Goal: Task Accomplishment & Management: Manage account settings

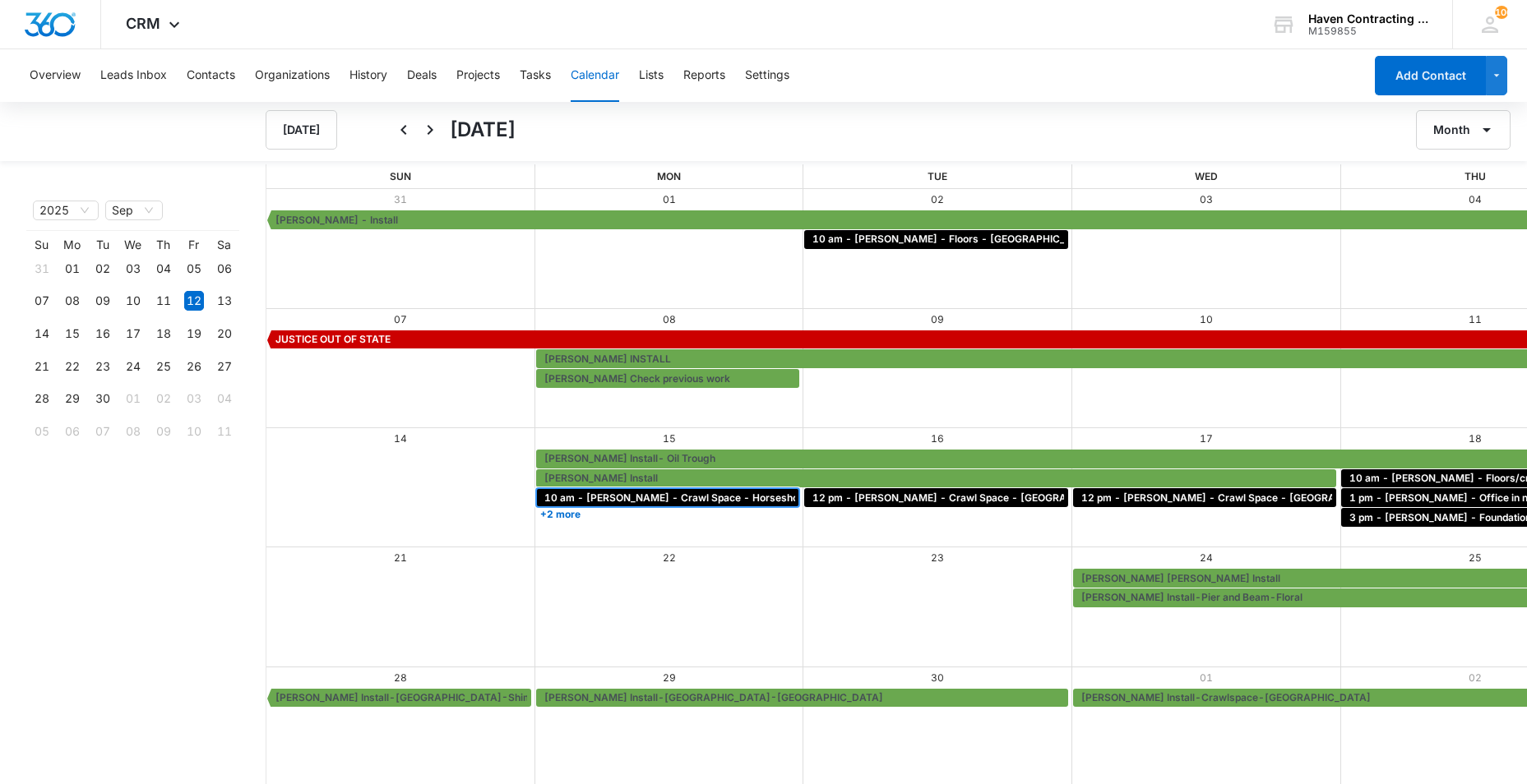
click at [545, 504] on span "10 am - [PERSON_NAME] - Crawl Space - Horseshoe Bend" at bounding box center [688, 499] width 286 height 15
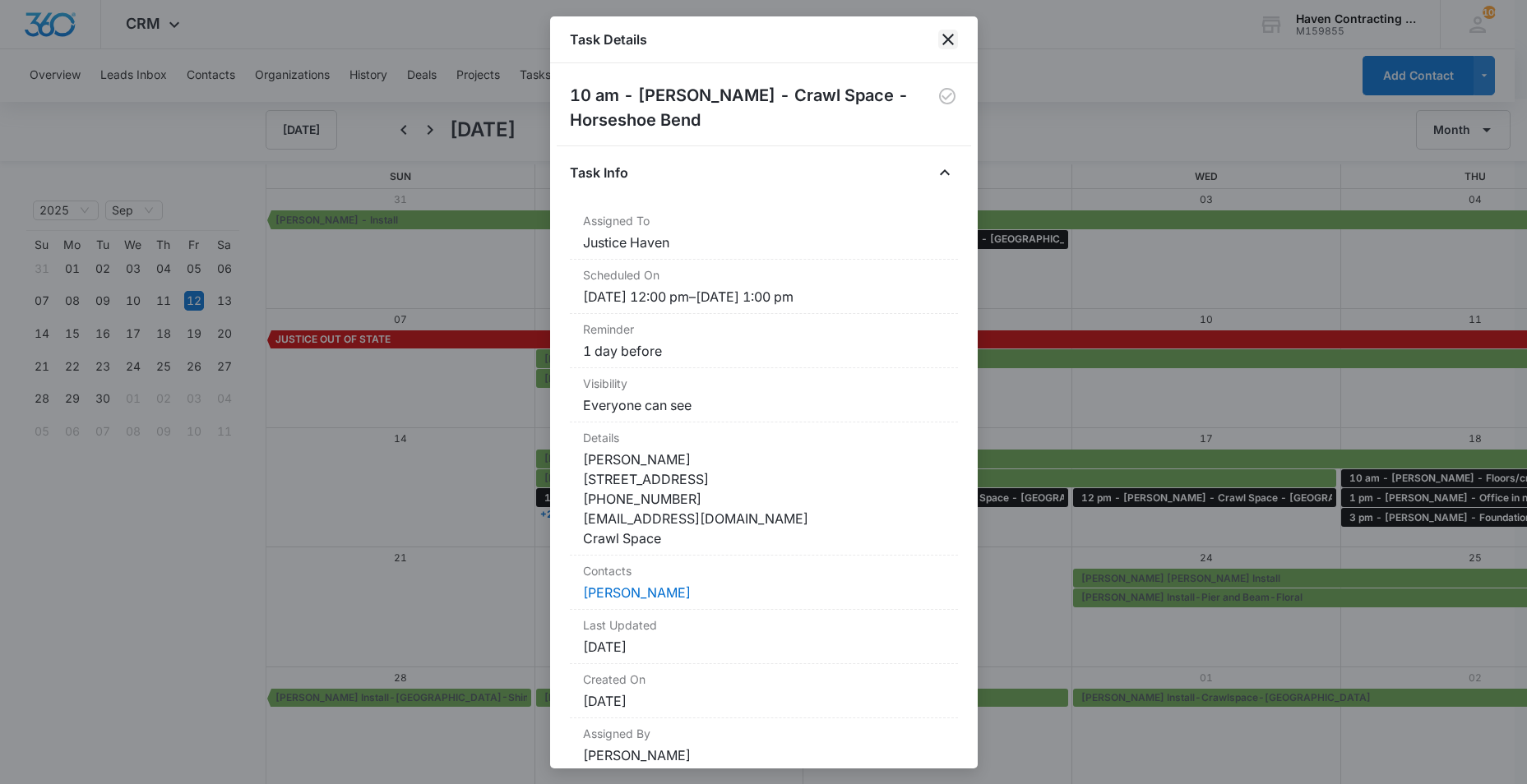
click at [948, 37] on icon "close" at bounding box center [948, 40] width 20 height 20
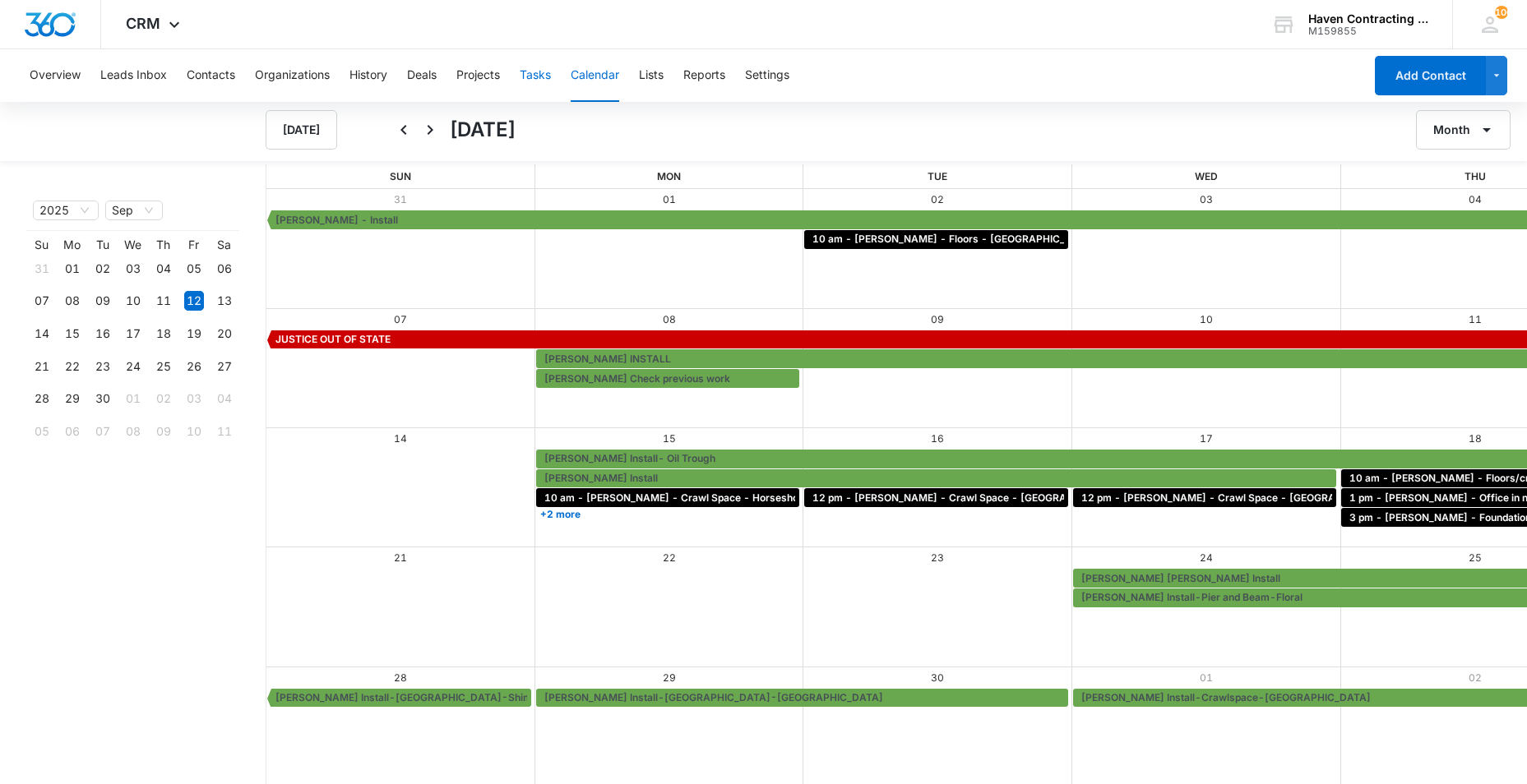
drag, startPoint x: 535, startPoint y: 76, endPoint x: 518, endPoint y: 92, distance: 23.3
click at [527, 82] on button "Tasks" at bounding box center [535, 75] width 32 height 52
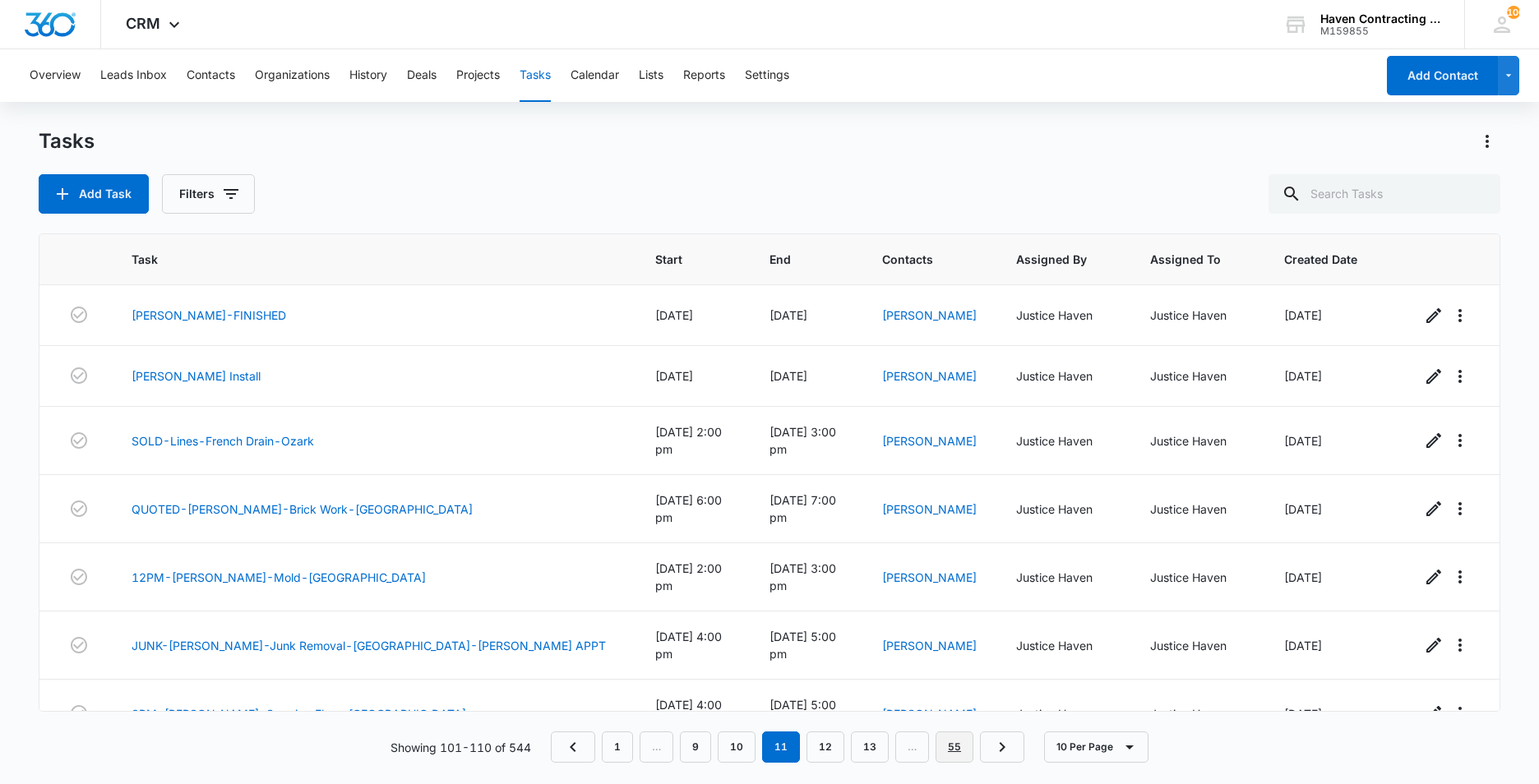
click at [962, 750] on link "55" at bounding box center [954, 747] width 37 height 32
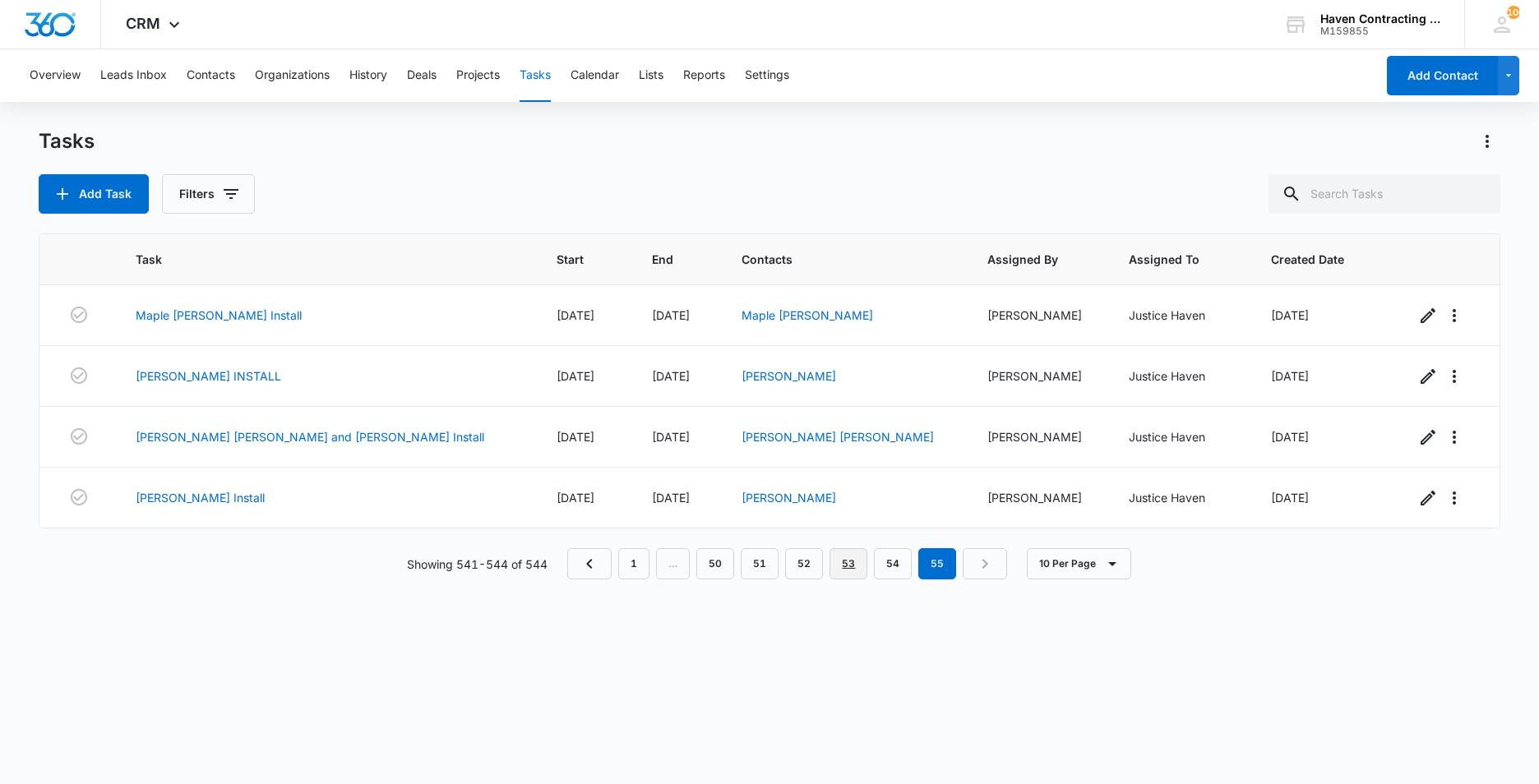
click at [846, 570] on link "53" at bounding box center [848, 564] width 37 height 32
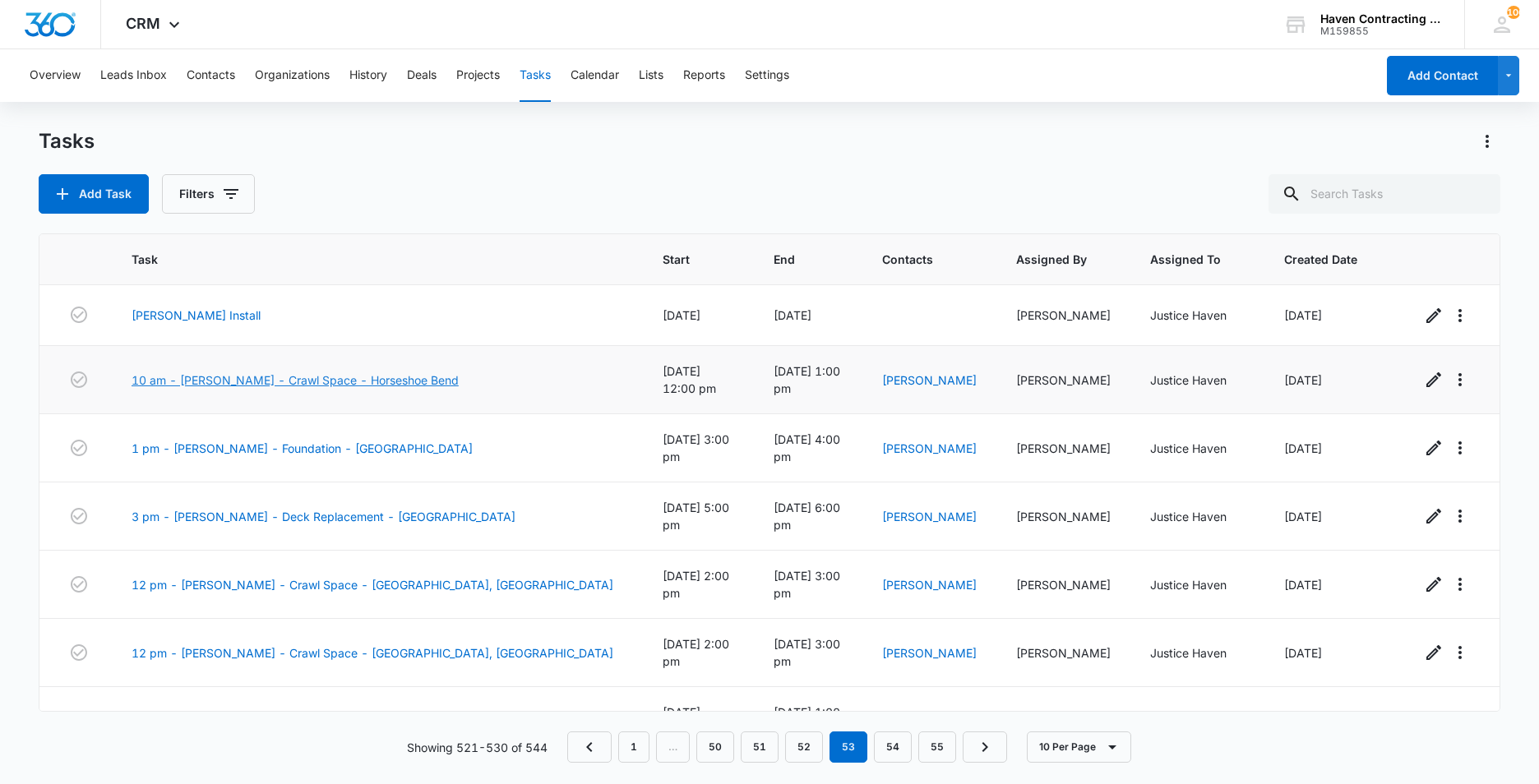
click at [225, 375] on link "10 am - [PERSON_NAME] - Crawl Space - Horseshoe Bend" at bounding box center [295, 380] width 327 height 17
click at [596, 77] on button "Calendar" at bounding box center [595, 75] width 48 height 52
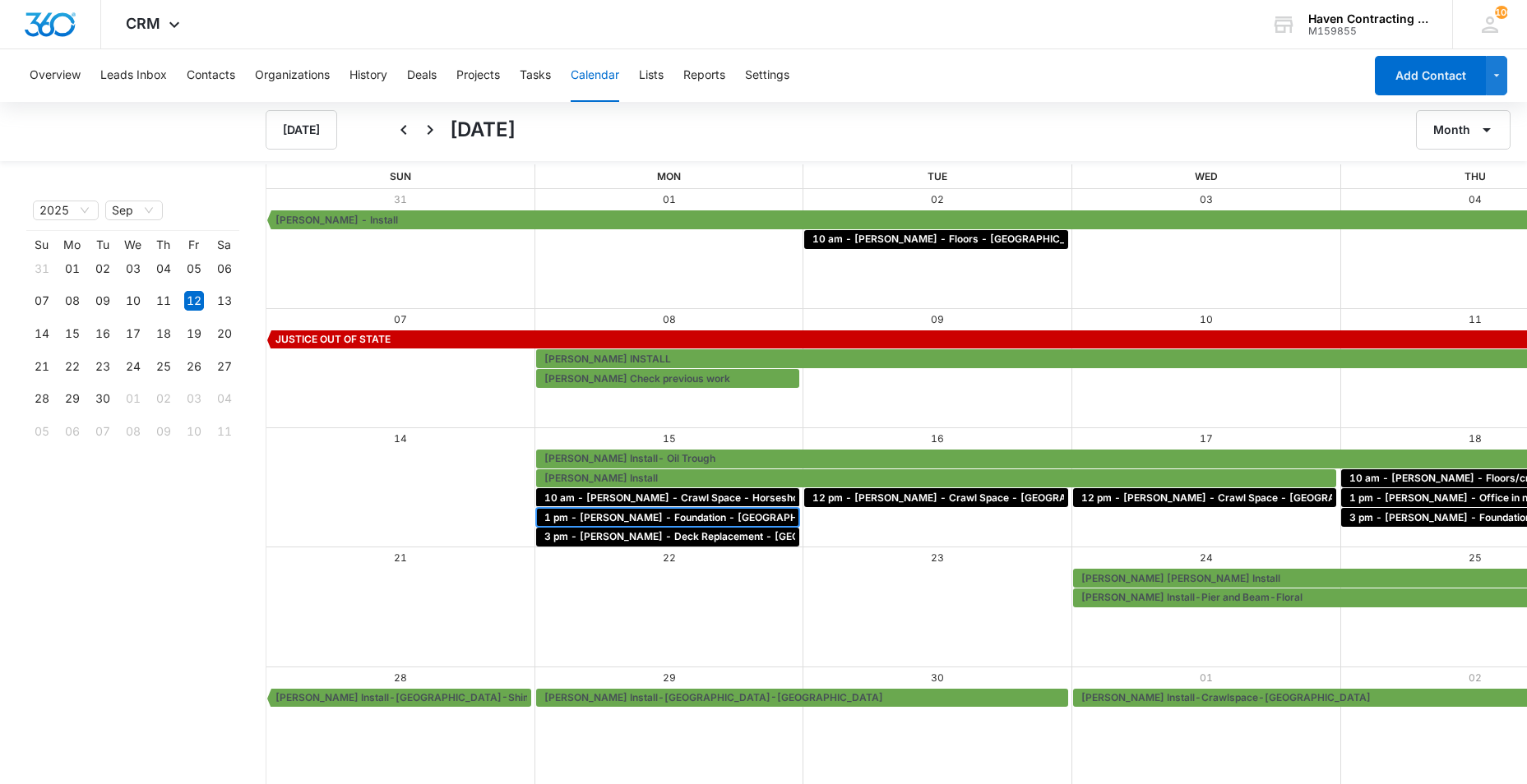
click at [545, 517] on span "1 pm - Danny Craig - Foundation - Batesville" at bounding box center [694, 518] width 300 height 15
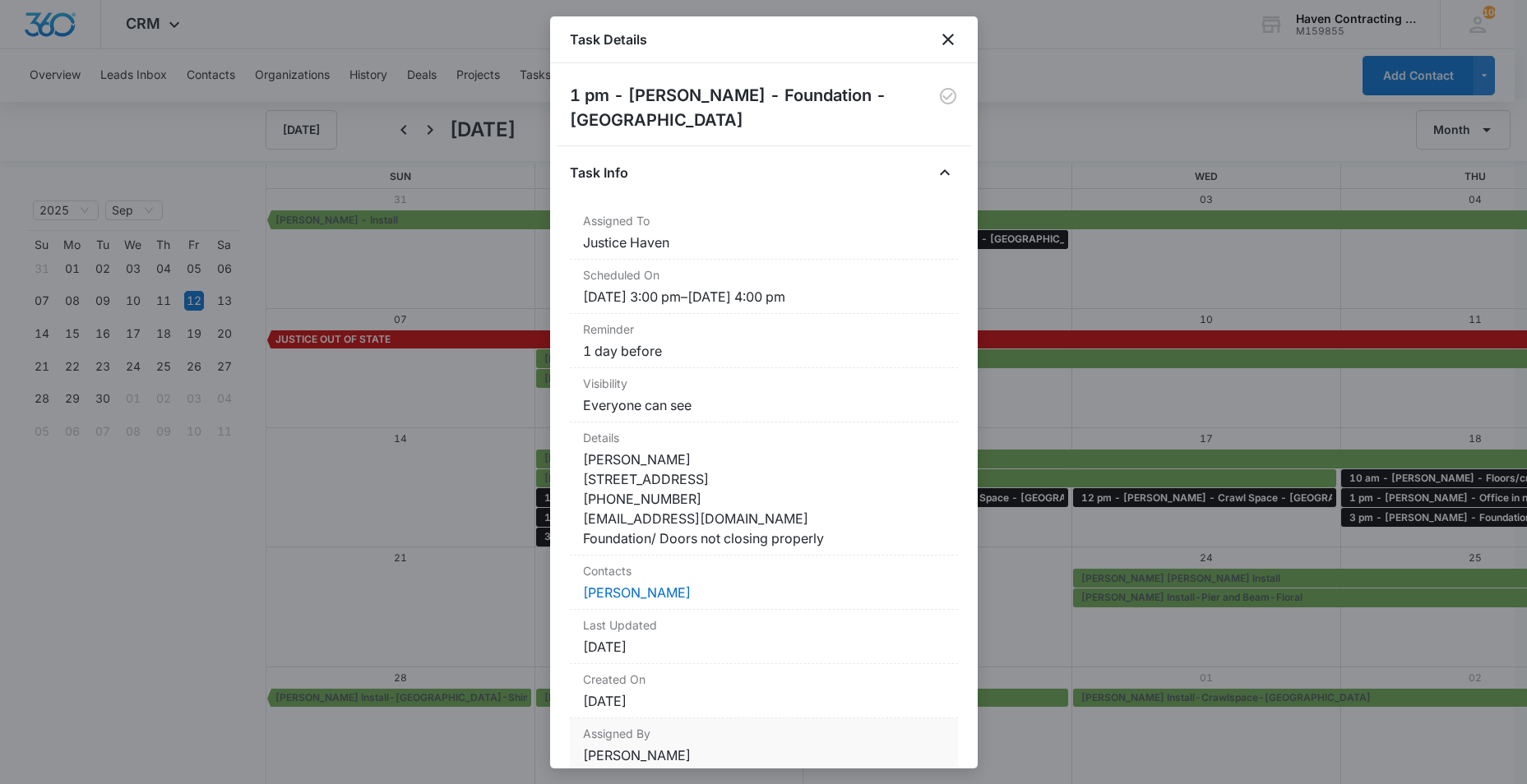
scroll to position [71, 0]
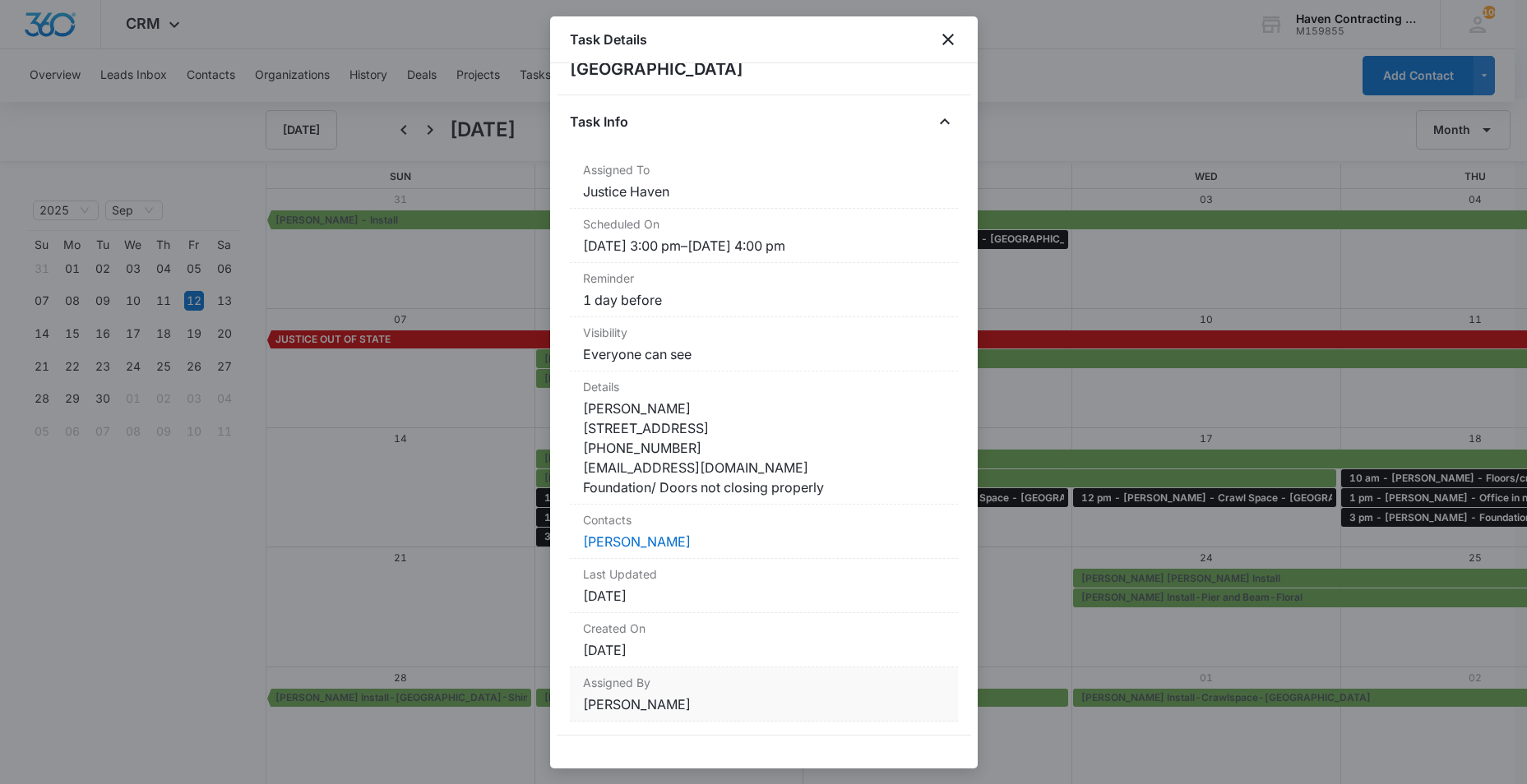
drag, startPoint x: 569, startPoint y: 92, endPoint x: 857, endPoint y: 713, distance: 684.5
click at [857, 713] on div "1 pm - Danny Craig - Foundation - Batesville Task Info Assigned To Justice Have…" at bounding box center [764, 416] width 428 height 706
drag, startPoint x: 857, startPoint y: 713, endPoint x: 806, endPoint y: 645, distance: 85.0
click at [949, 37] on icon "close" at bounding box center [948, 40] width 12 height 12
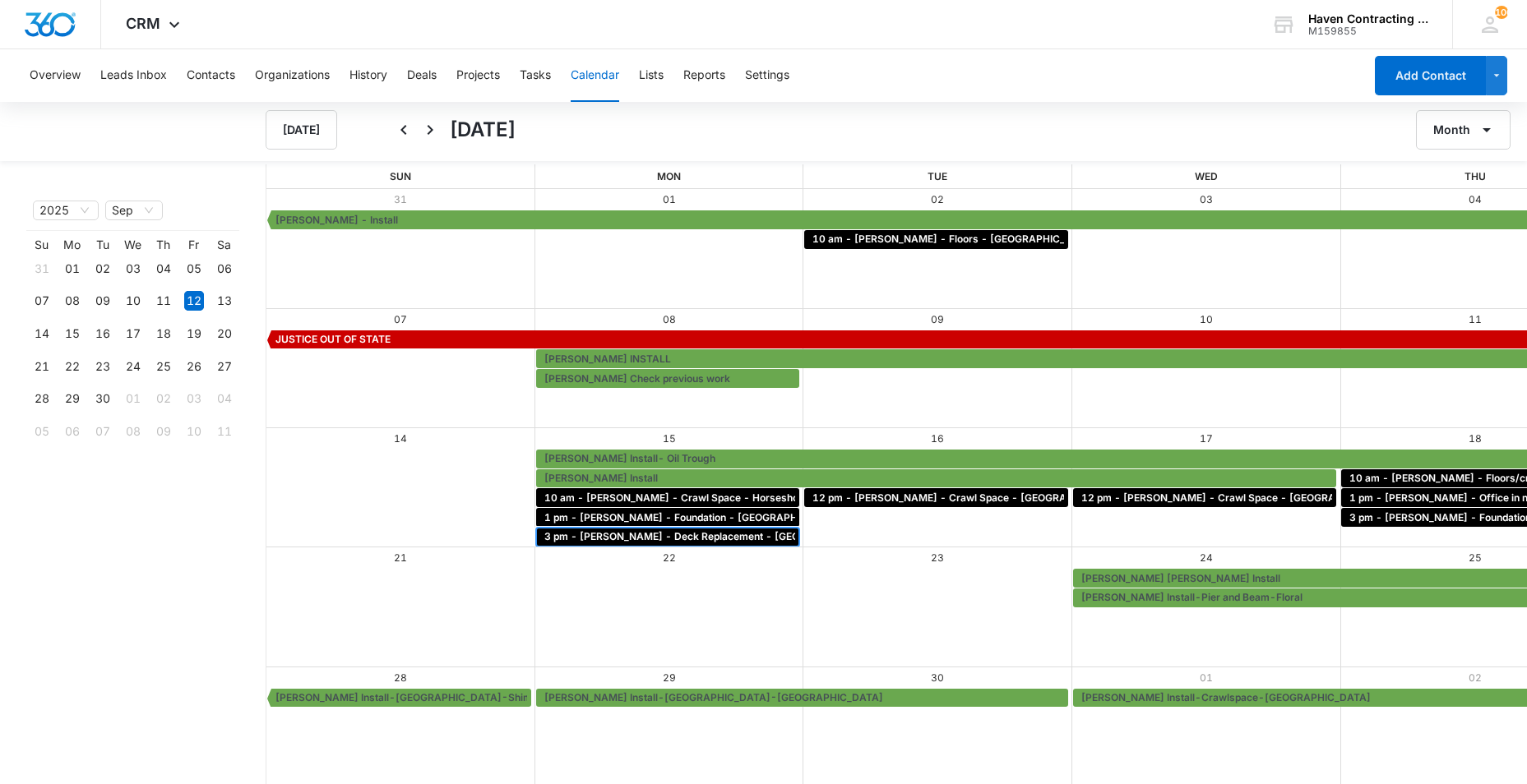
click at [545, 535] on span "3 pm - Sharon McSpadden - Deck Replacement - Batesville" at bounding box center [713, 537] width 336 height 15
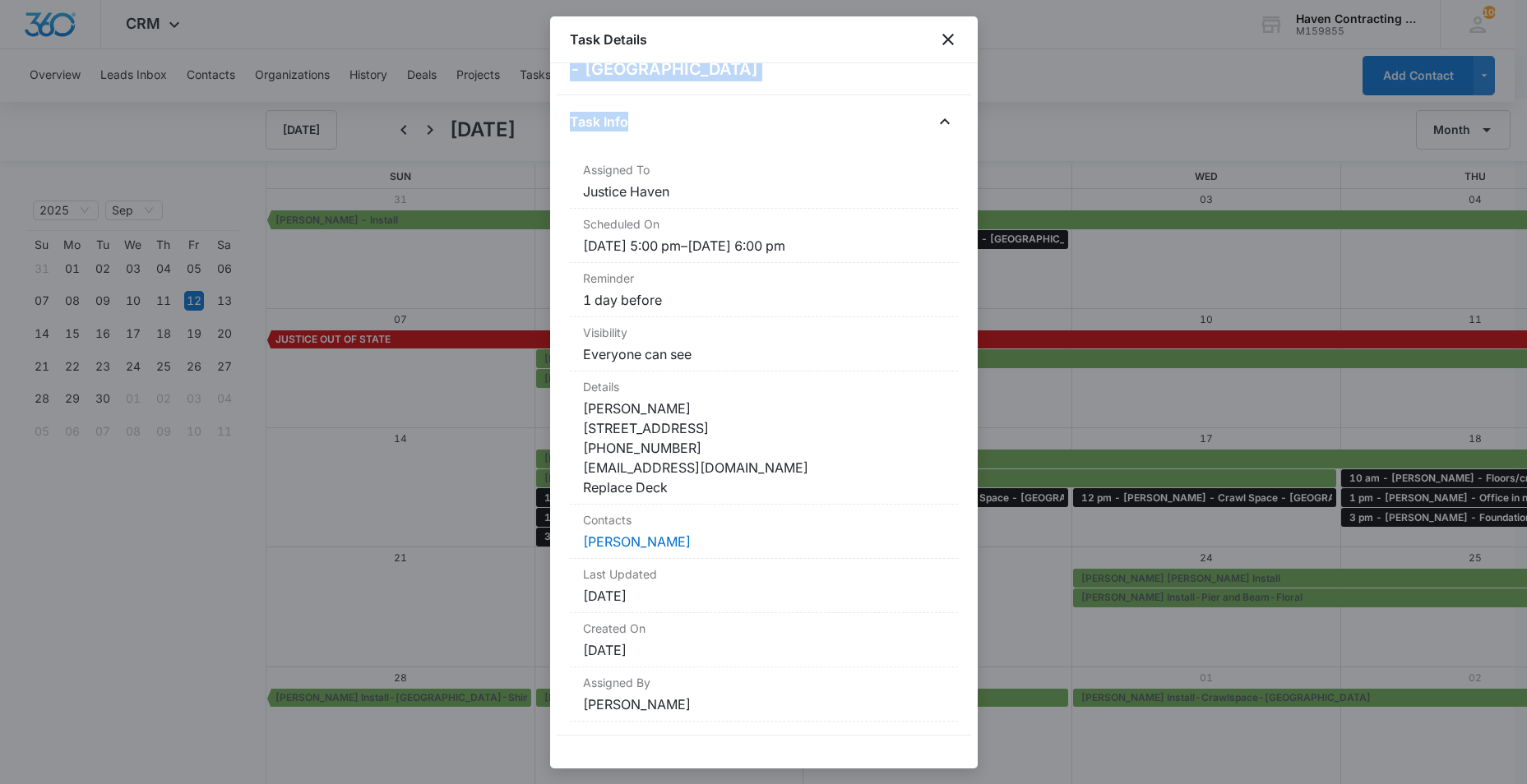
drag, startPoint x: 588, startPoint y: 94, endPoint x: 876, endPoint y: 749, distance: 715.5
click at [876, 749] on div "3 pm - Sharon McSpadden - Deck Replacement - Batesville Task Info Assigned To J…" at bounding box center [764, 416] width 428 height 706
drag, startPoint x: 876, startPoint y: 749, endPoint x: 798, endPoint y: 610, distance: 159.4
drag, startPoint x: 948, startPoint y: 42, endPoint x: 938, endPoint y: 44, distance: 10.2
click at [948, 42] on icon "close" at bounding box center [948, 40] width 20 height 20
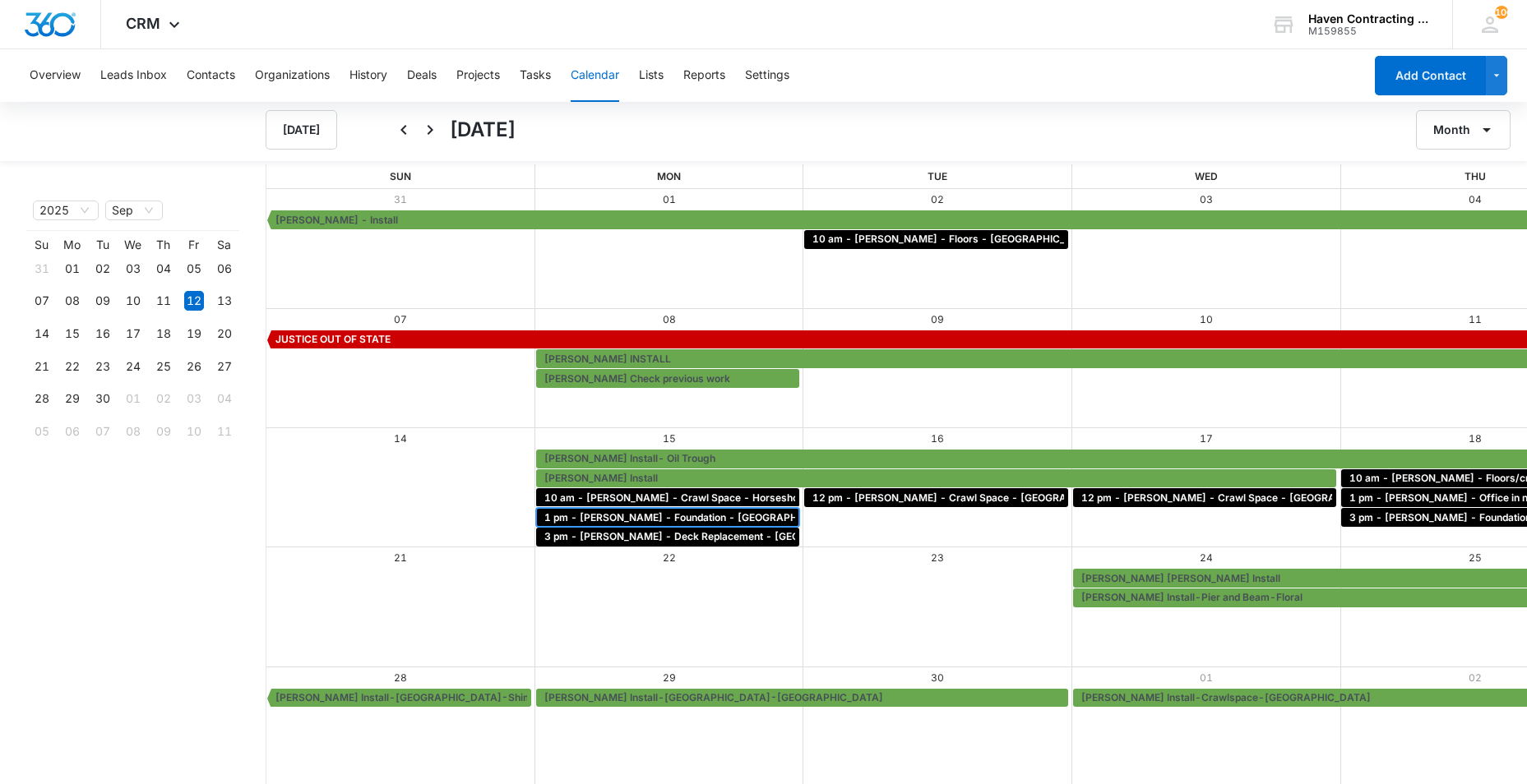
click at [545, 518] on span "1 pm - Danny Craig - Foundation - Batesville" at bounding box center [694, 518] width 300 height 15
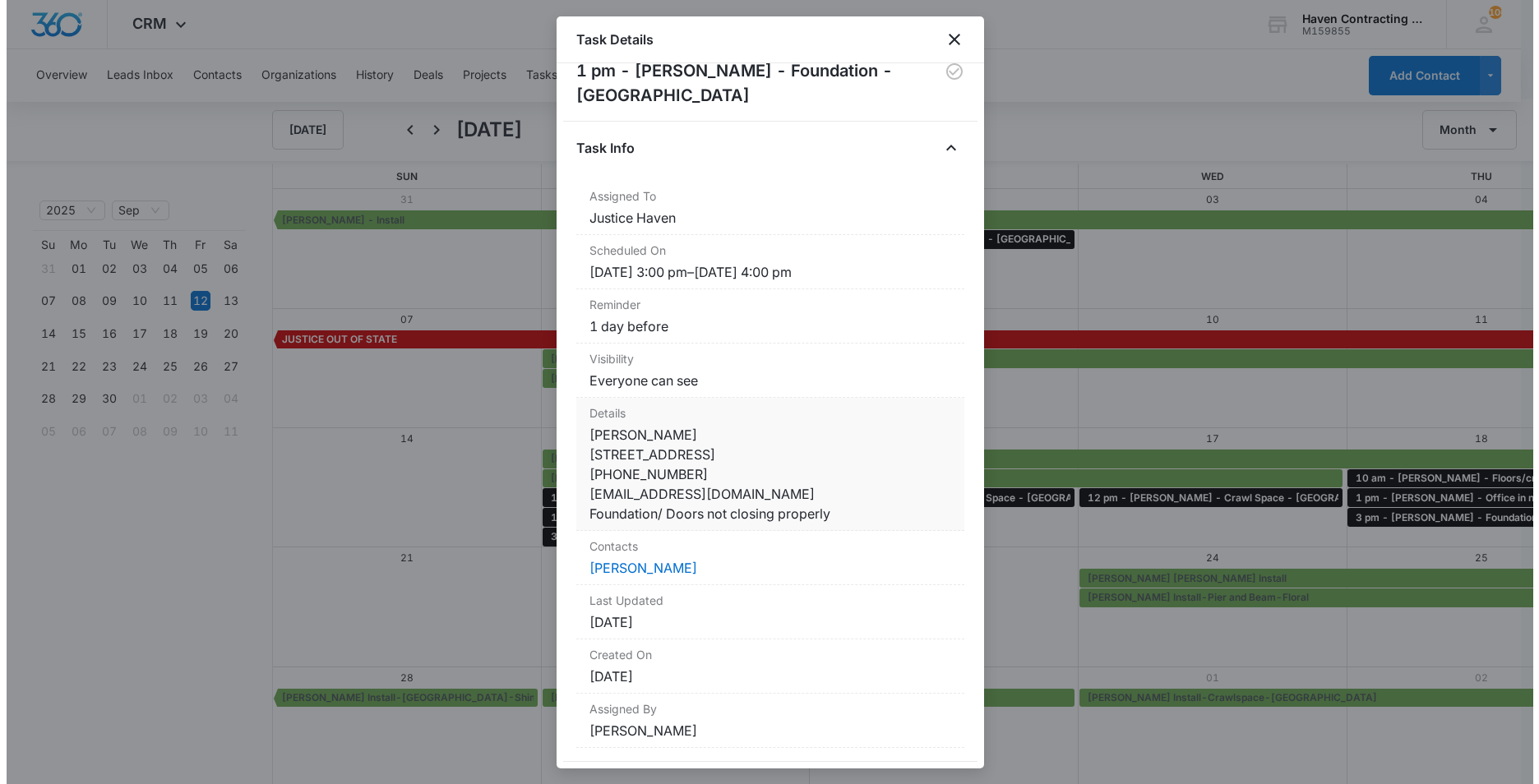
scroll to position [0, 0]
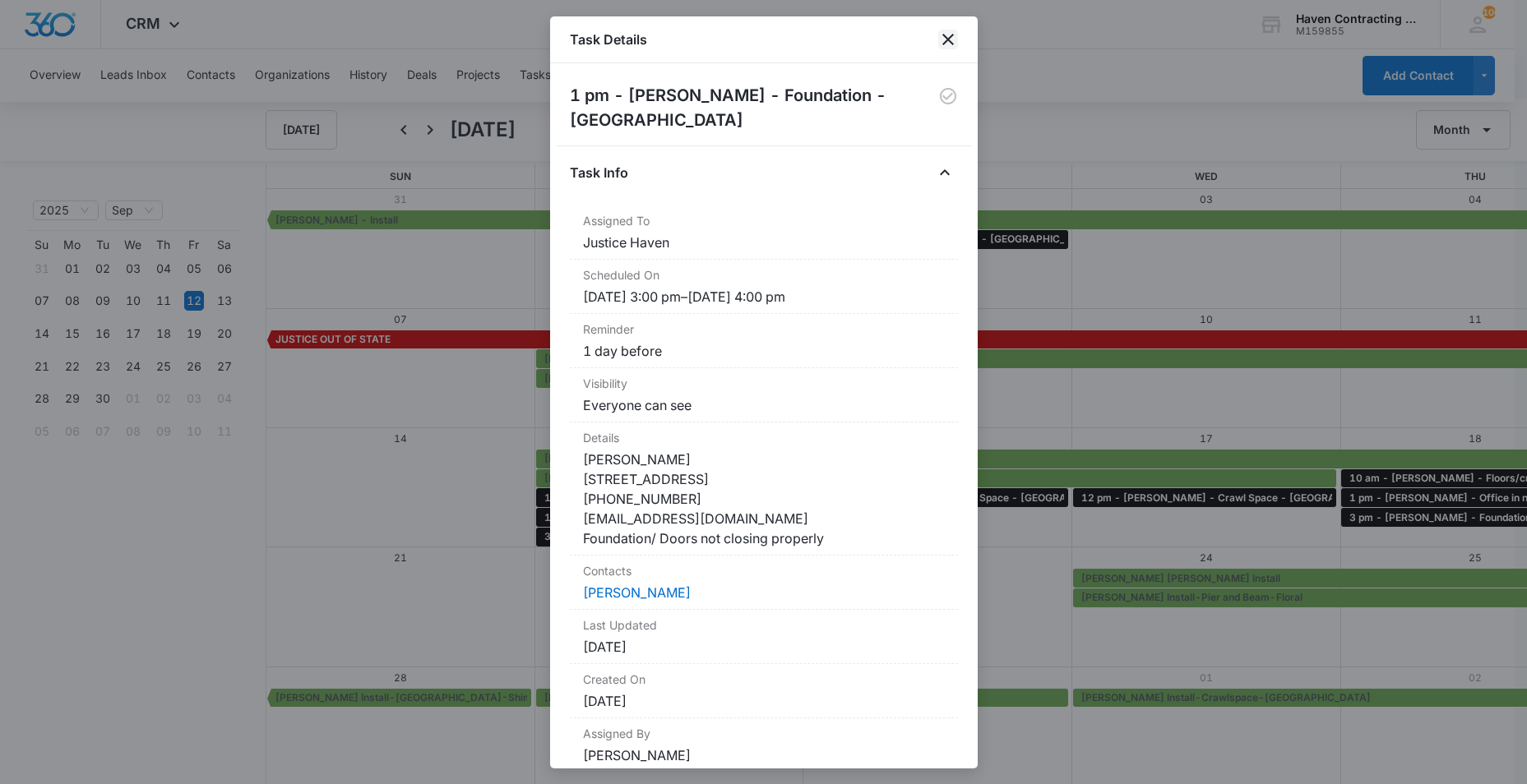
click at [944, 37] on icon "close" at bounding box center [948, 40] width 20 height 20
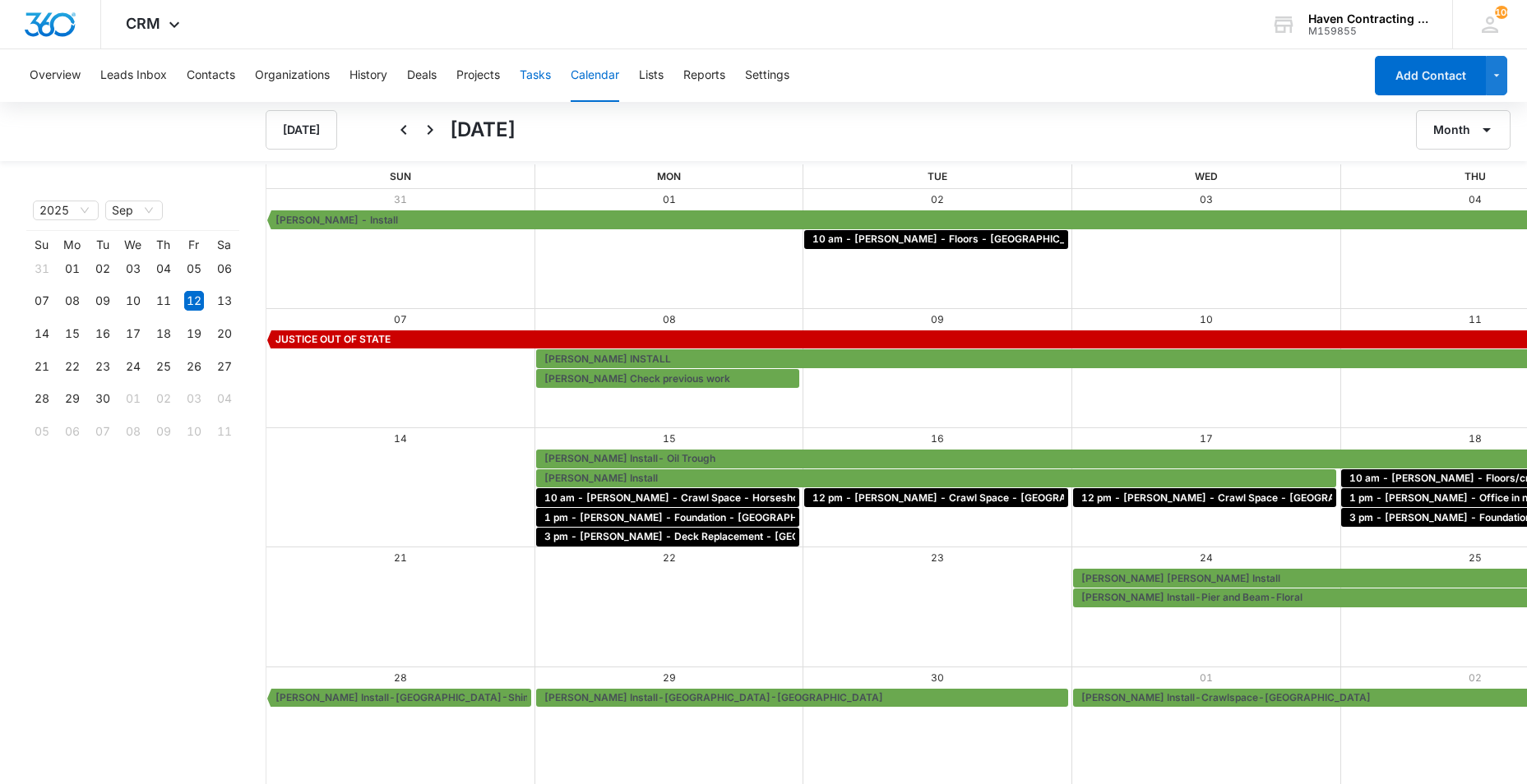
click at [535, 77] on button "Tasks" at bounding box center [535, 75] width 32 height 52
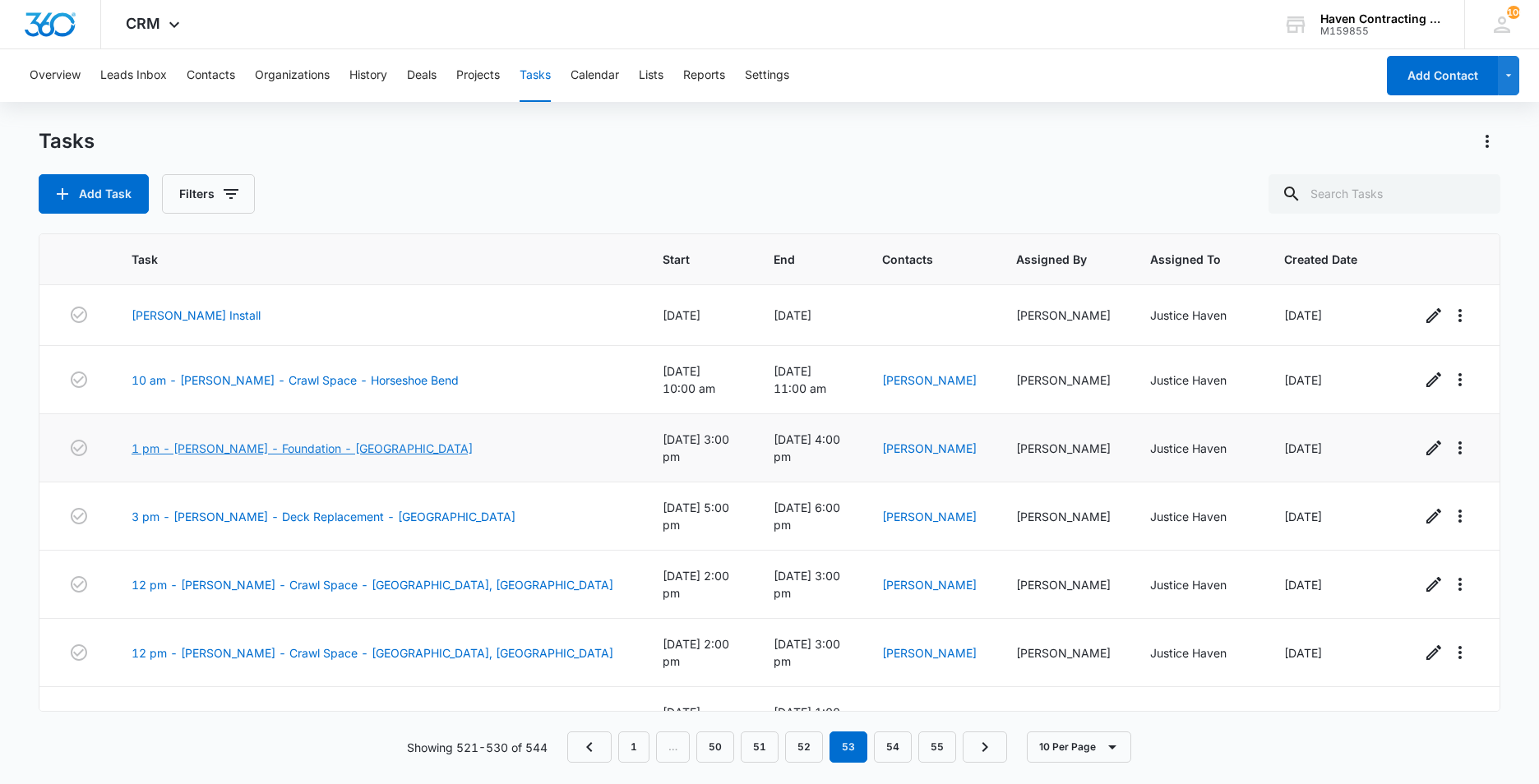
click at [188, 439] on link "1 pm - Danny Craig - Foundation - Batesville" at bounding box center [302, 448] width 341 height 17
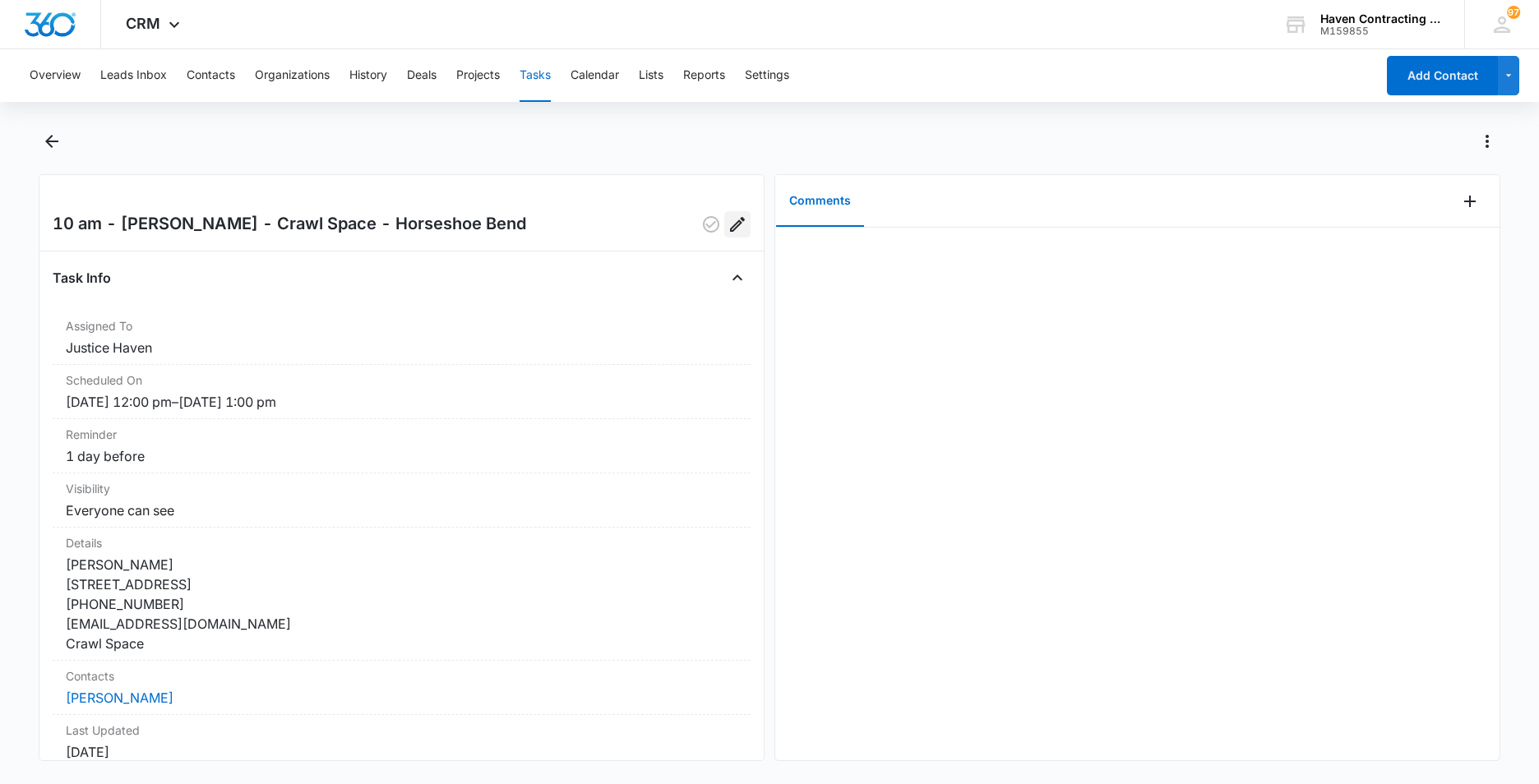
click at [730, 224] on icon "Edit" at bounding box center [737, 225] width 15 height 15
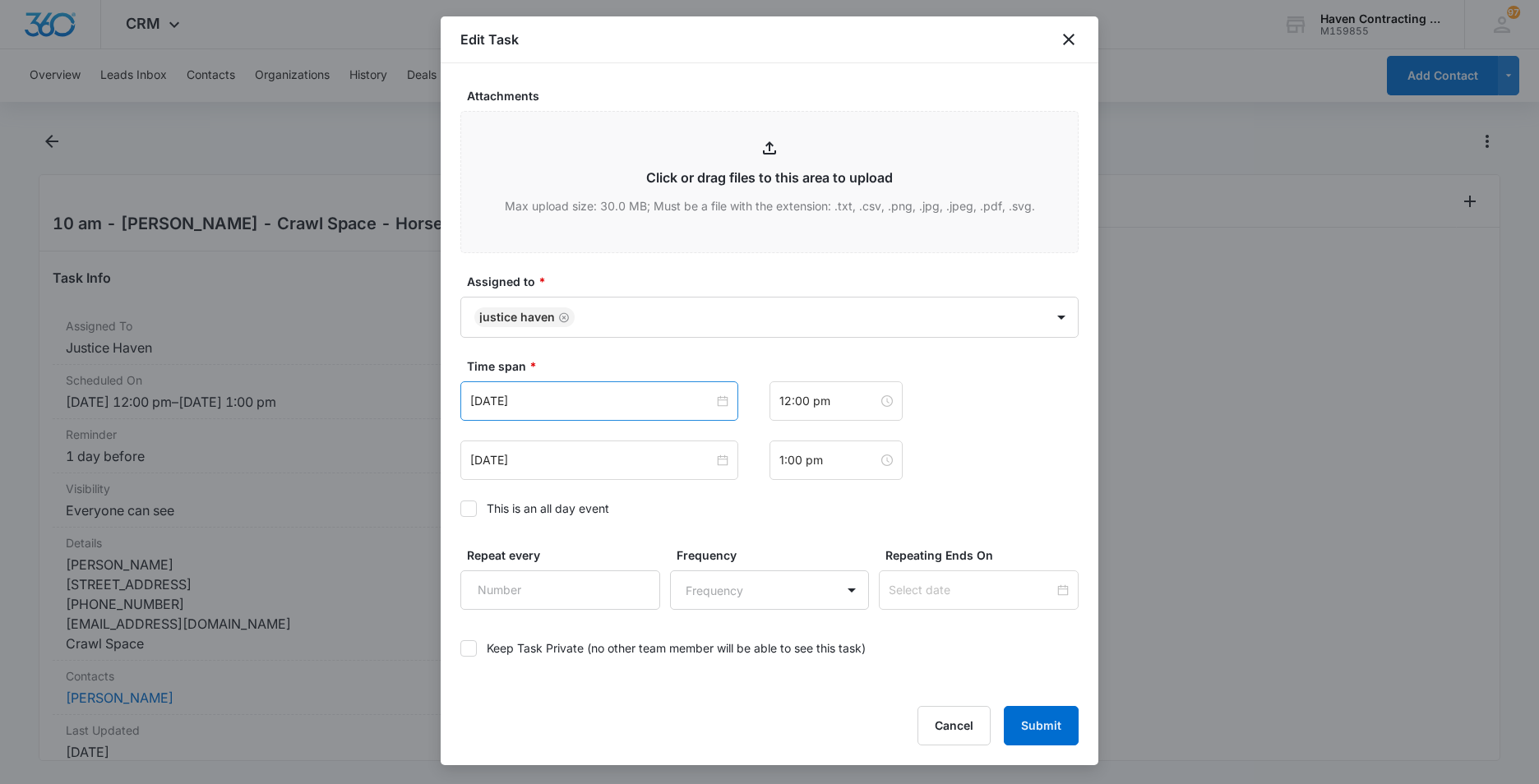
scroll to position [822, 0]
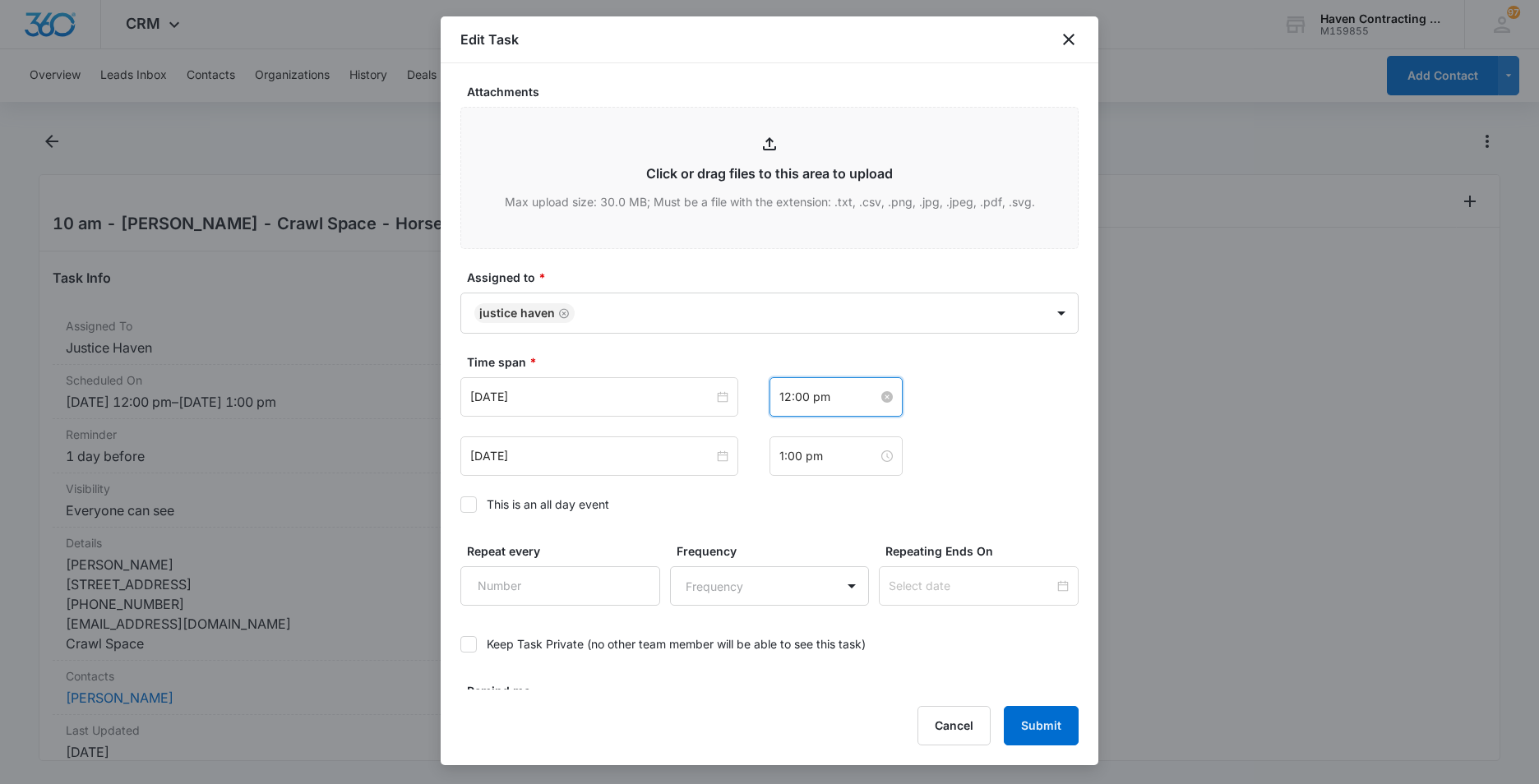
click at [831, 404] on input "12:00 pm" at bounding box center [828, 397] width 99 height 18
click at [785, 497] on div "10" at bounding box center [786, 501] width 46 height 23
click at [878, 429] on div "PM" at bounding box center [878, 435] width 45 height 23
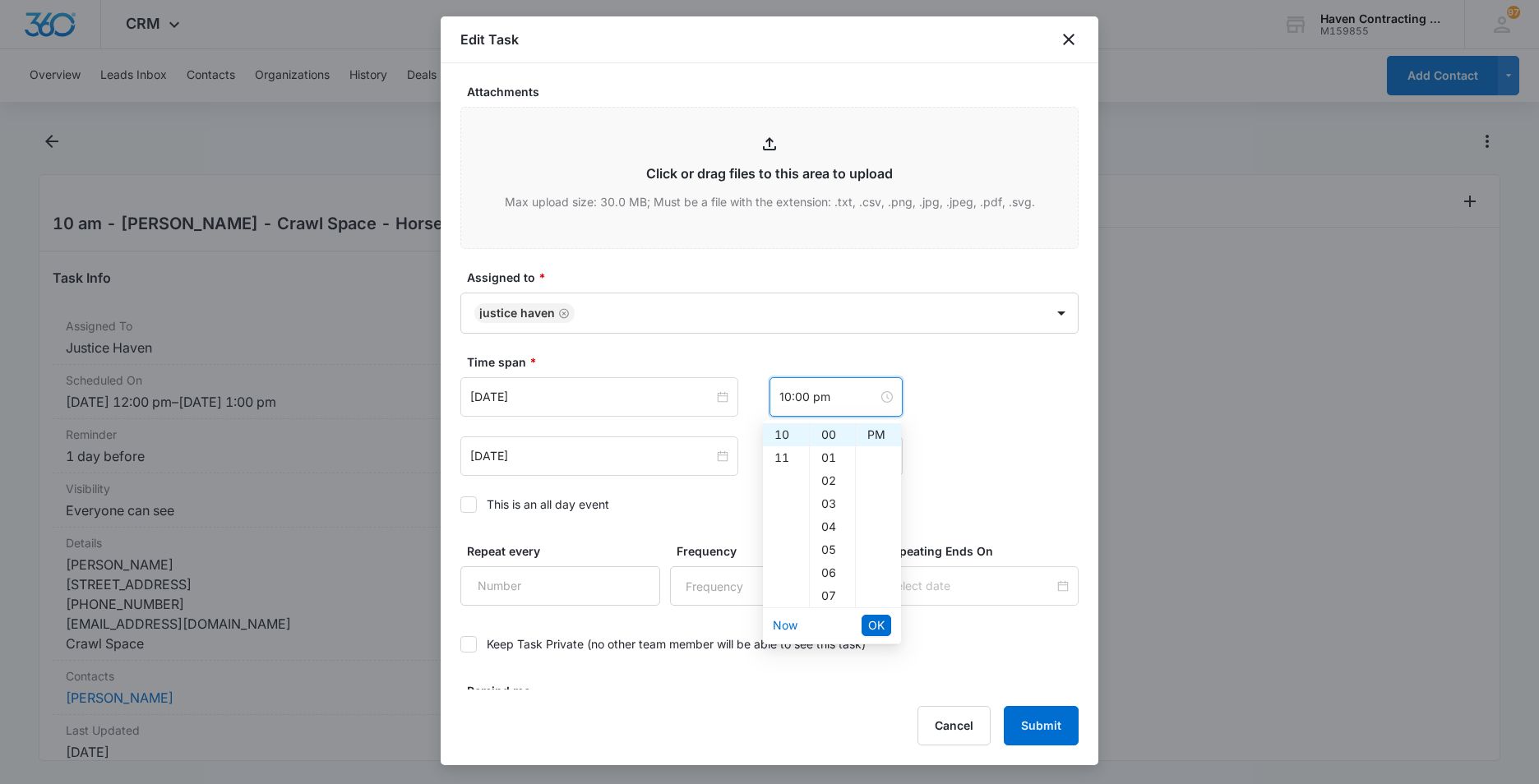
scroll to position [0, 0]
click at [877, 439] on div "AM" at bounding box center [878, 435] width 45 height 23
type input "10:00 am"
click at [878, 627] on span "OK" at bounding box center [876, 626] width 17 height 18
click at [833, 460] on input "1:00 pm" at bounding box center [828, 456] width 99 height 18
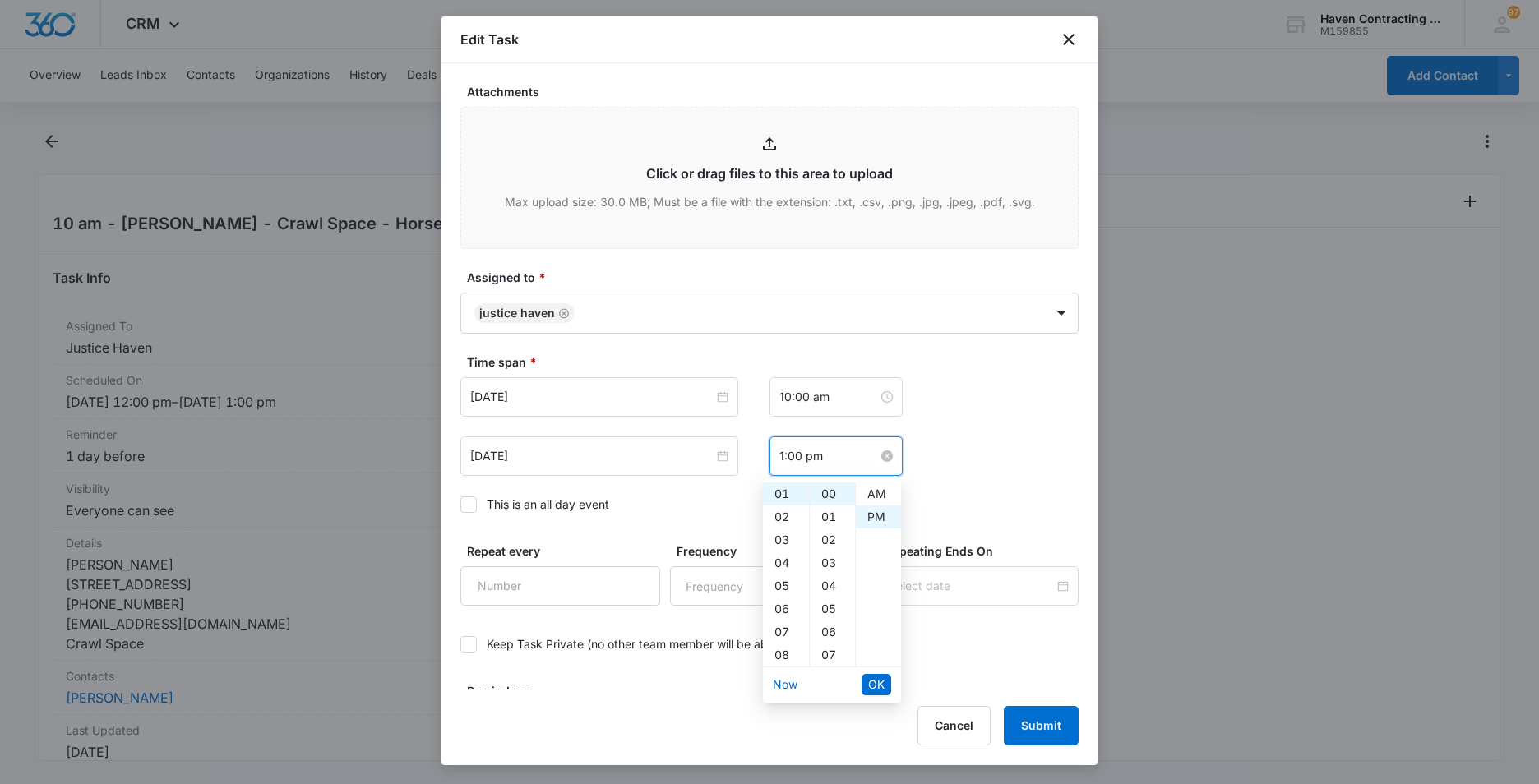
scroll to position [23, 0]
click at [779, 560] on div "11" at bounding box center [786, 560] width 46 height 23
click at [869, 494] on div "AM" at bounding box center [878, 494] width 45 height 23
type input "11:00 am"
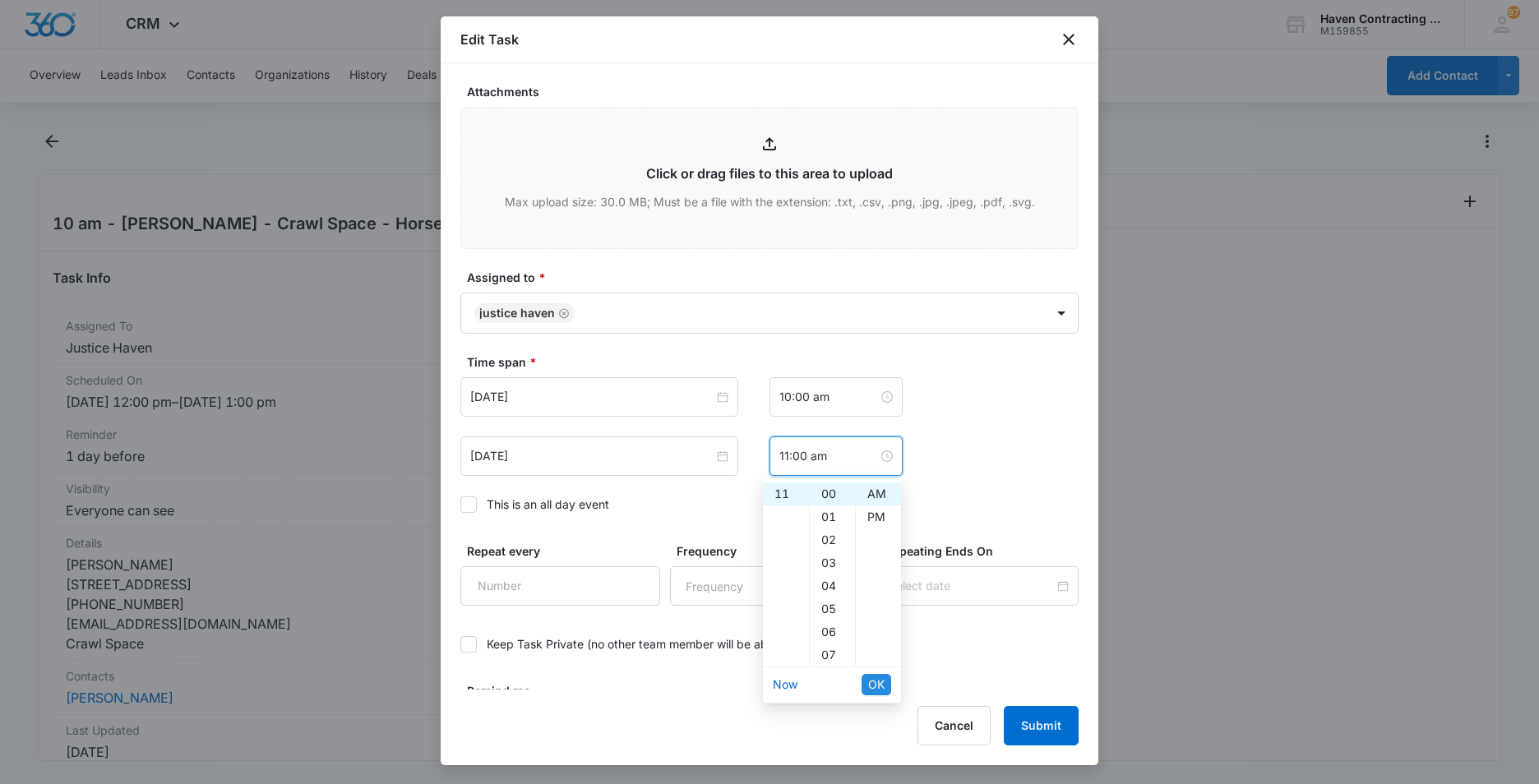
click at [872, 685] on span "OK" at bounding box center [876, 685] width 17 height 18
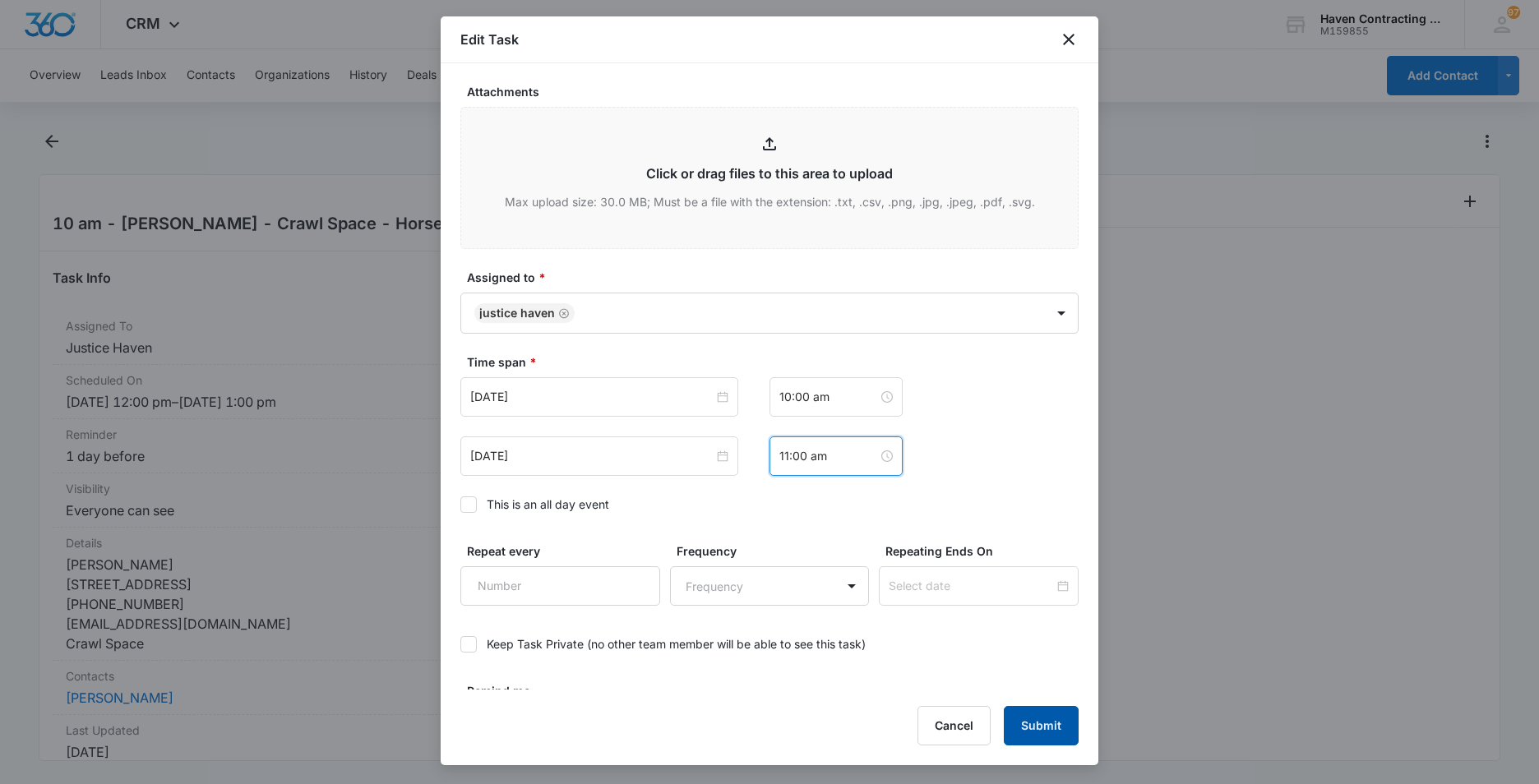
click at [1048, 731] on button "Submit" at bounding box center [1041, 726] width 75 height 39
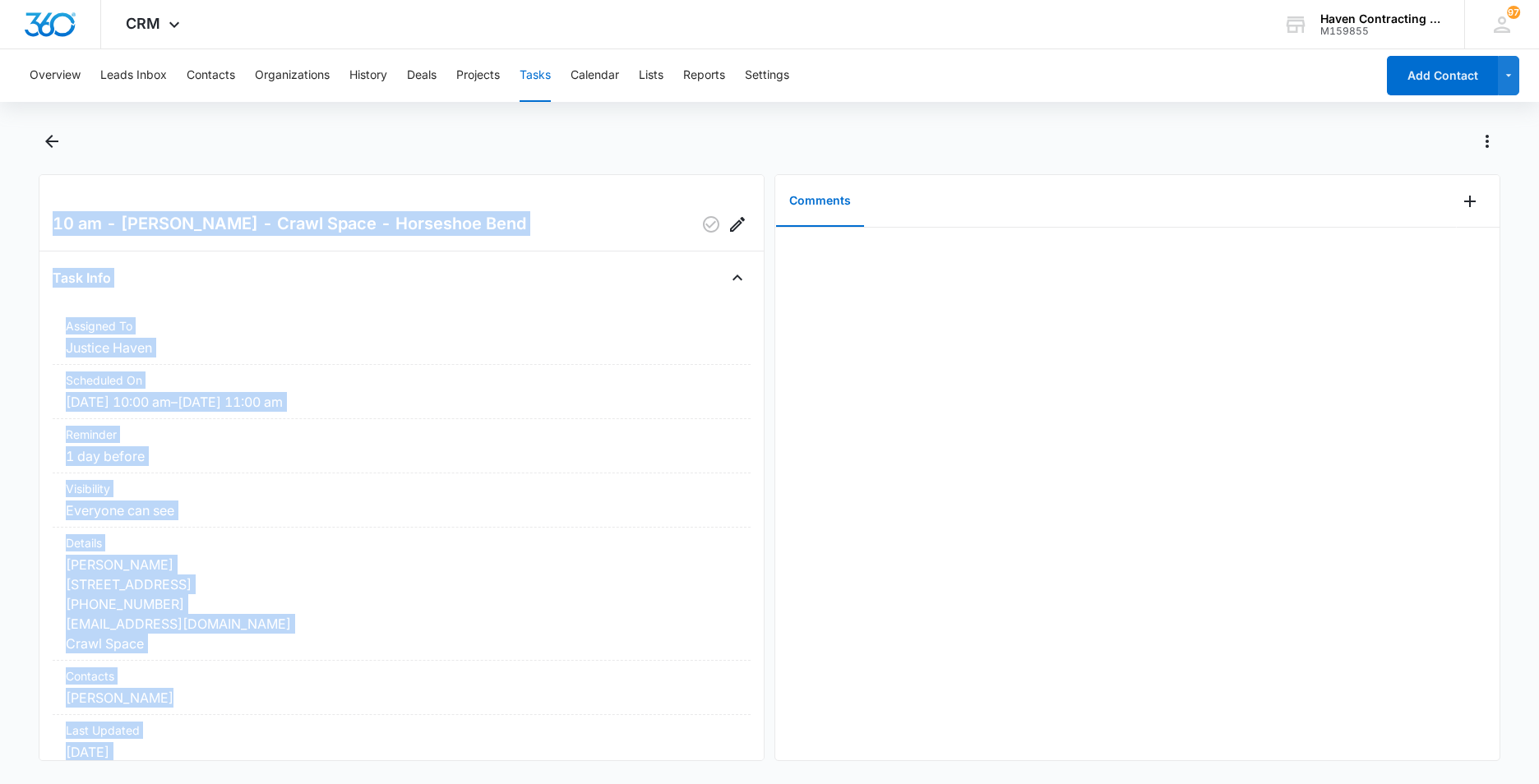
scroll to position [196, 0]
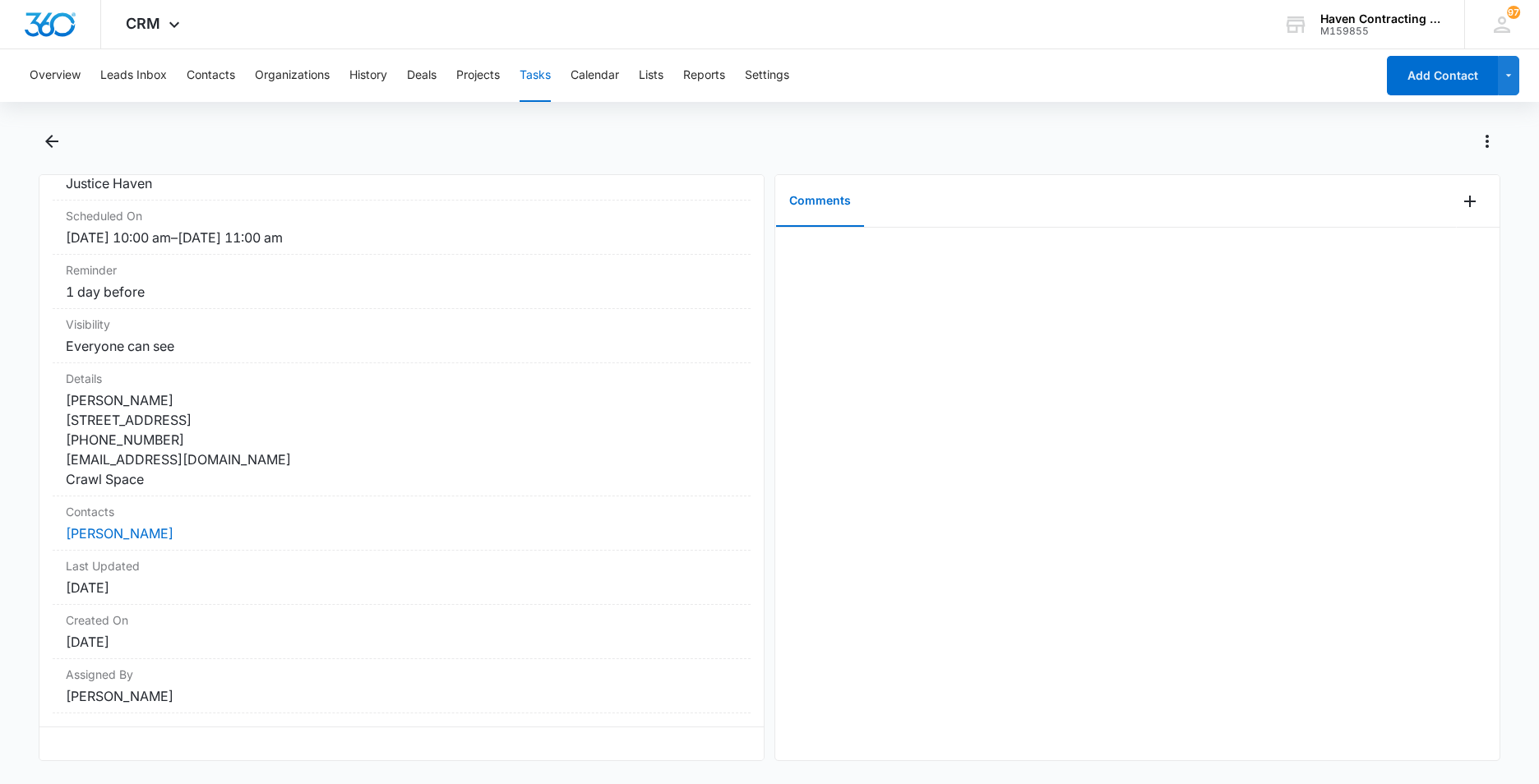
drag, startPoint x: 52, startPoint y: 222, endPoint x: 532, endPoint y: 786, distance: 740.6
click at [532, 783] on html "CRM Apps Reputation Websites Forms CRM Email Social Ads Intelligence Brand Sett…" at bounding box center [769, 392] width 1539 height 784
drag, startPoint x: 532, startPoint y: 786, endPoint x: 445, endPoint y: 600, distance: 205.3
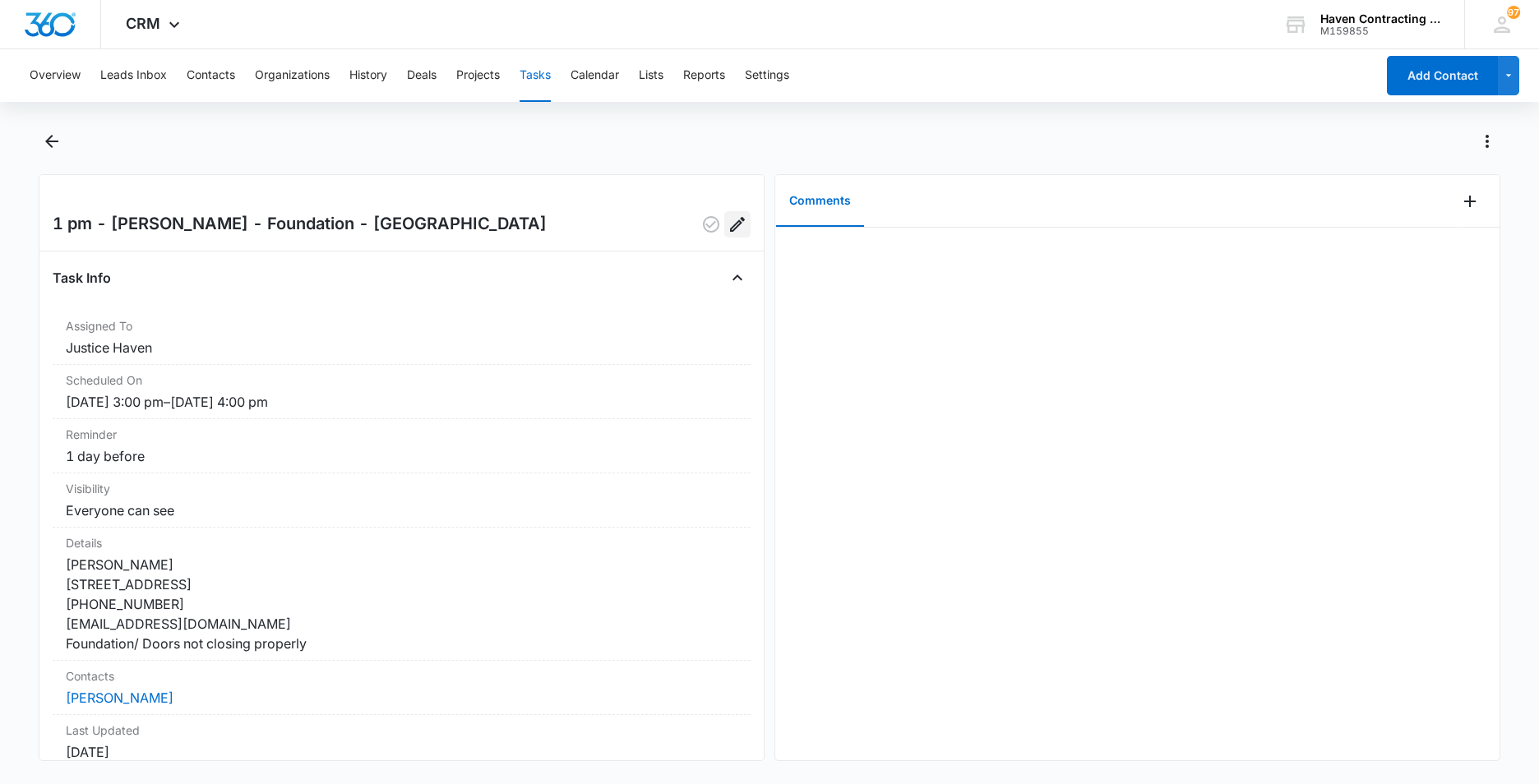
click at [727, 225] on icon "Edit" at bounding box center [737, 225] width 20 height 20
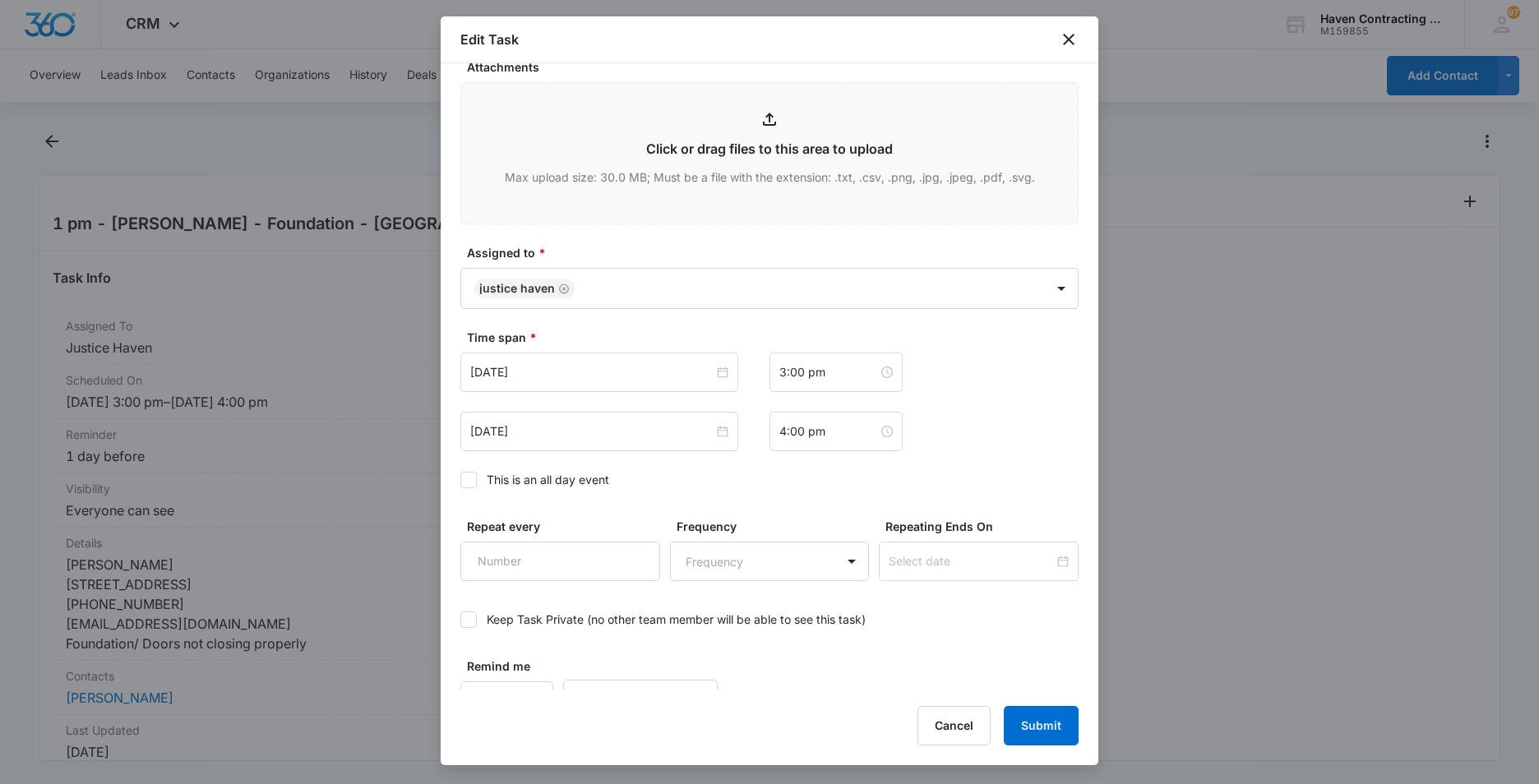
scroll to position [878, 0]
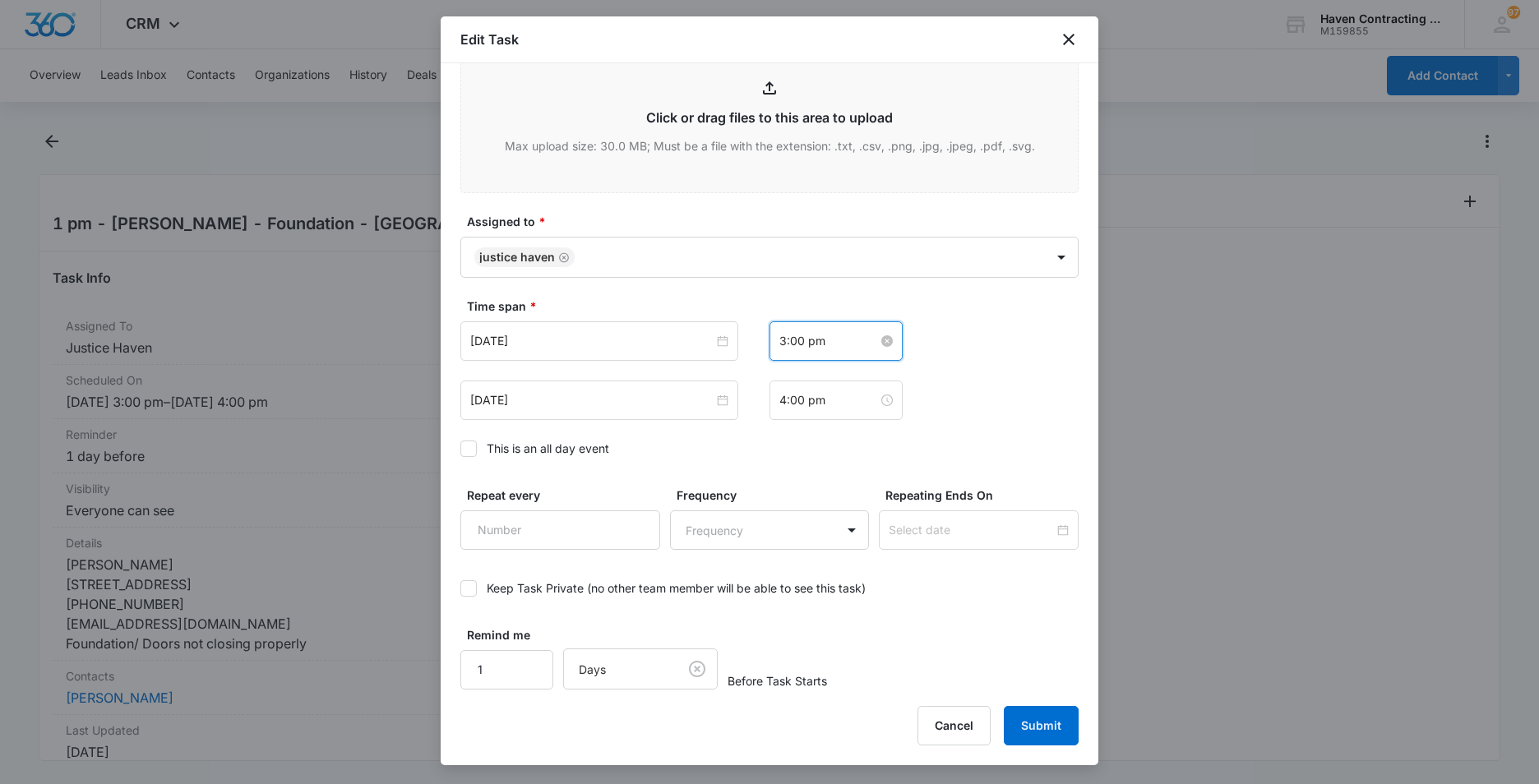
click at [837, 344] on input "3:00 pm" at bounding box center [828, 341] width 99 height 18
click at [782, 398] on div "01" at bounding box center [786, 402] width 46 height 23
type input "1:00 pm"
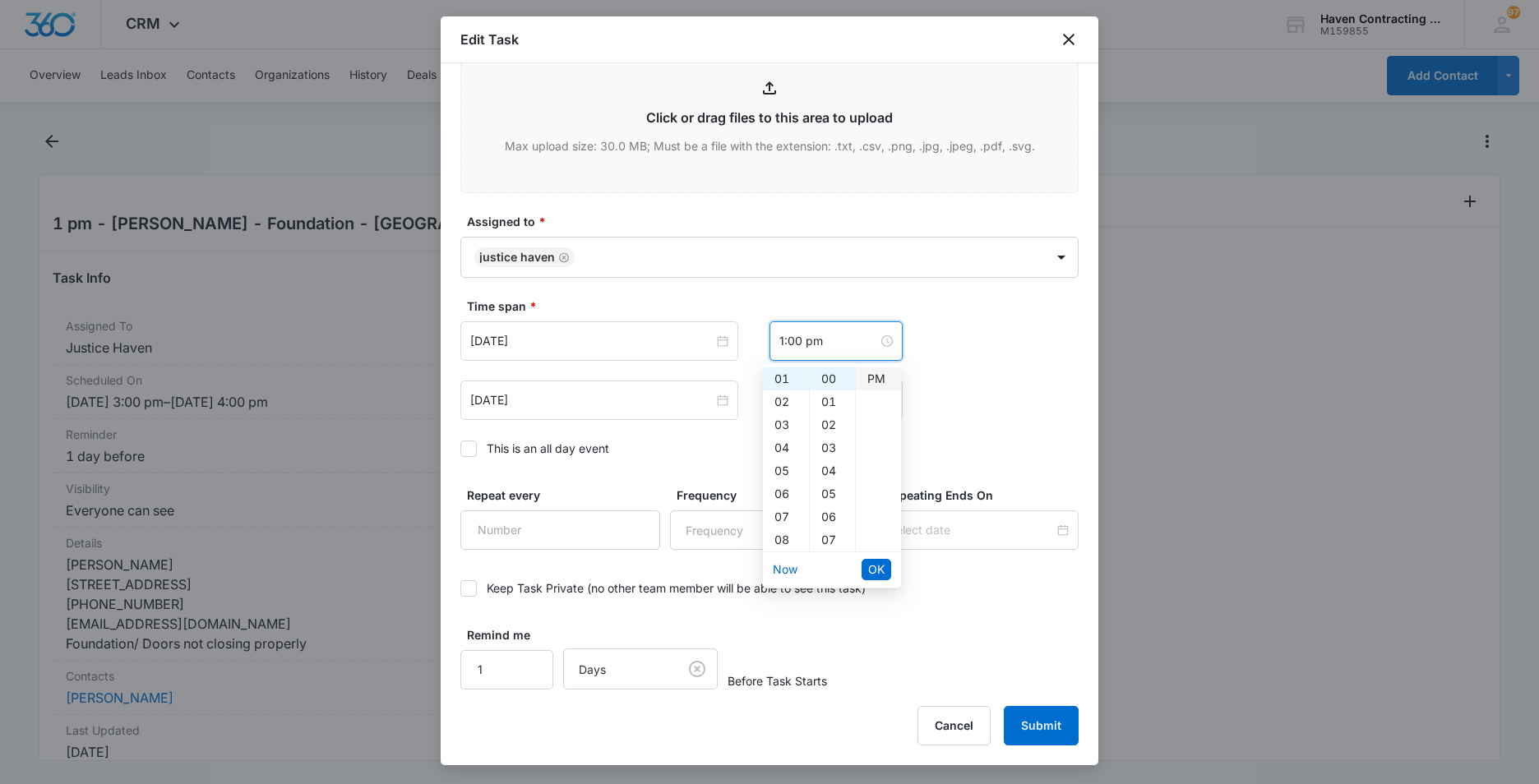
click at [876, 380] on div "PM" at bounding box center [878, 380] width 45 height 23
click at [875, 569] on span "OK" at bounding box center [876, 570] width 17 height 18
click at [823, 402] on input "4:00 pm" at bounding box center [828, 400] width 99 height 18
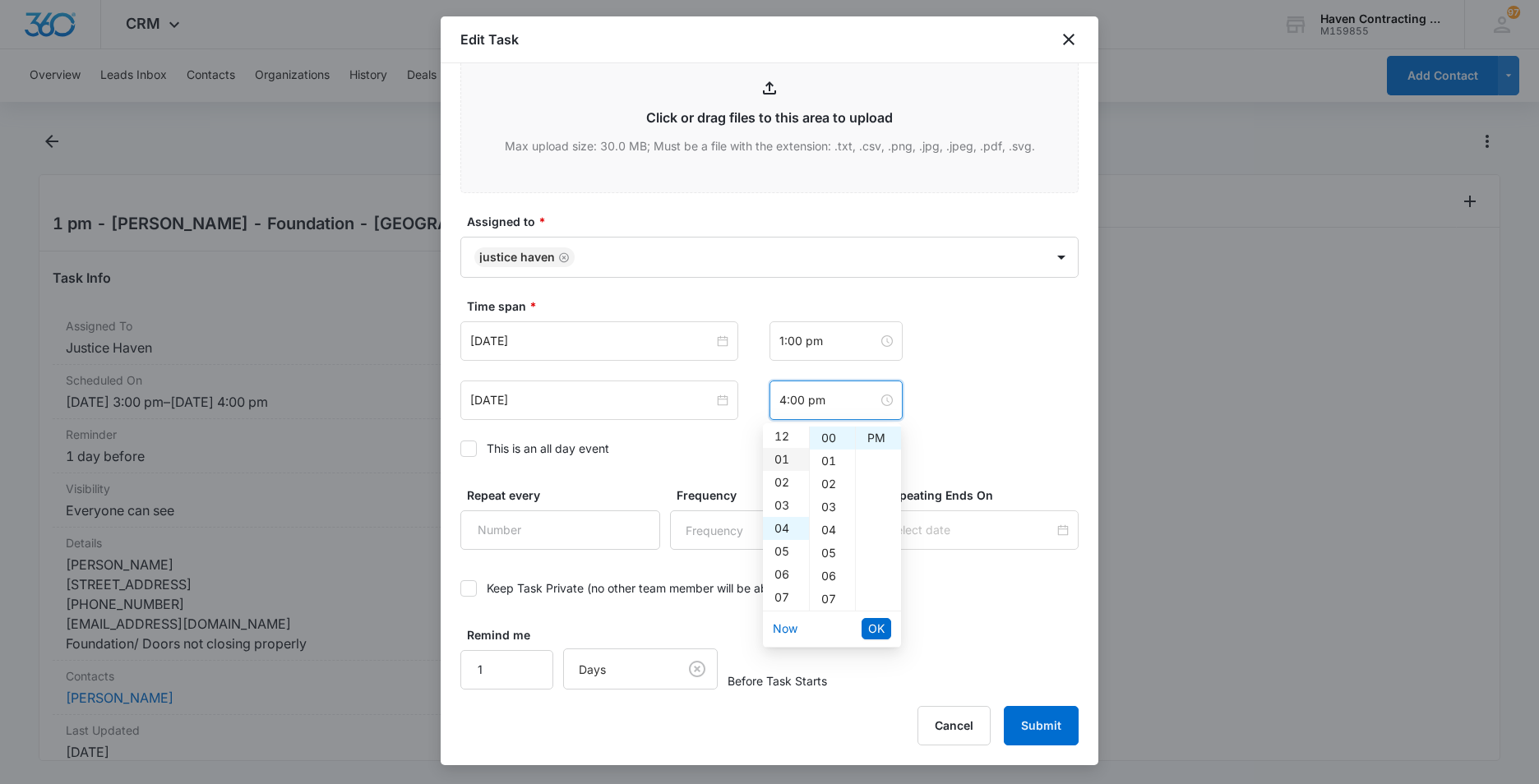
scroll to position [0, 0]
click at [779, 485] on div "02" at bounding box center [786, 484] width 46 height 23
type input "2:00 pm"
click at [880, 434] on div "PM" at bounding box center [878, 439] width 45 height 23
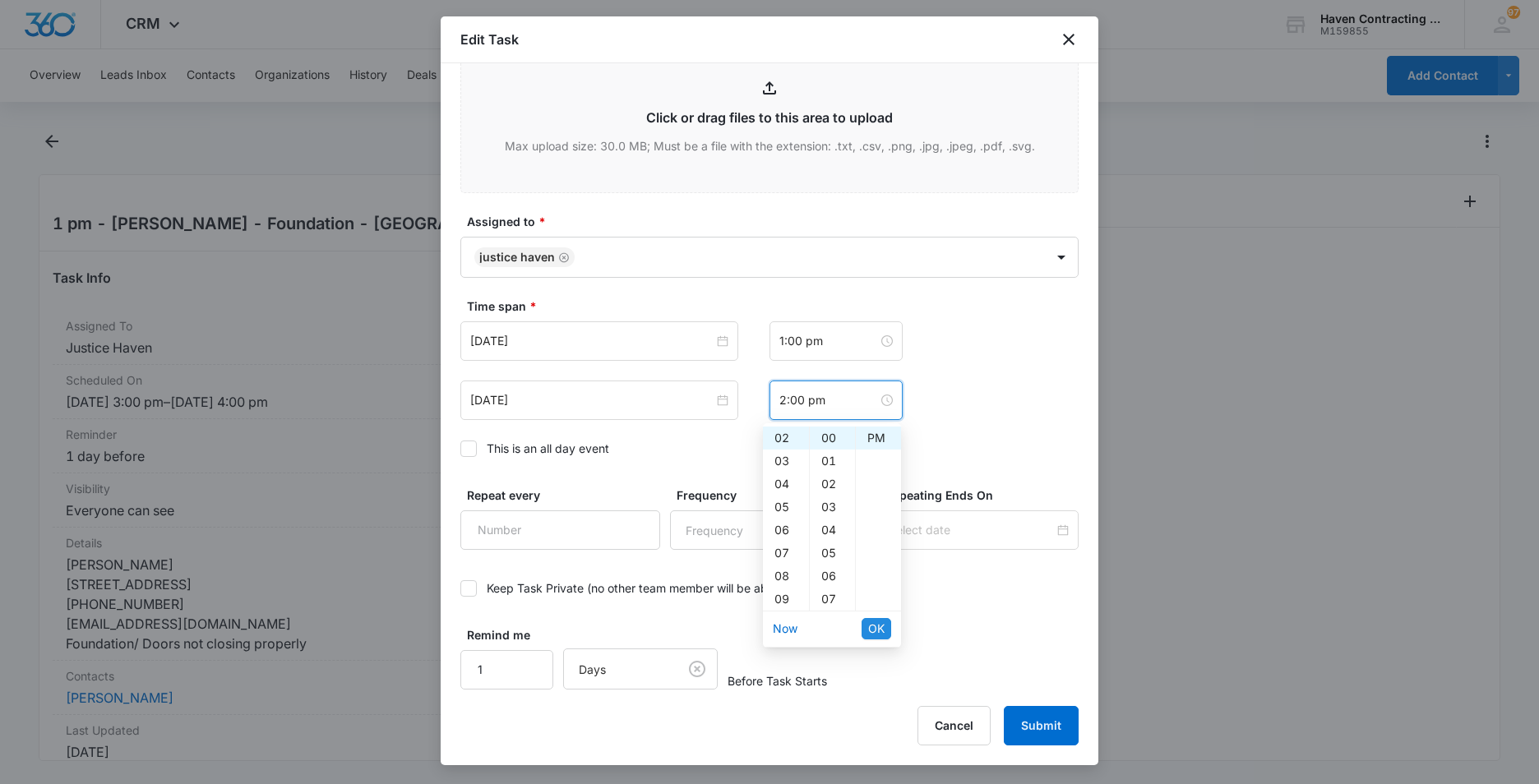
click at [879, 628] on span "OK" at bounding box center [876, 629] width 17 height 18
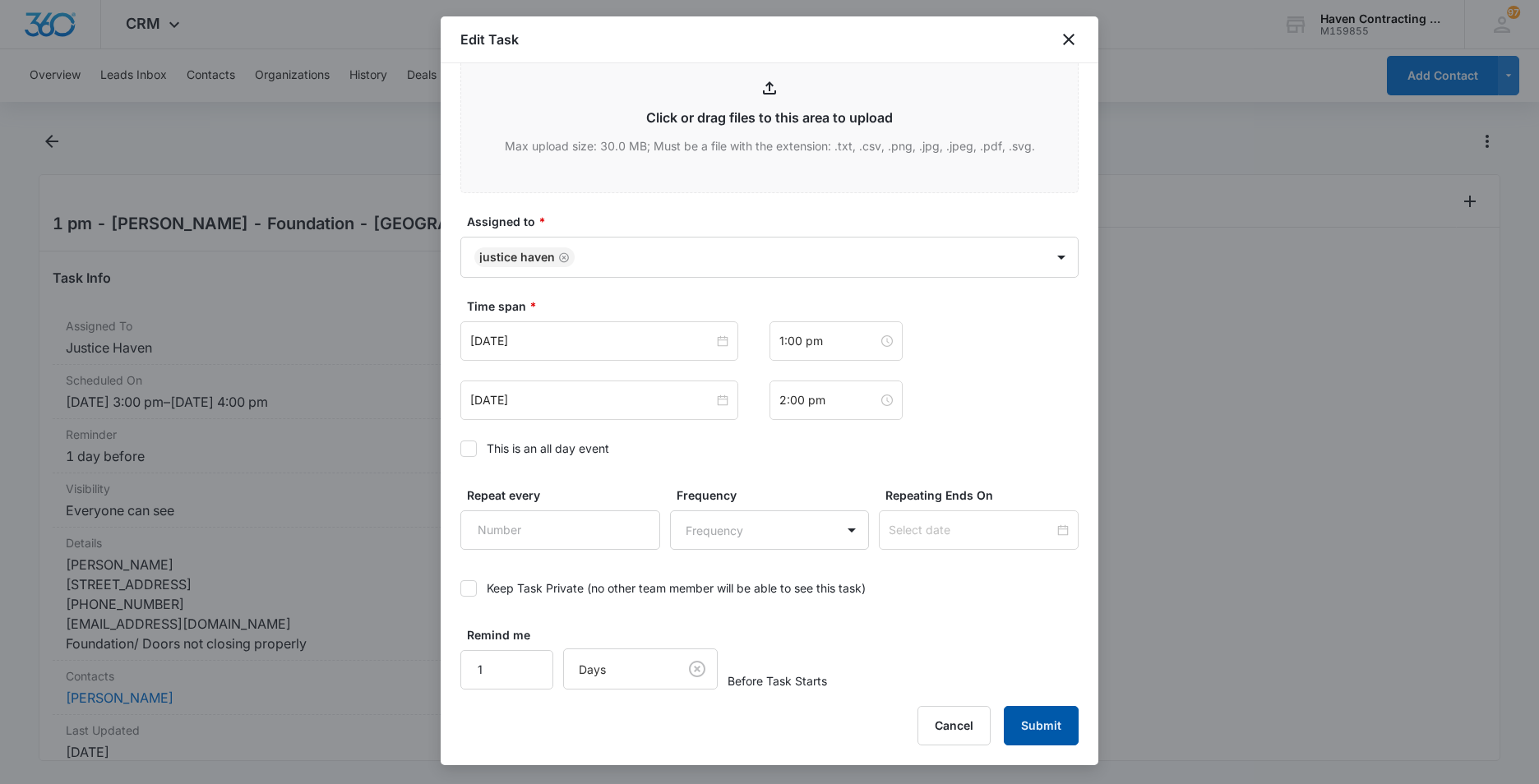
click at [1035, 725] on button "Submit" at bounding box center [1041, 726] width 75 height 39
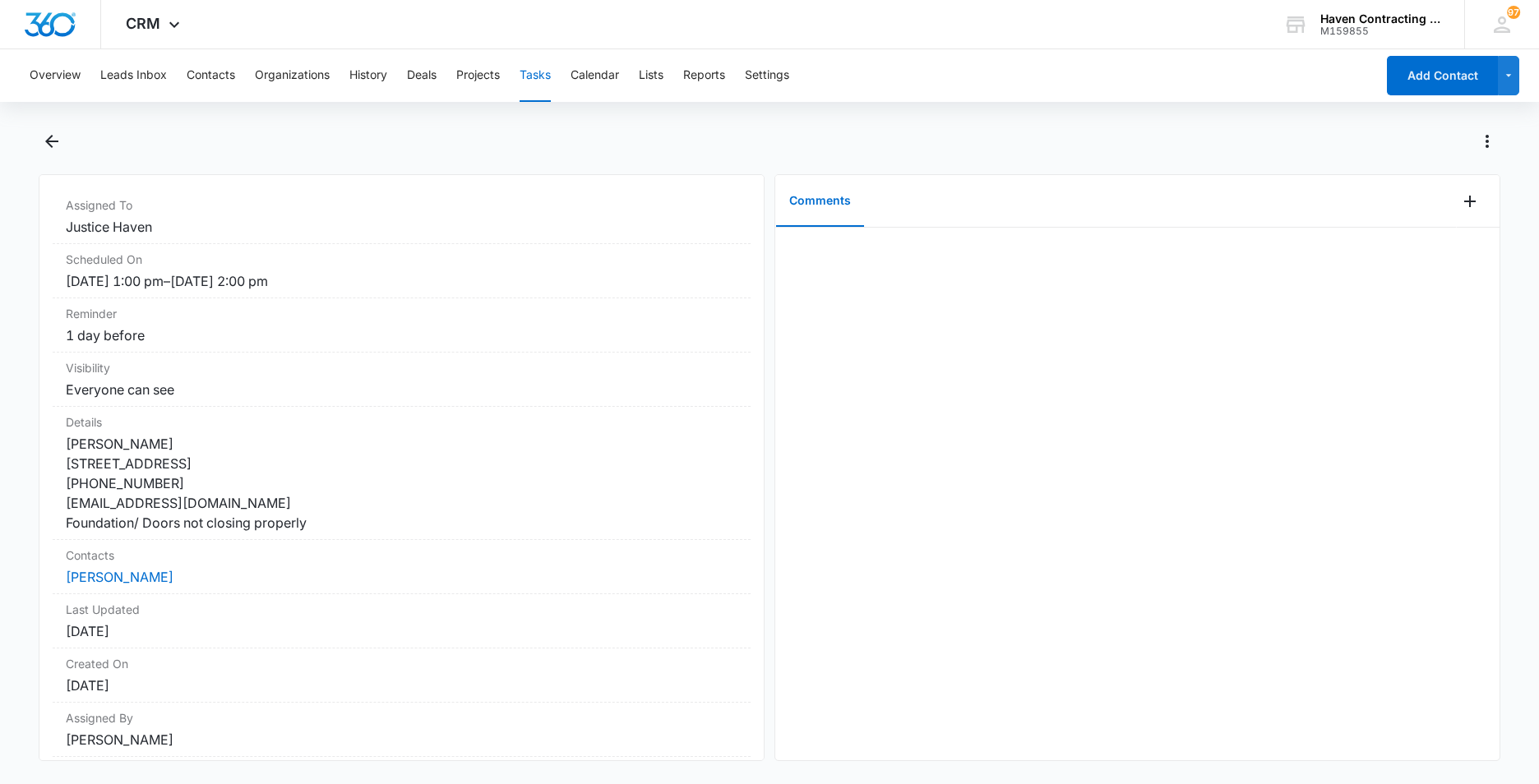
scroll to position [196, 0]
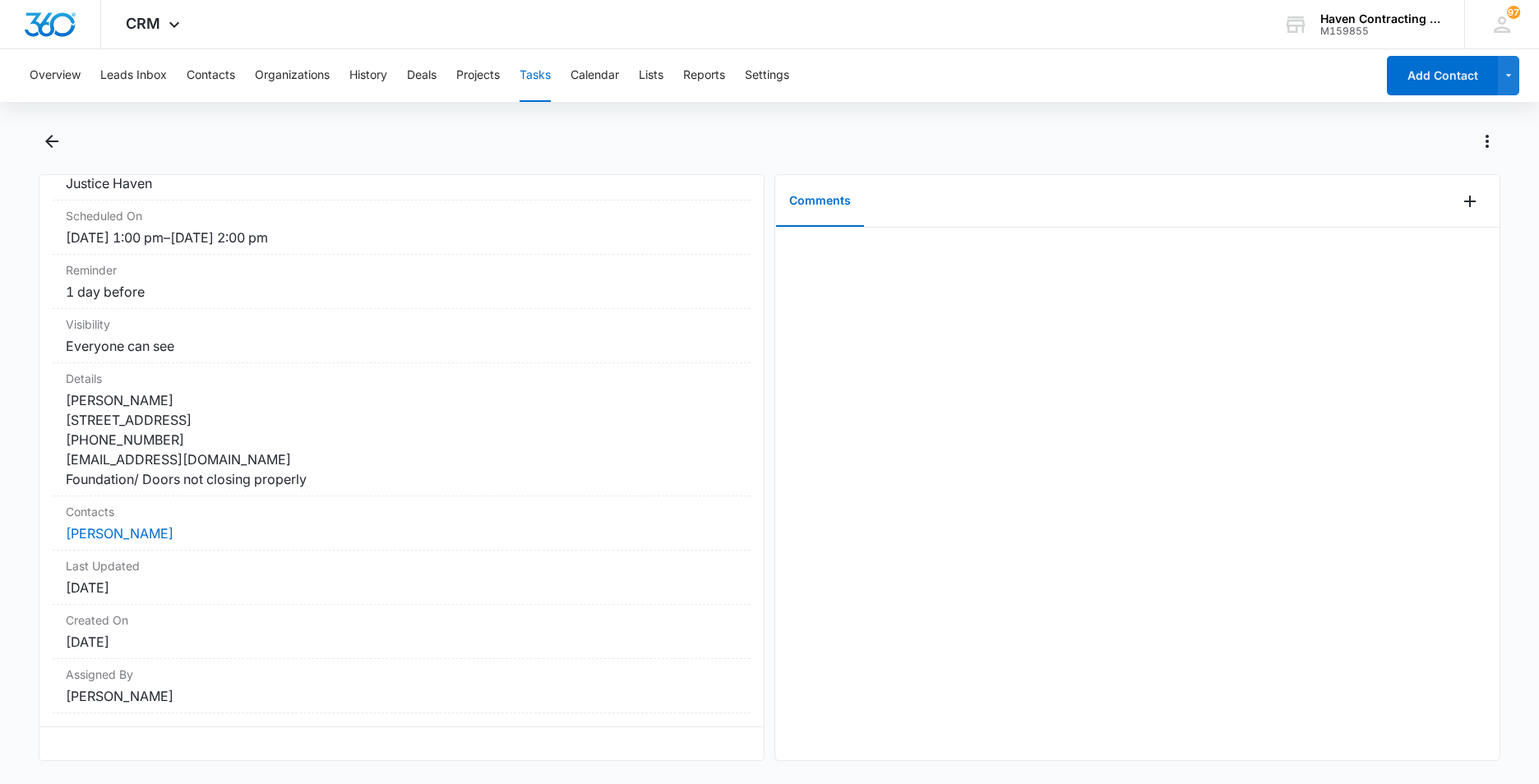
drag, startPoint x: 50, startPoint y: 222, endPoint x: 411, endPoint y: 757, distance: 645.4
click at [411, 757] on div "1 pm - Danny Craig - Foundation - Batesville Task Info Assigned To Justice Have…" at bounding box center [401, 467] width 726 height 587
drag, startPoint x: 411, startPoint y: 757, endPoint x: 330, endPoint y: 545, distance: 226.9
click at [539, 74] on button "Tasks" at bounding box center [535, 75] width 32 height 52
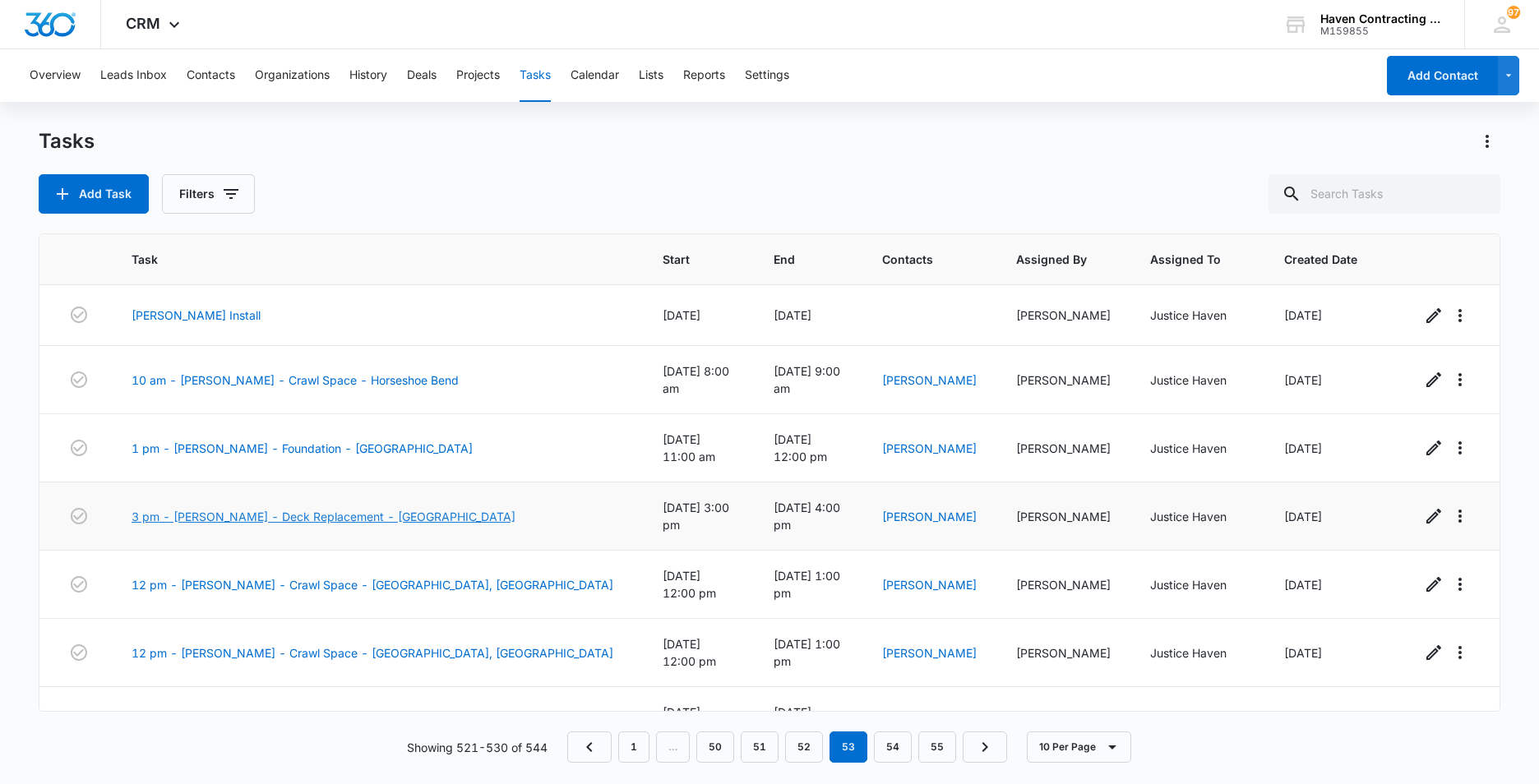
click at [186, 508] on link "3 pm - [PERSON_NAME] - Deck Replacement - [GEOGRAPHIC_DATA]" at bounding box center [323, 516] width 384 height 17
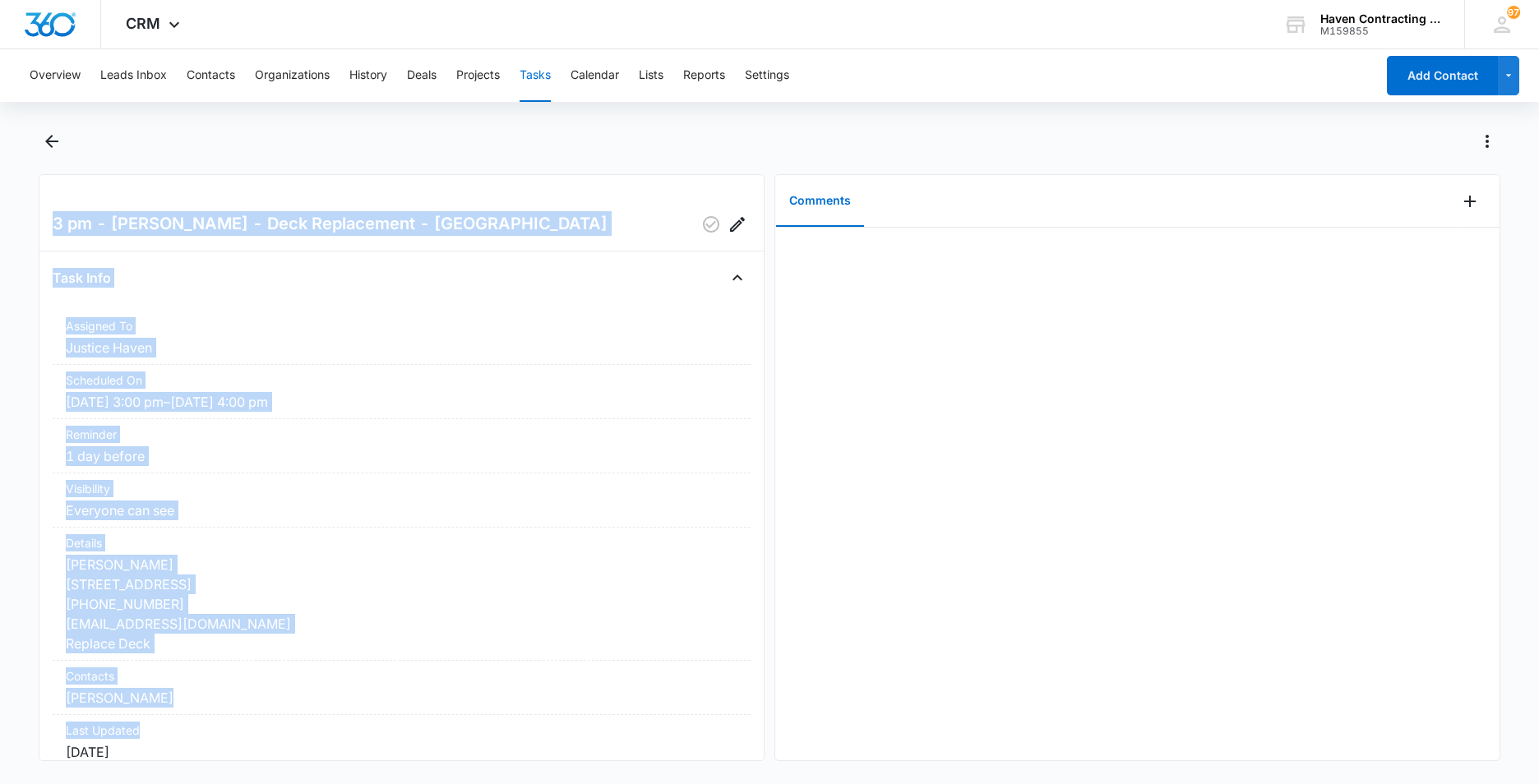
scroll to position [196, 0]
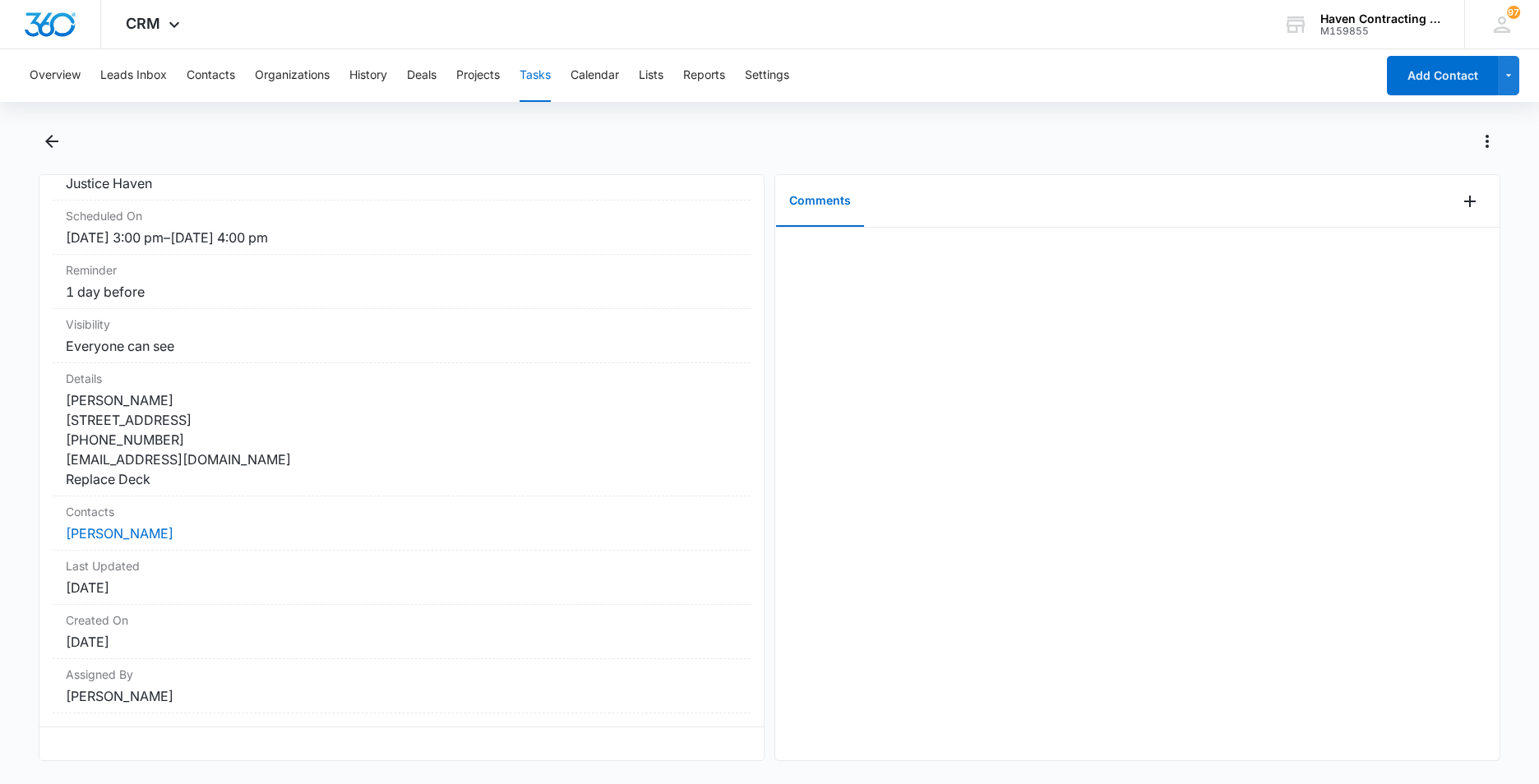
drag, startPoint x: 51, startPoint y: 220, endPoint x: 577, endPoint y: 807, distance: 788.2
click at [577, 783] on html "CRM Apps Reputation Websites Forms CRM Email Social Ads Intelligence Brand Sett…" at bounding box center [769, 392] width 1539 height 784
click at [540, 72] on button "Tasks" at bounding box center [535, 75] width 32 height 52
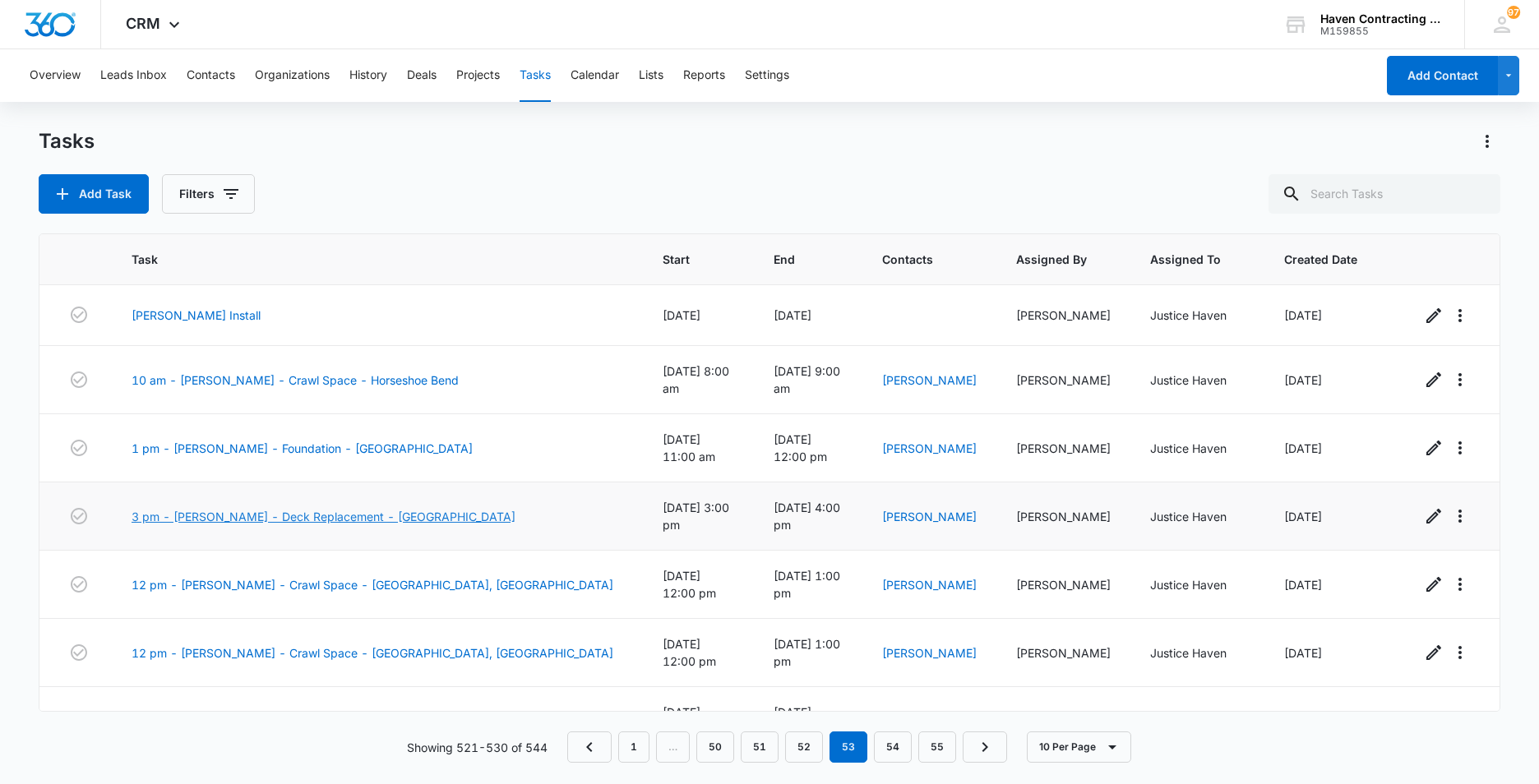
click at [186, 508] on link "3 pm - [PERSON_NAME] - Deck Replacement - [GEOGRAPHIC_DATA]" at bounding box center [323, 516] width 384 height 17
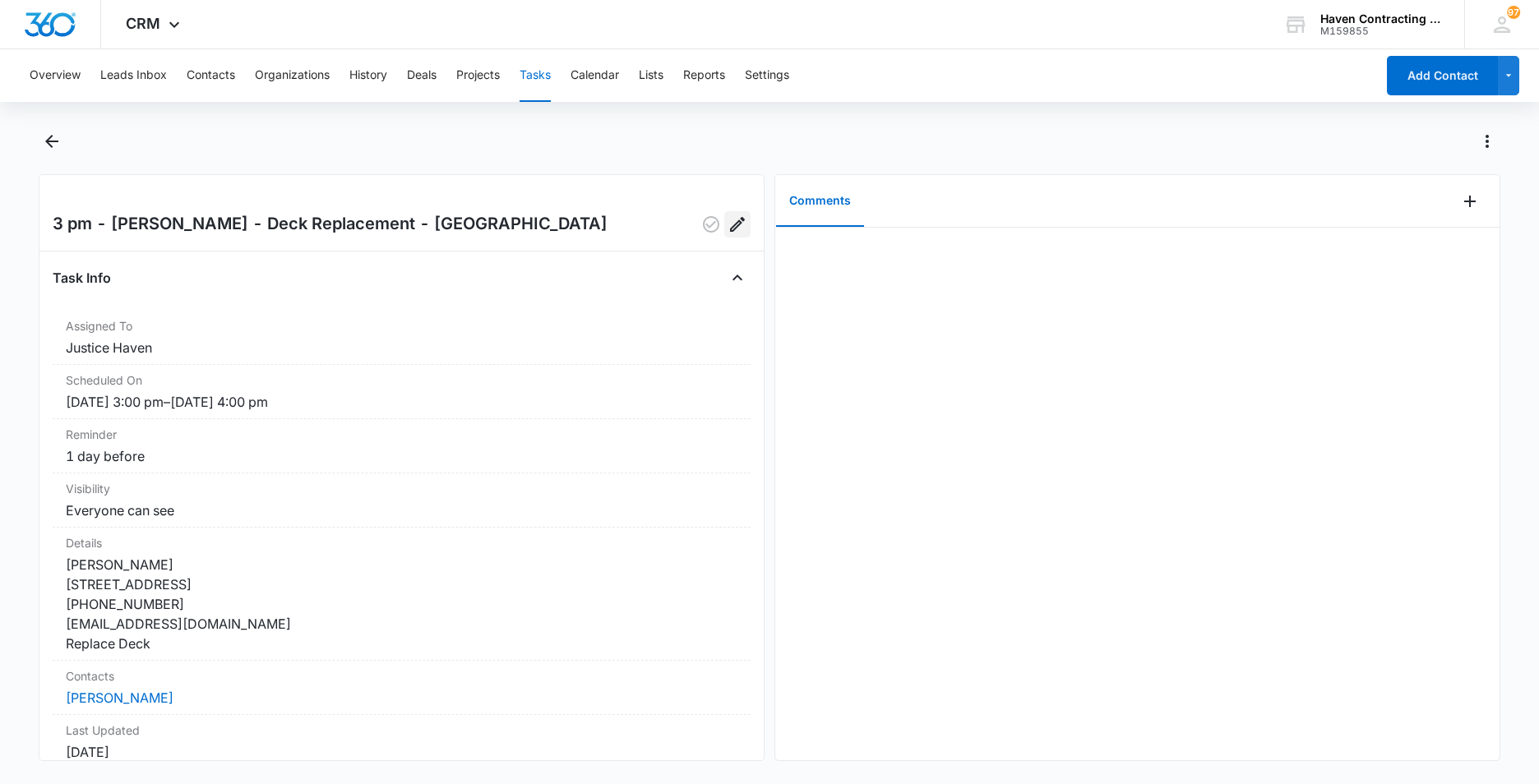
click at [727, 225] on icon "Edit" at bounding box center [737, 225] width 20 height 20
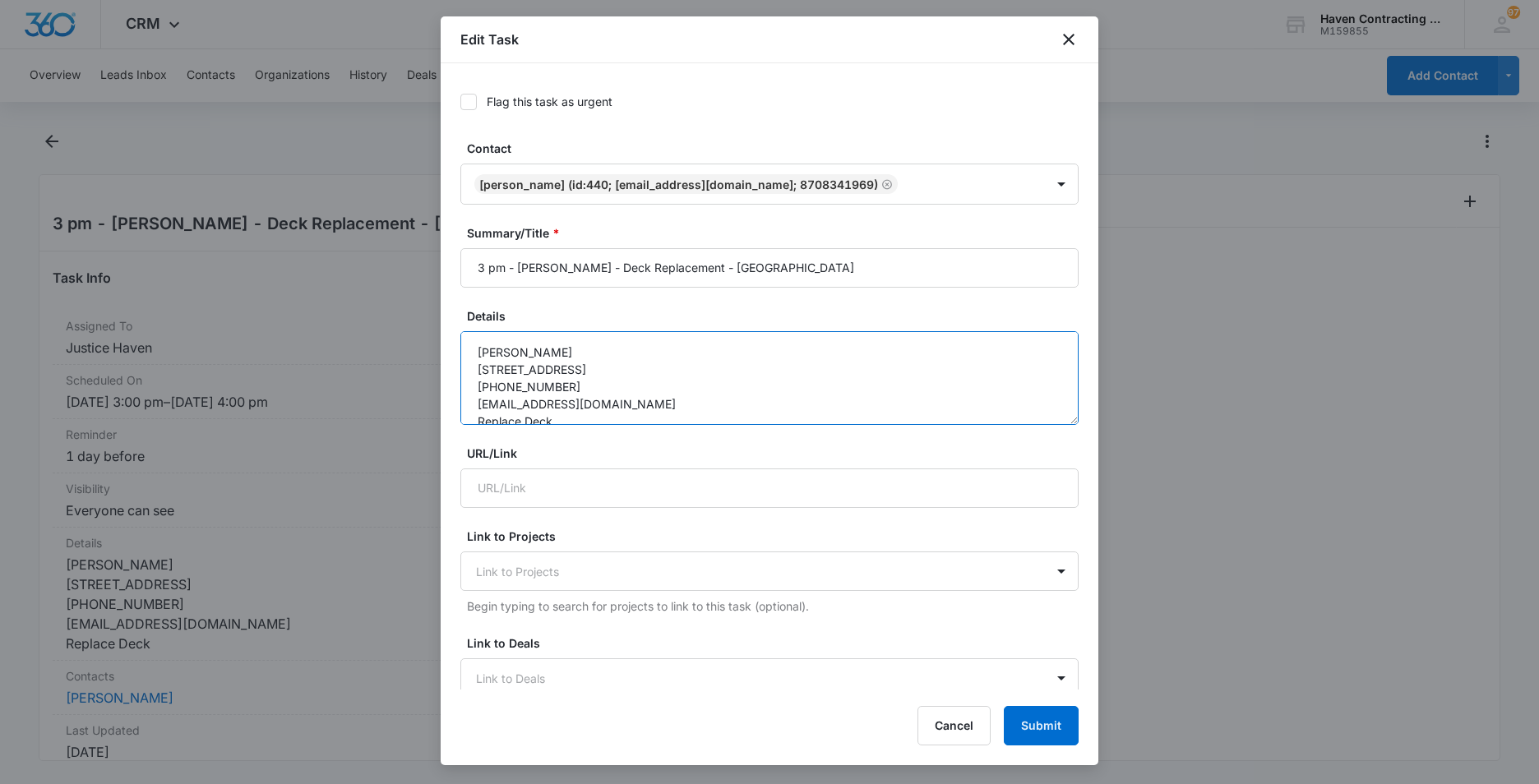
click at [472, 349] on textarea "[PERSON_NAME] [STREET_ADDRESS] [PHONE_NUMBER] [EMAIL_ADDRESS][DOMAIN_NAME] Repl…" at bounding box center [769, 378] width 618 height 94
drag, startPoint x: 474, startPoint y: 348, endPoint x: 594, endPoint y: 350, distance: 120.0
click at [475, 349] on textarea "[PERSON_NAME] [STREET_ADDRESS] [PHONE_NUMBER] [EMAIL_ADDRESS][DOMAIN_NAME] Repl…" at bounding box center [769, 378] width 618 height 94
type textarea "Canceled [PERSON_NAME] [STREET_ADDRESS] [PHONE_NUMBER] [EMAIL_ADDRESS][DOMAIN_N…"
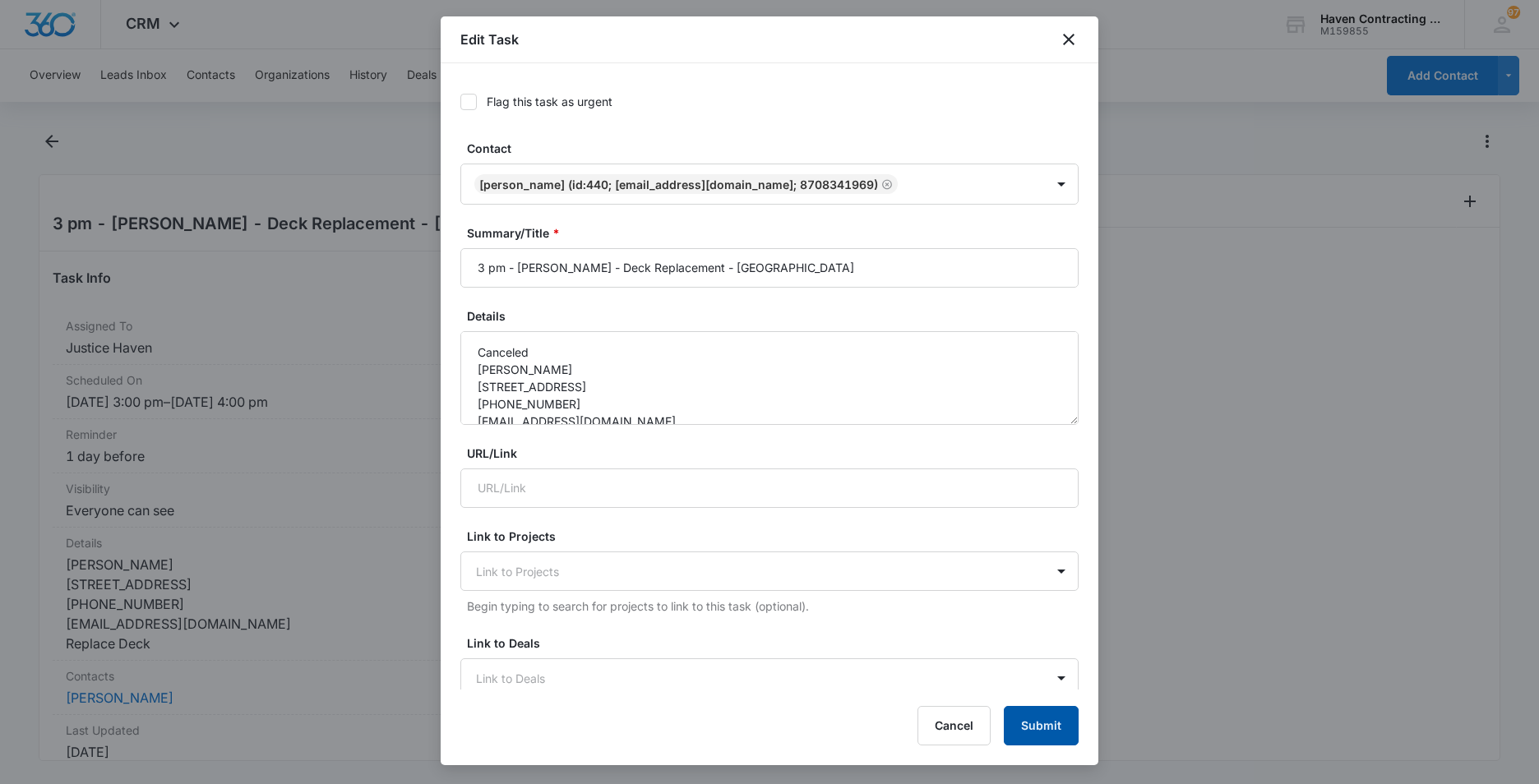
click at [1054, 716] on button "Submit" at bounding box center [1041, 726] width 75 height 39
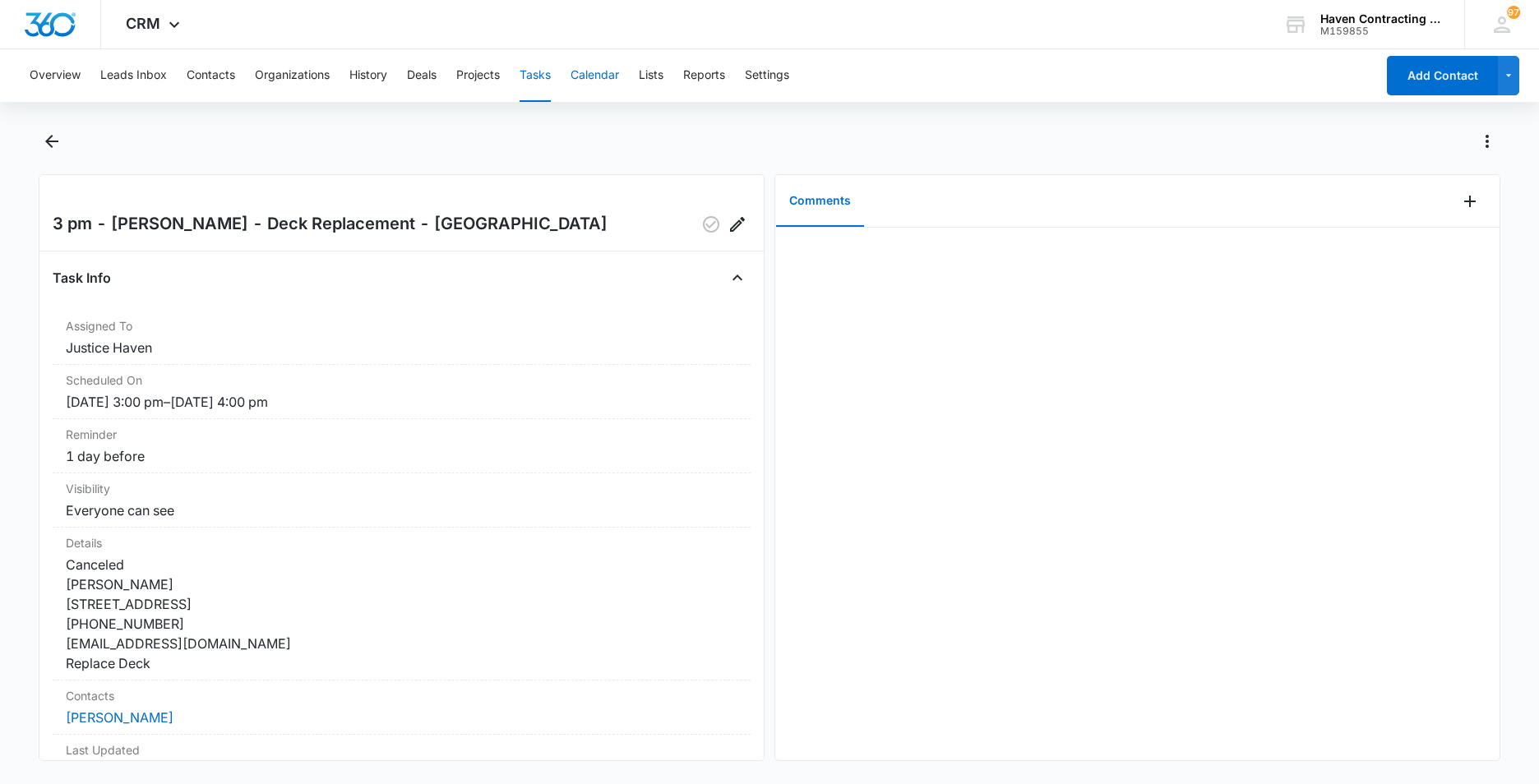
click at [606, 71] on button "Calendar" at bounding box center [595, 75] width 48 height 52
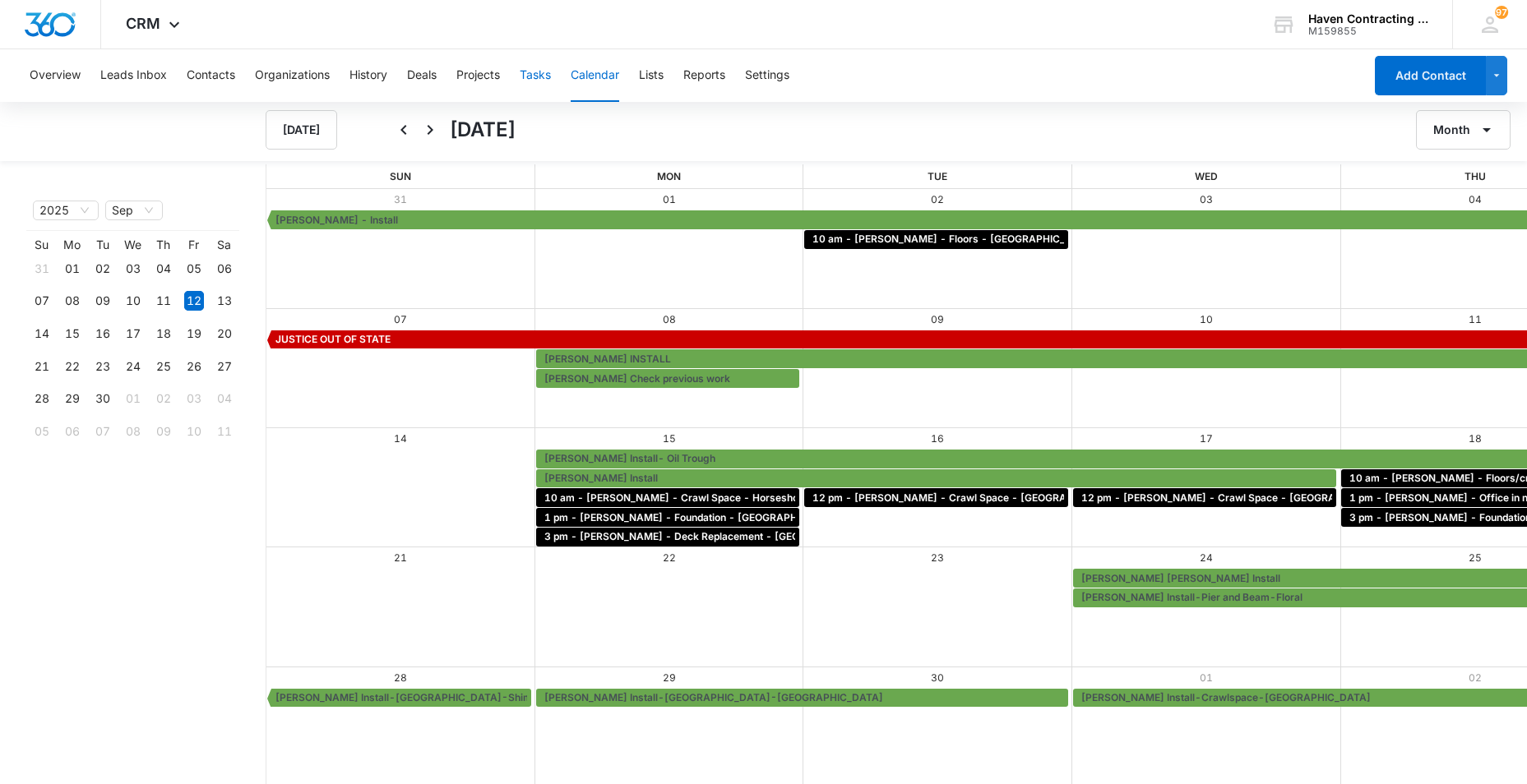
click at [535, 76] on button "Tasks" at bounding box center [535, 75] width 32 height 52
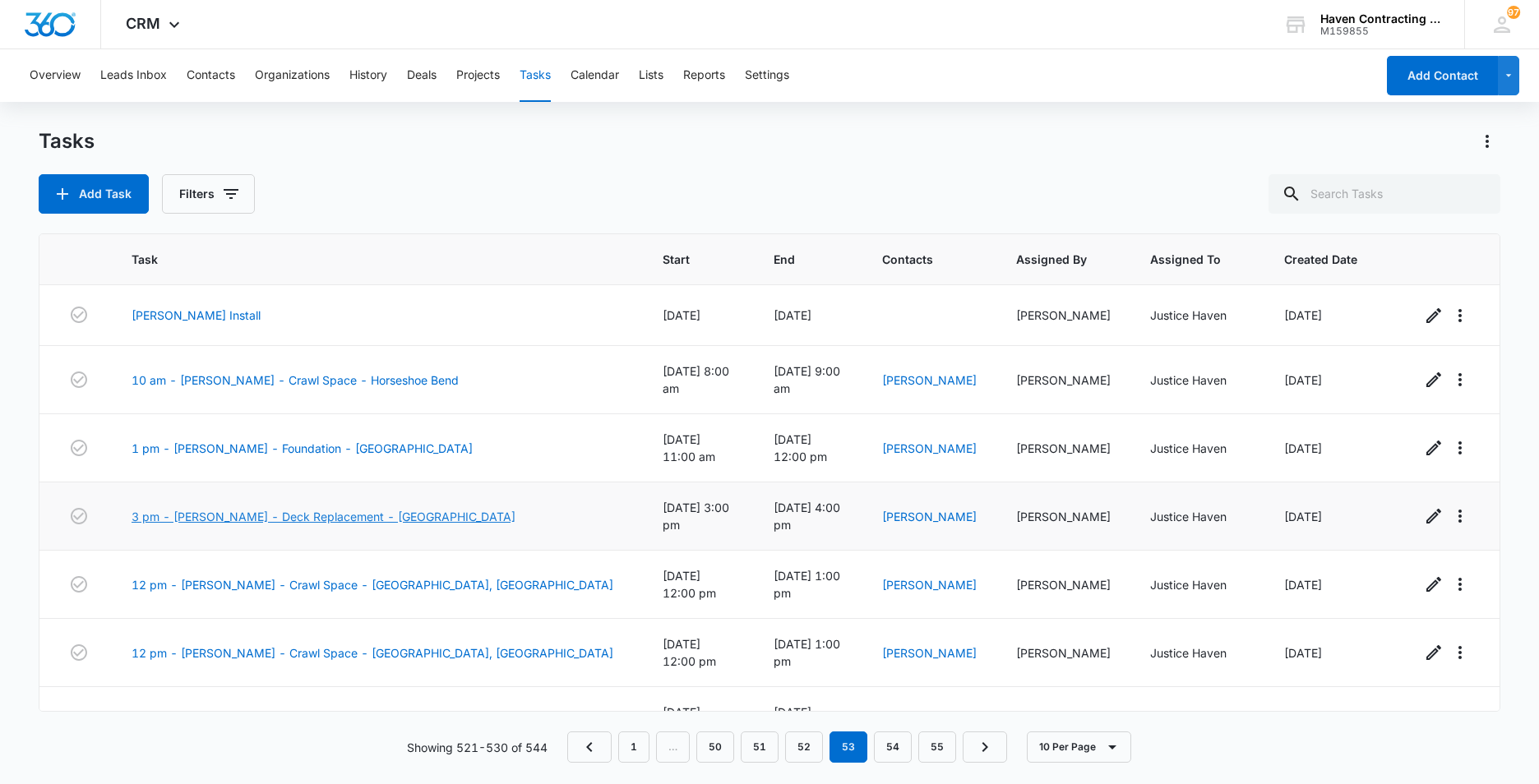
click at [198, 508] on link "3 pm - [PERSON_NAME] - Deck Replacement - [GEOGRAPHIC_DATA]" at bounding box center [323, 516] width 384 height 17
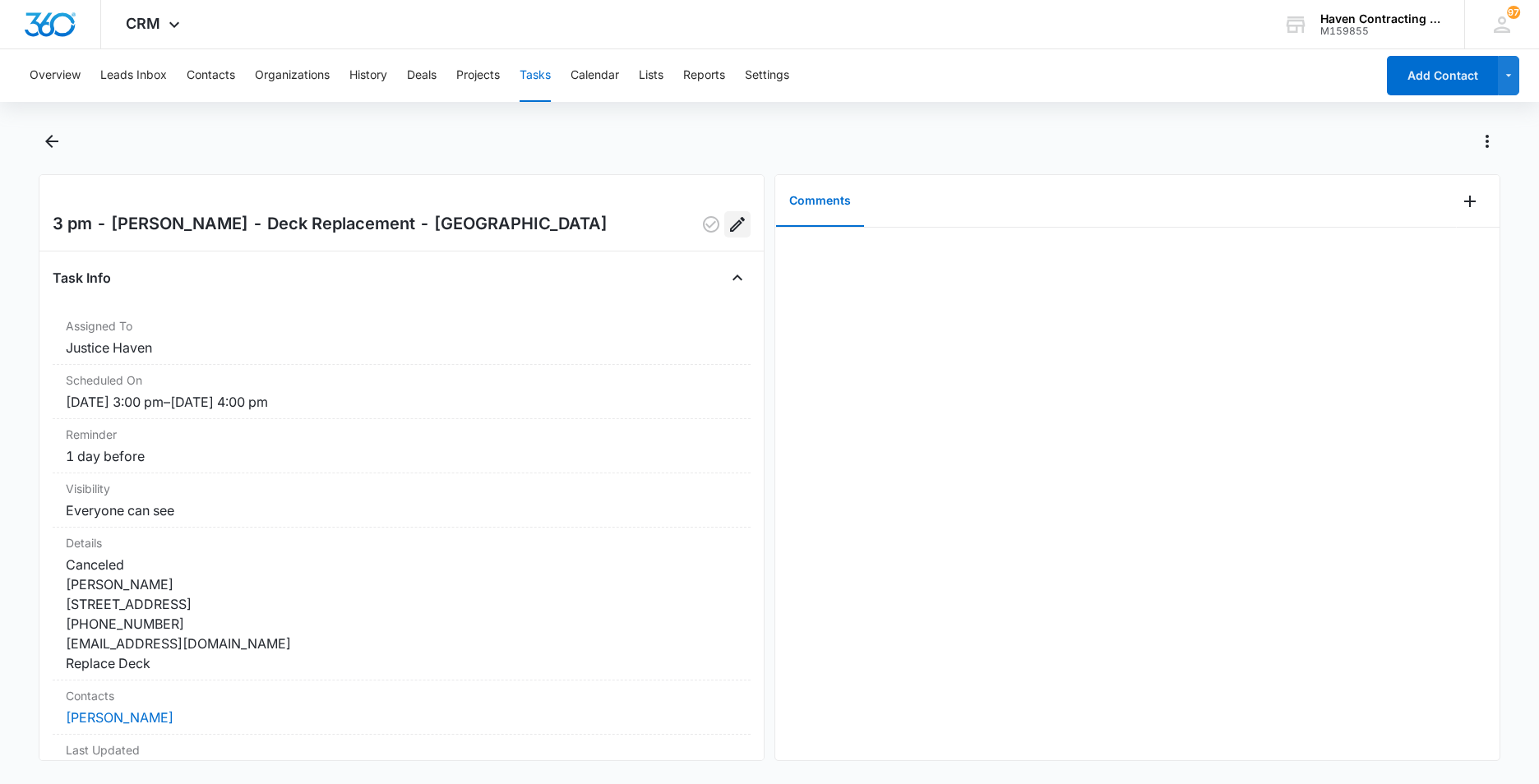
click at [727, 219] on icon "Edit" at bounding box center [737, 225] width 20 height 20
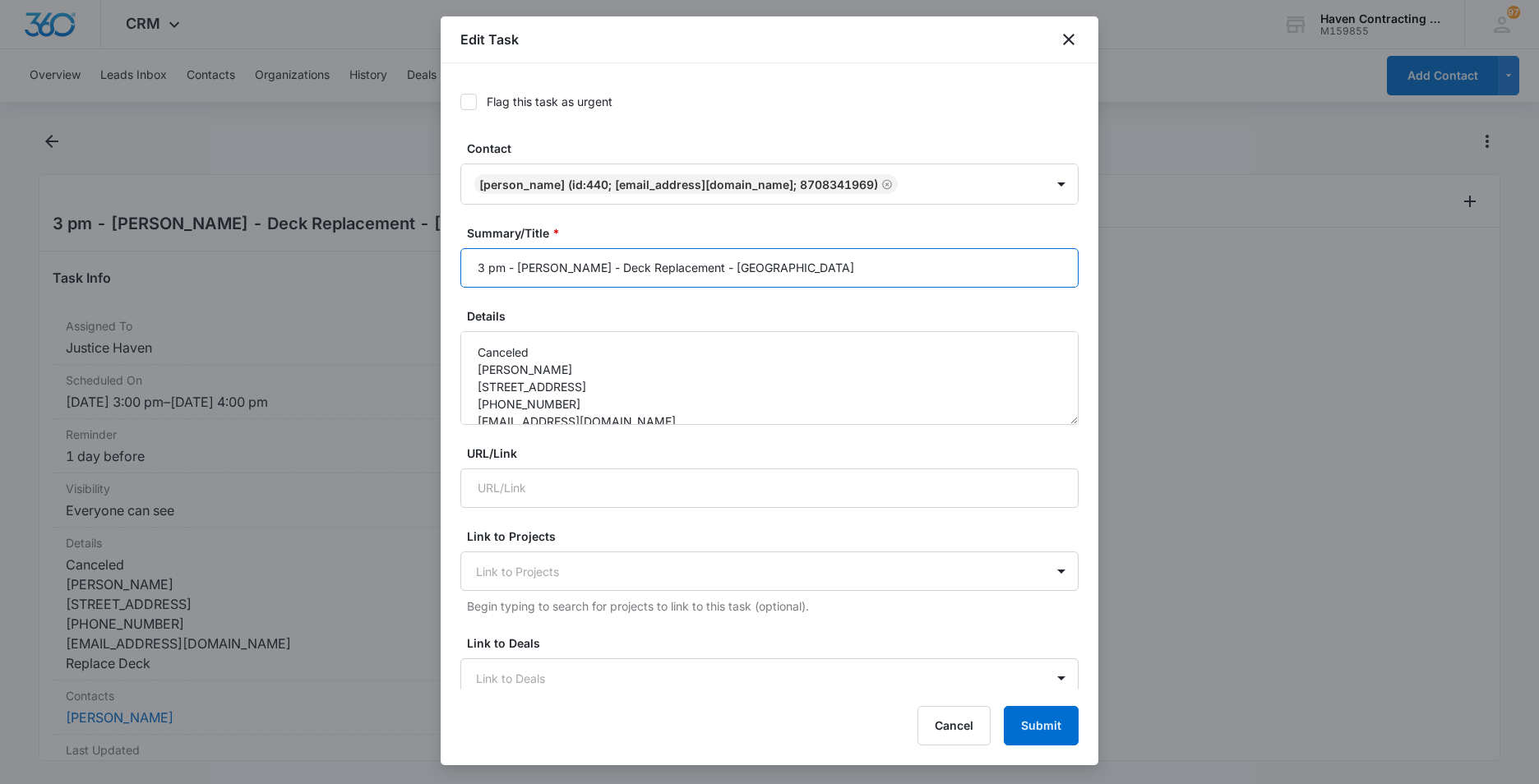
click at [466, 266] on input "3 pm - Sharon McSpadden - Deck Replacement - Batesville" at bounding box center [769, 267] width 618 height 39
type input "CANCELED 3 pm - [PERSON_NAME] - Deck Replacement - [GEOGRAPHIC_DATA]"
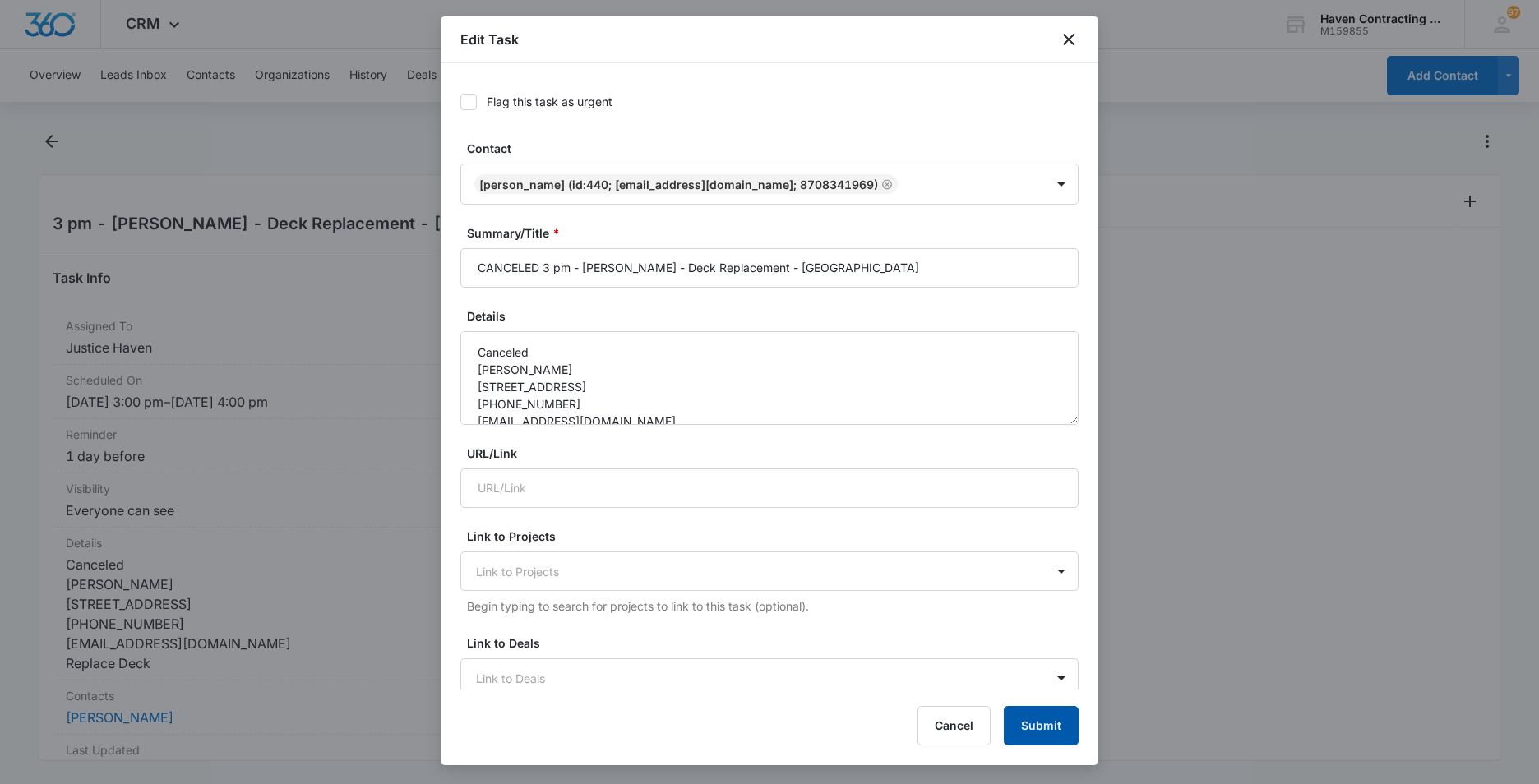
click at [1045, 729] on button "Submit" at bounding box center [1041, 726] width 75 height 39
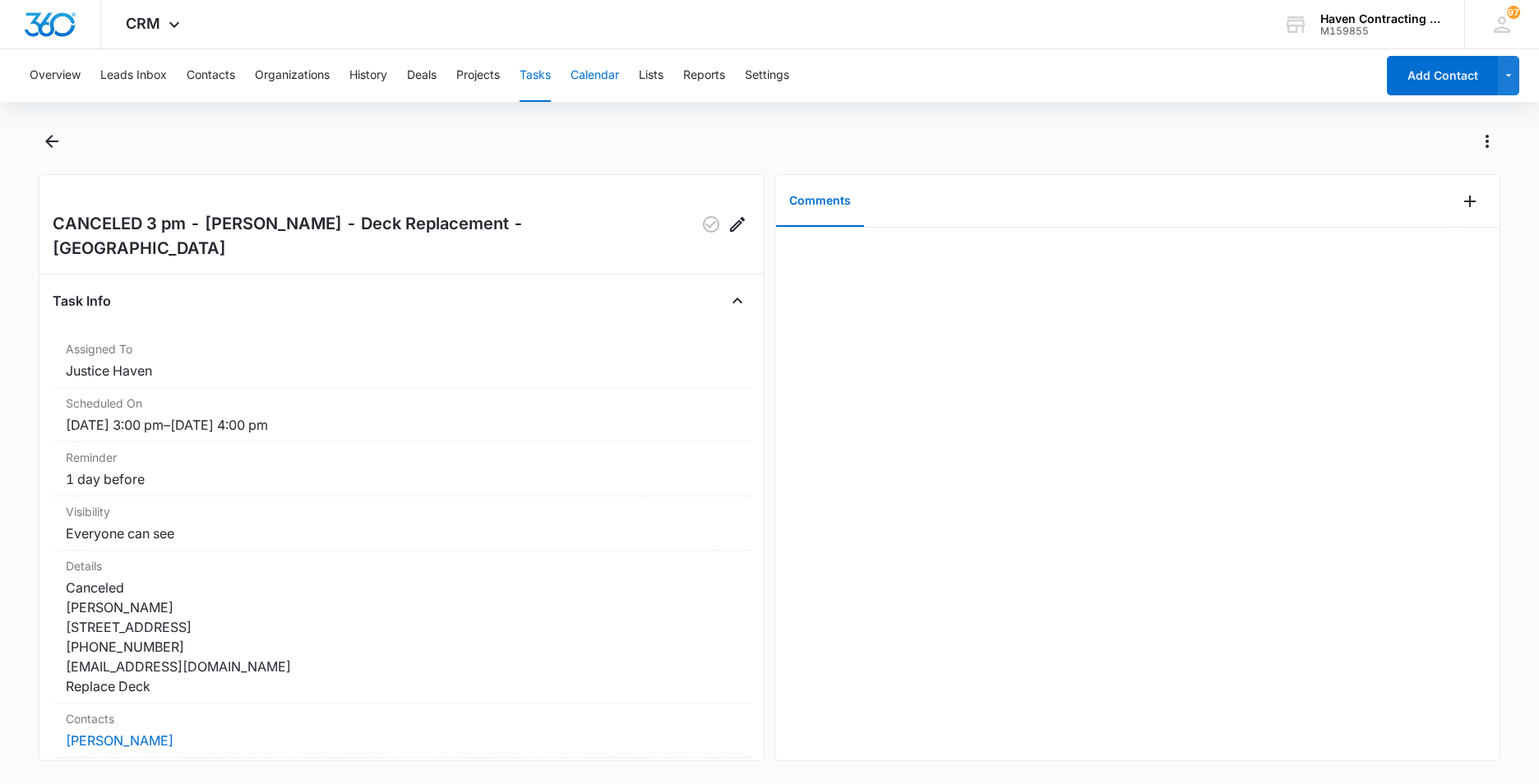
click at [593, 68] on button "Calendar" at bounding box center [595, 75] width 48 height 52
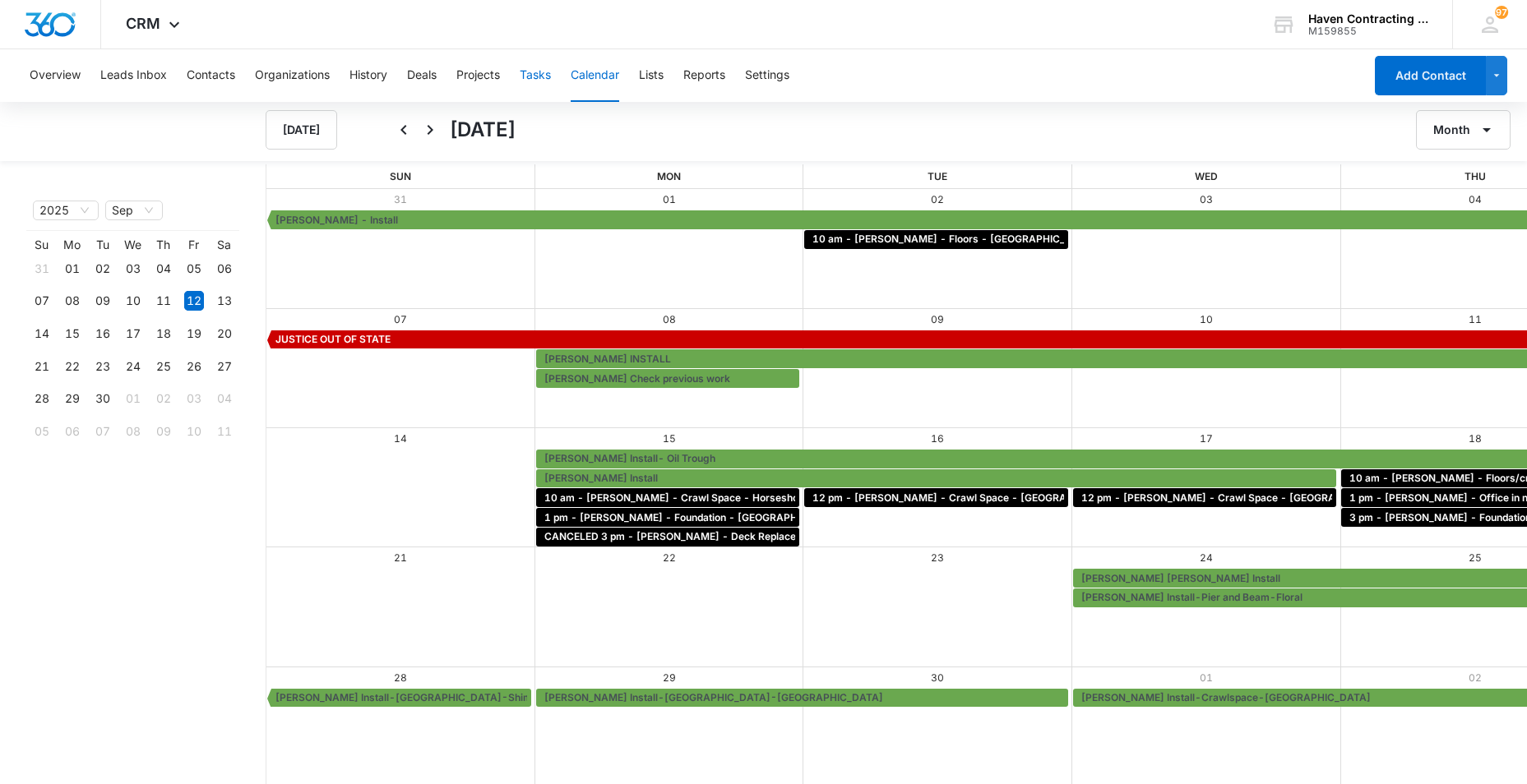
click at [537, 72] on button "Tasks" at bounding box center [535, 75] width 32 height 52
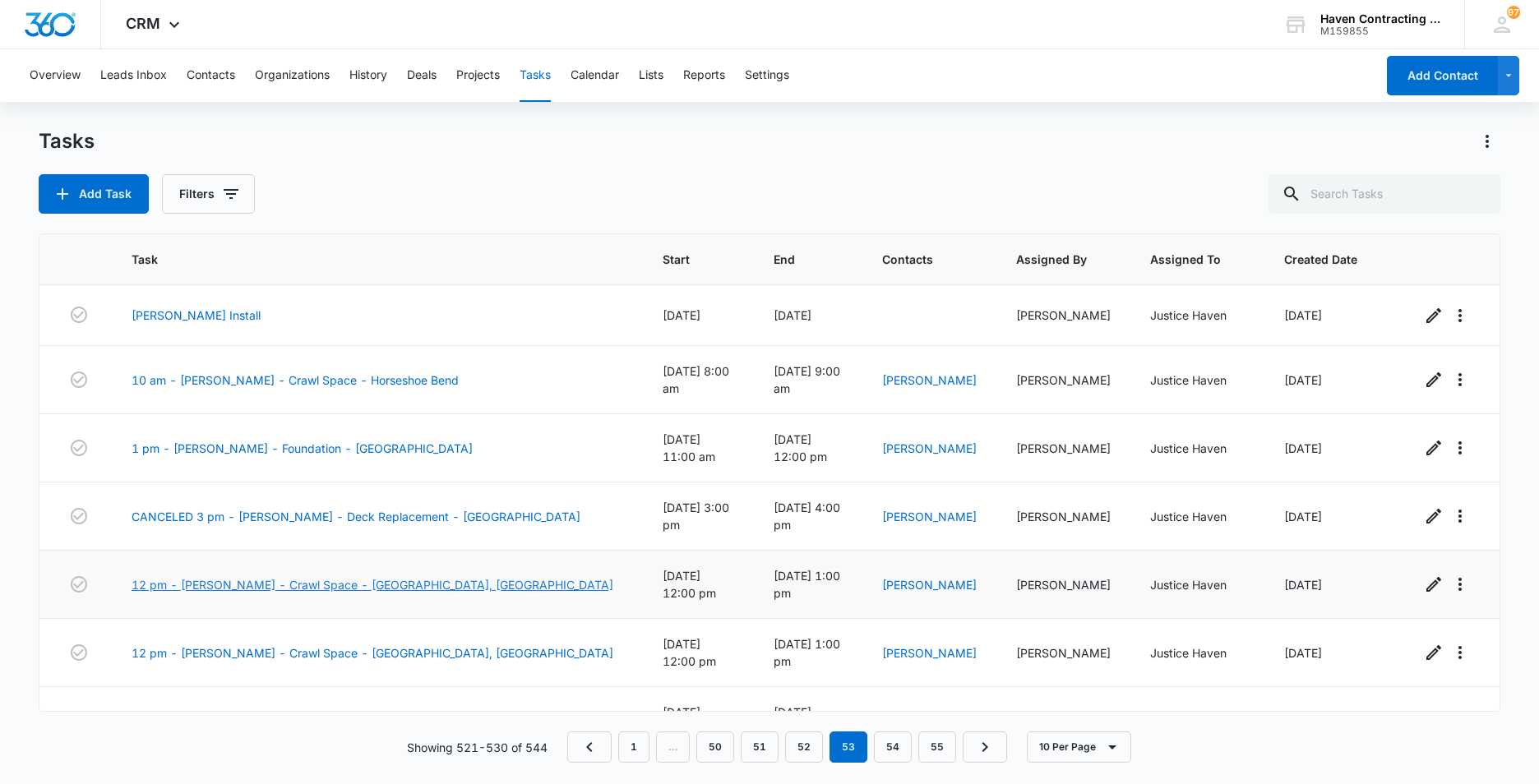
click at [190, 576] on link "12 pm - [PERSON_NAME] - Crawl Space - [GEOGRAPHIC_DATA], [GEOGRAPHIC_DATA]" at bounding box center [372, 584] width 482 height 17
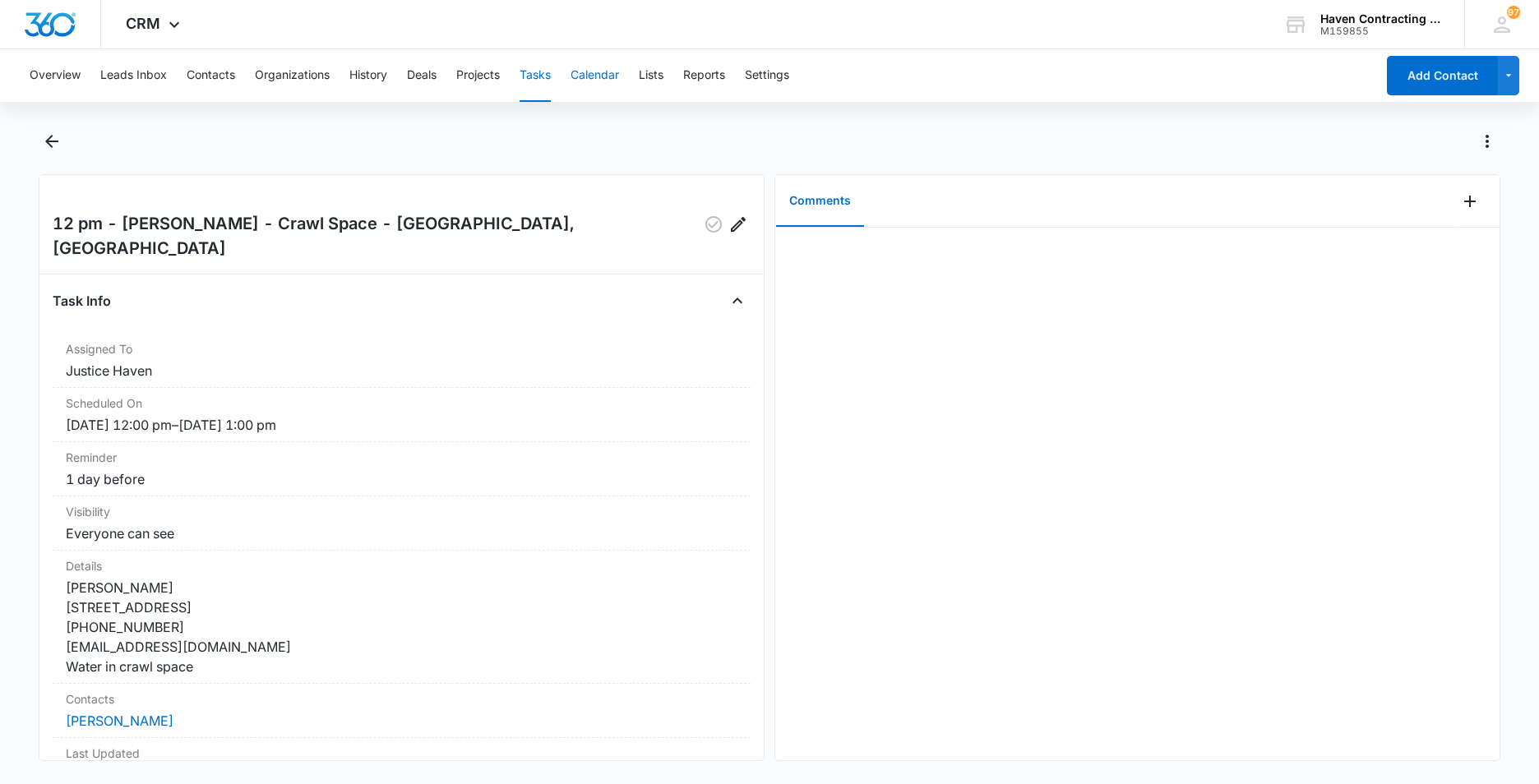
click at [610, 76] on button "Calendar" at bounding box center [595, 75] width 48 height 52
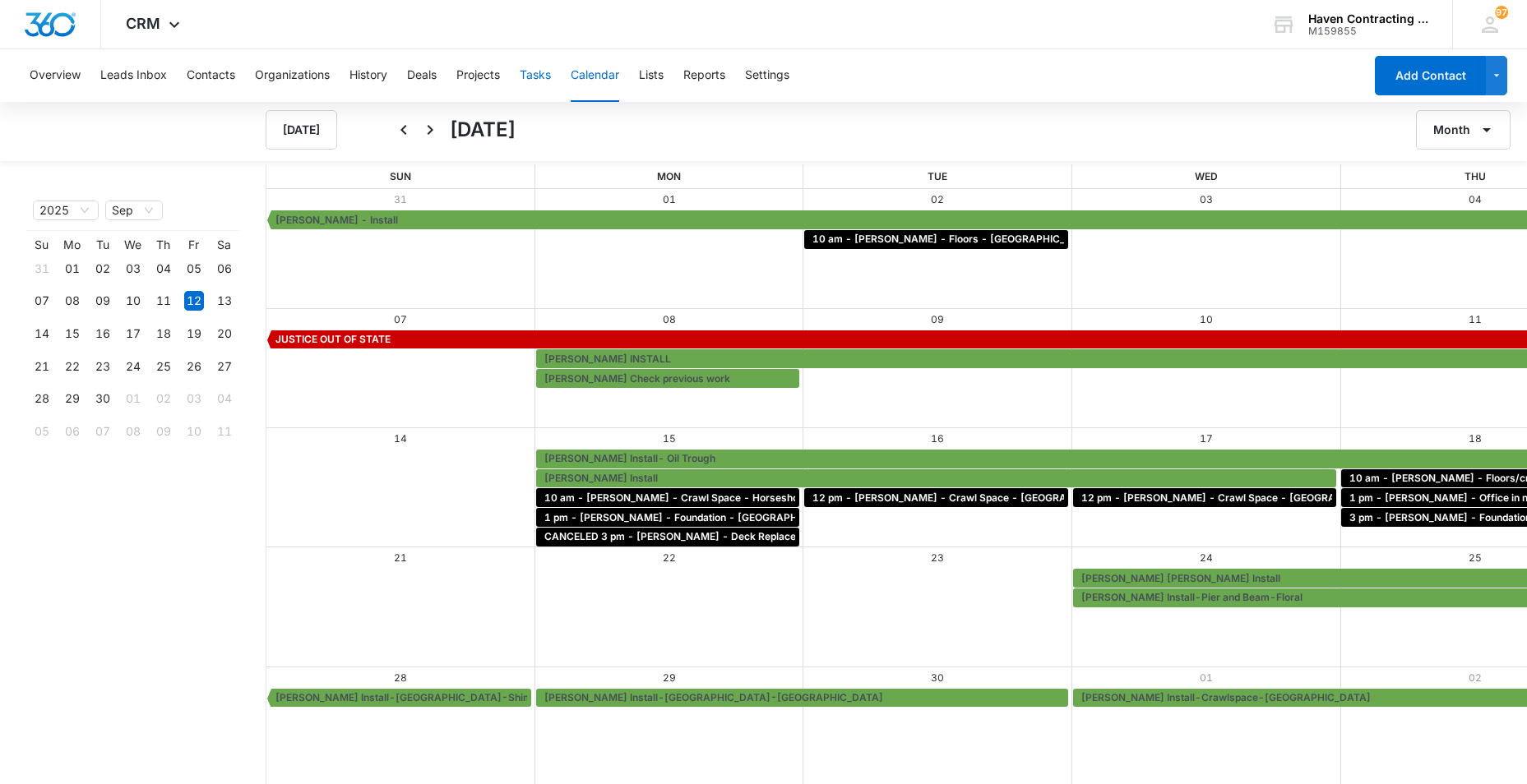
click at [546, 72] on button "Tasks" at bounding box center [535, 75] width 32 height 52
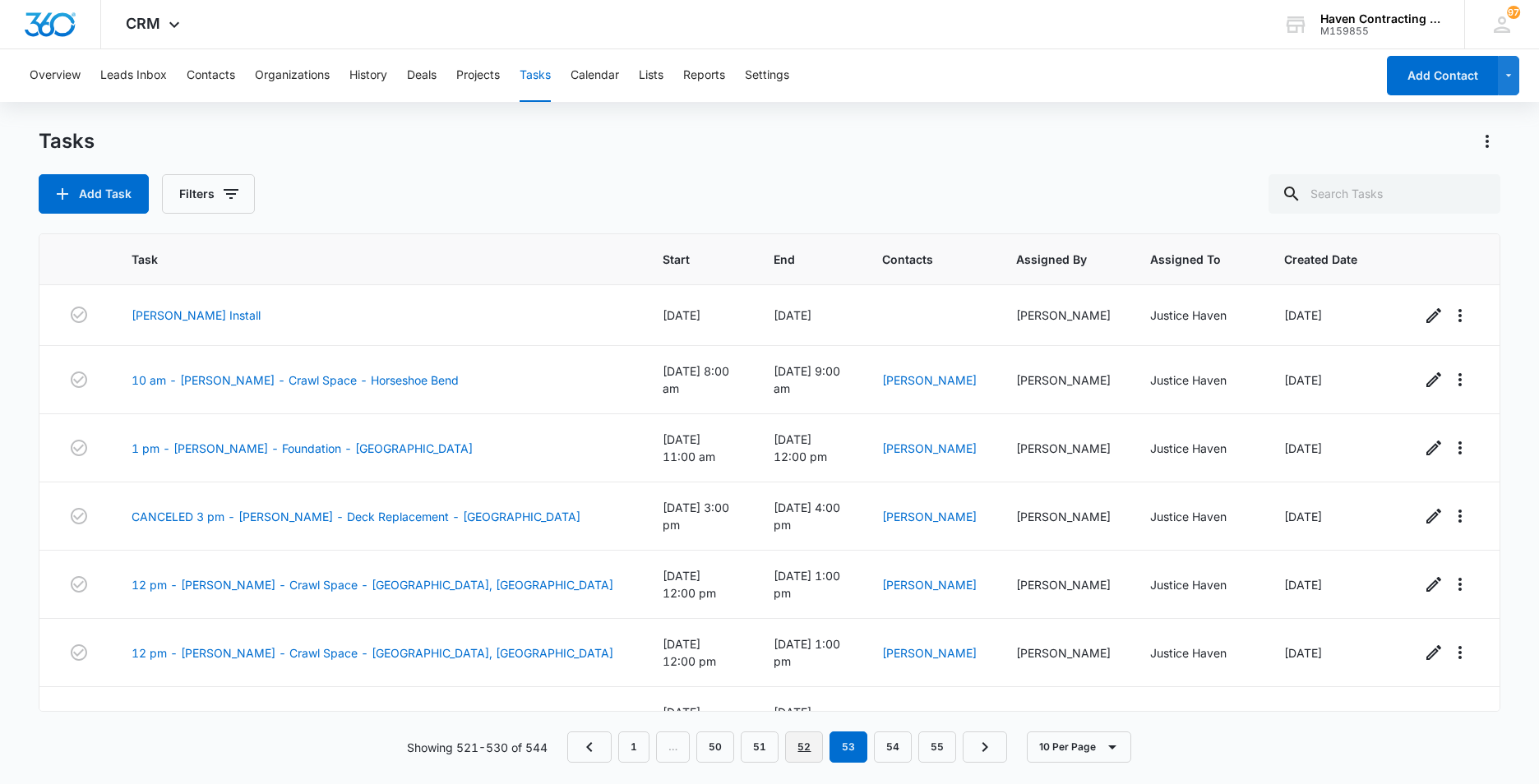
click at [810, 751] on link "52" at bounding box center [803, 747] width 37 height 32
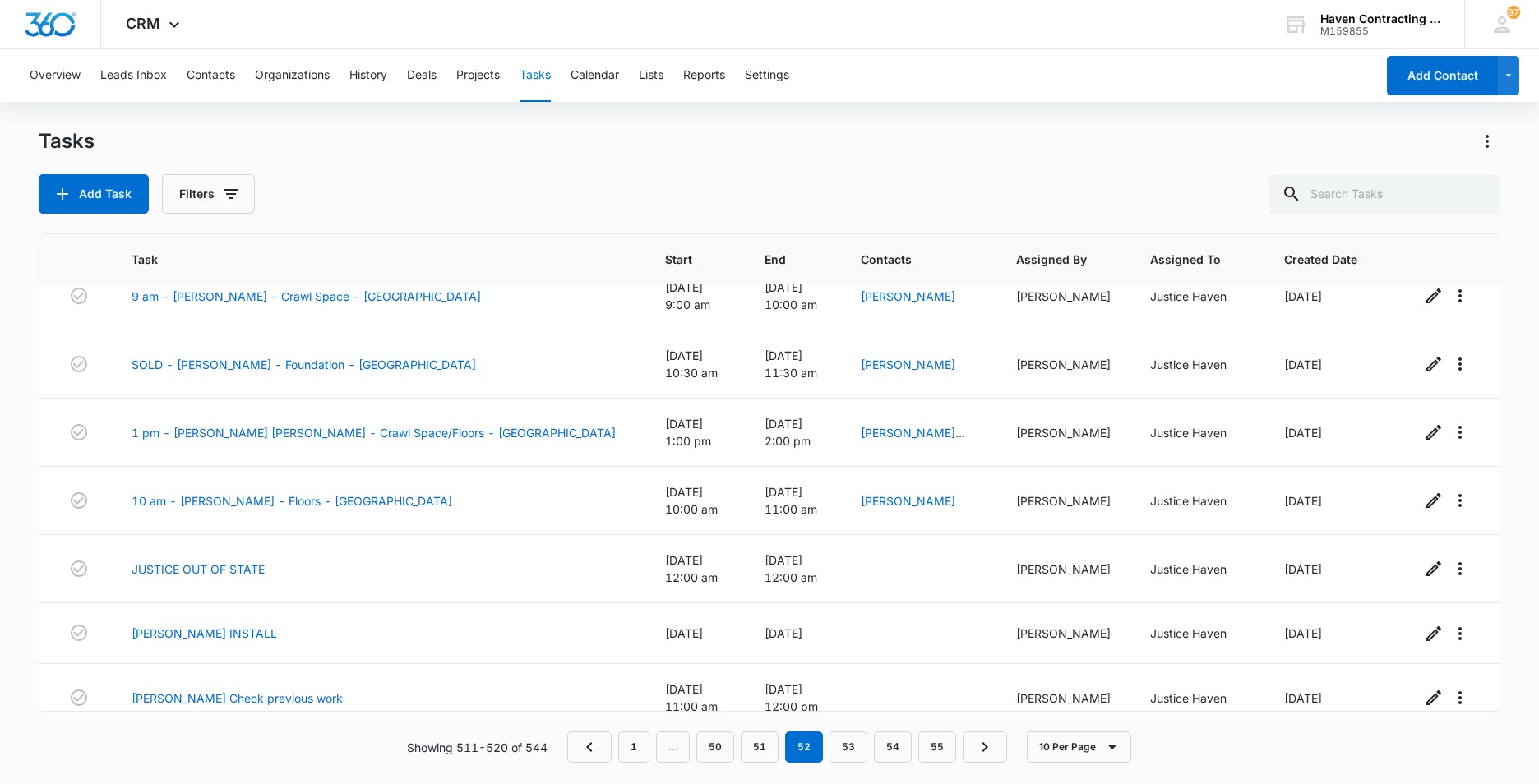
scroll to position [181, 0]
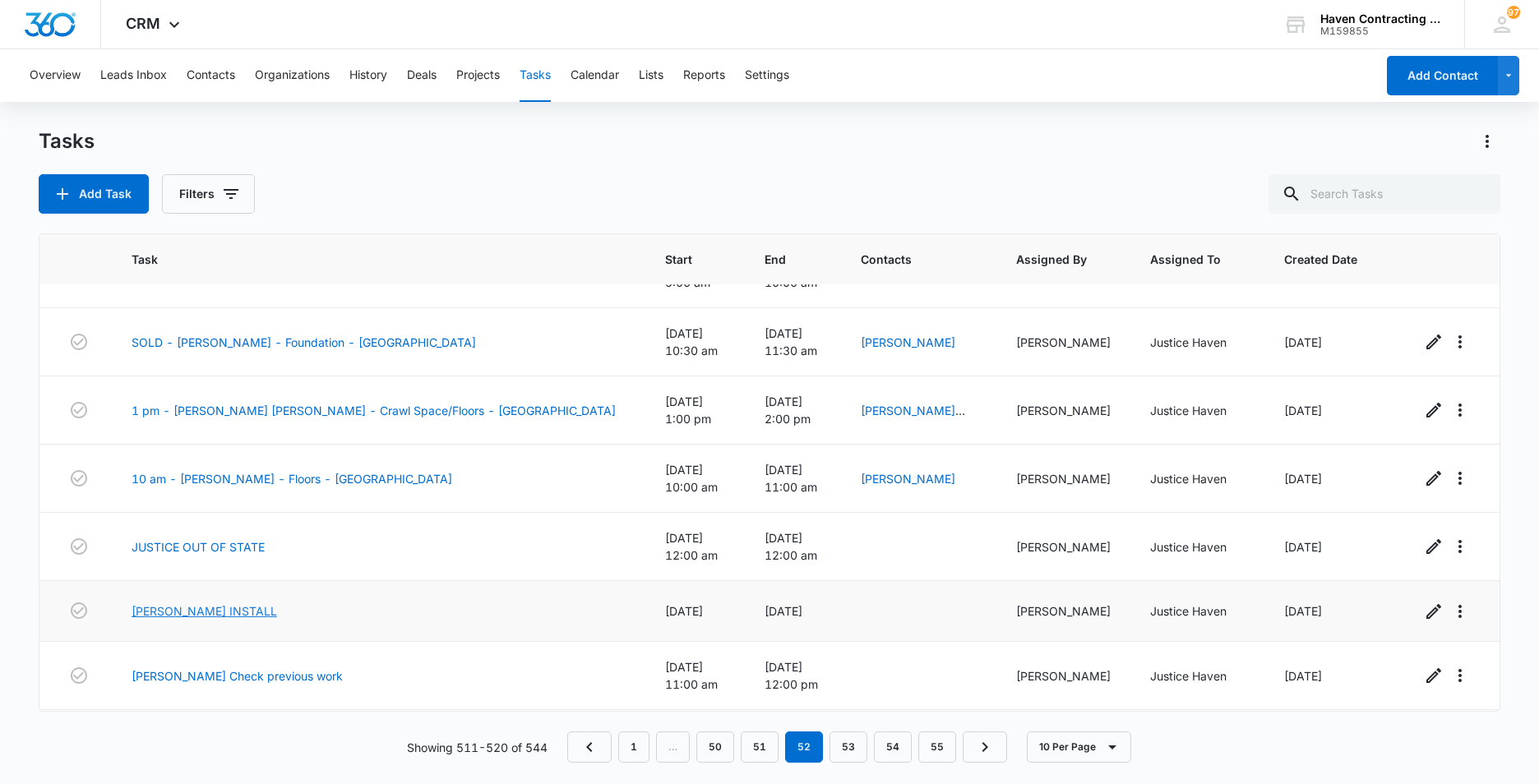
click at [157, 603] on link "[PERSON_NAME] INSTALL" at bounding box center [204, 611] width 146 height 17
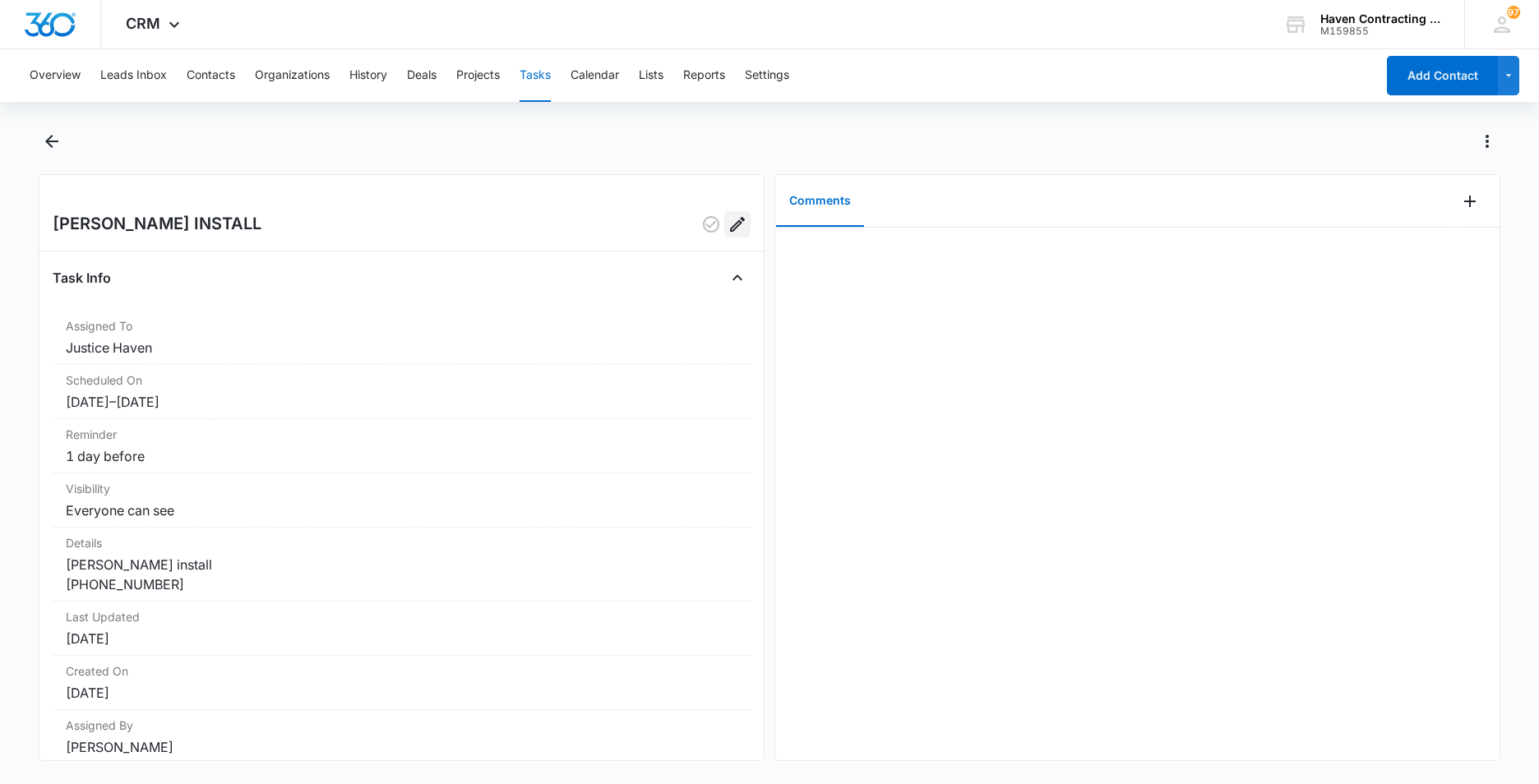
click at [727, 221] on icon "Edit" at bounding box center [737, 225] width 20 height 20
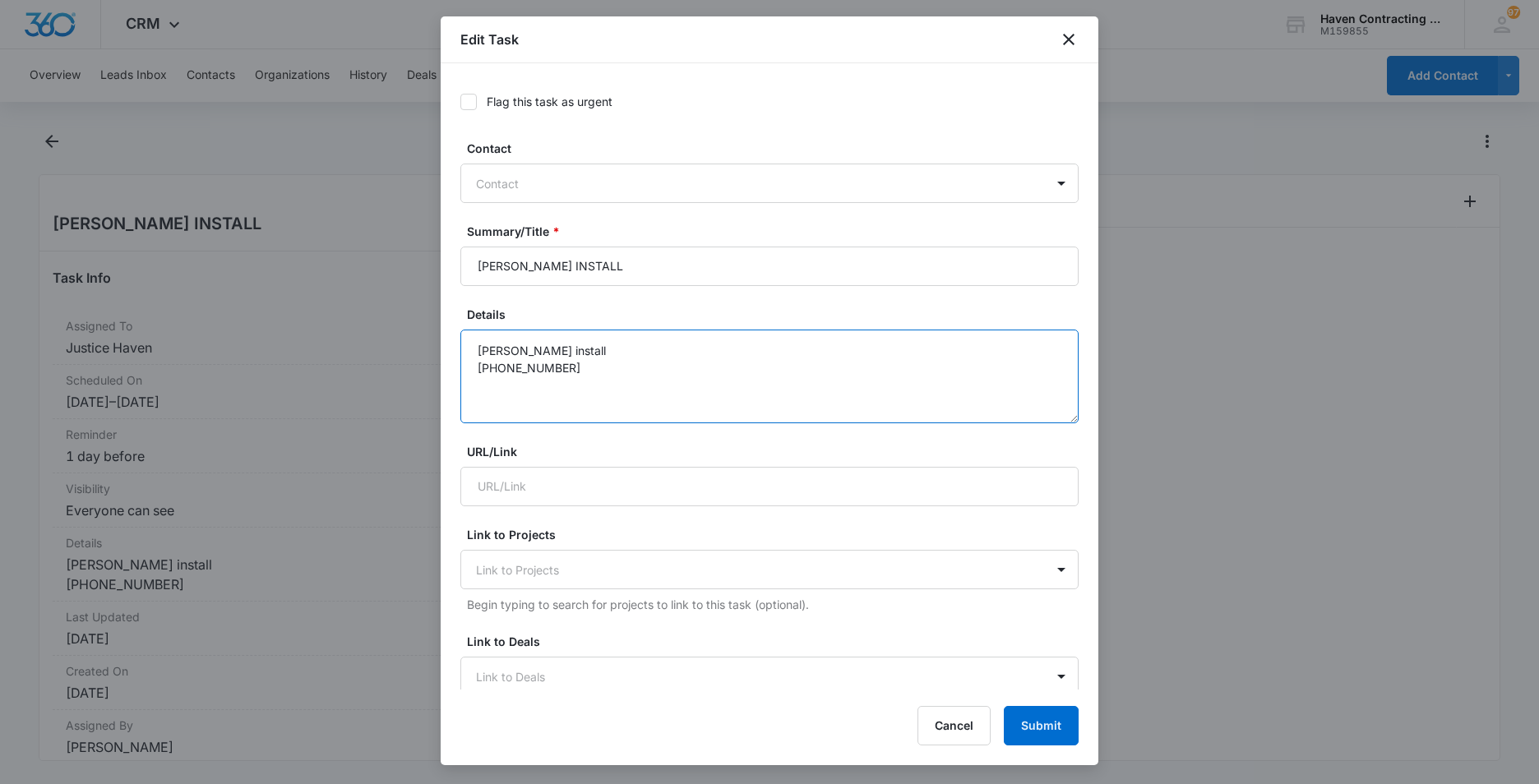
click at [569, 370] on textarea "[PERSON_NAME] install [PHONE_NUMBER]" at bounding box center [769, 376] width 618 height 94
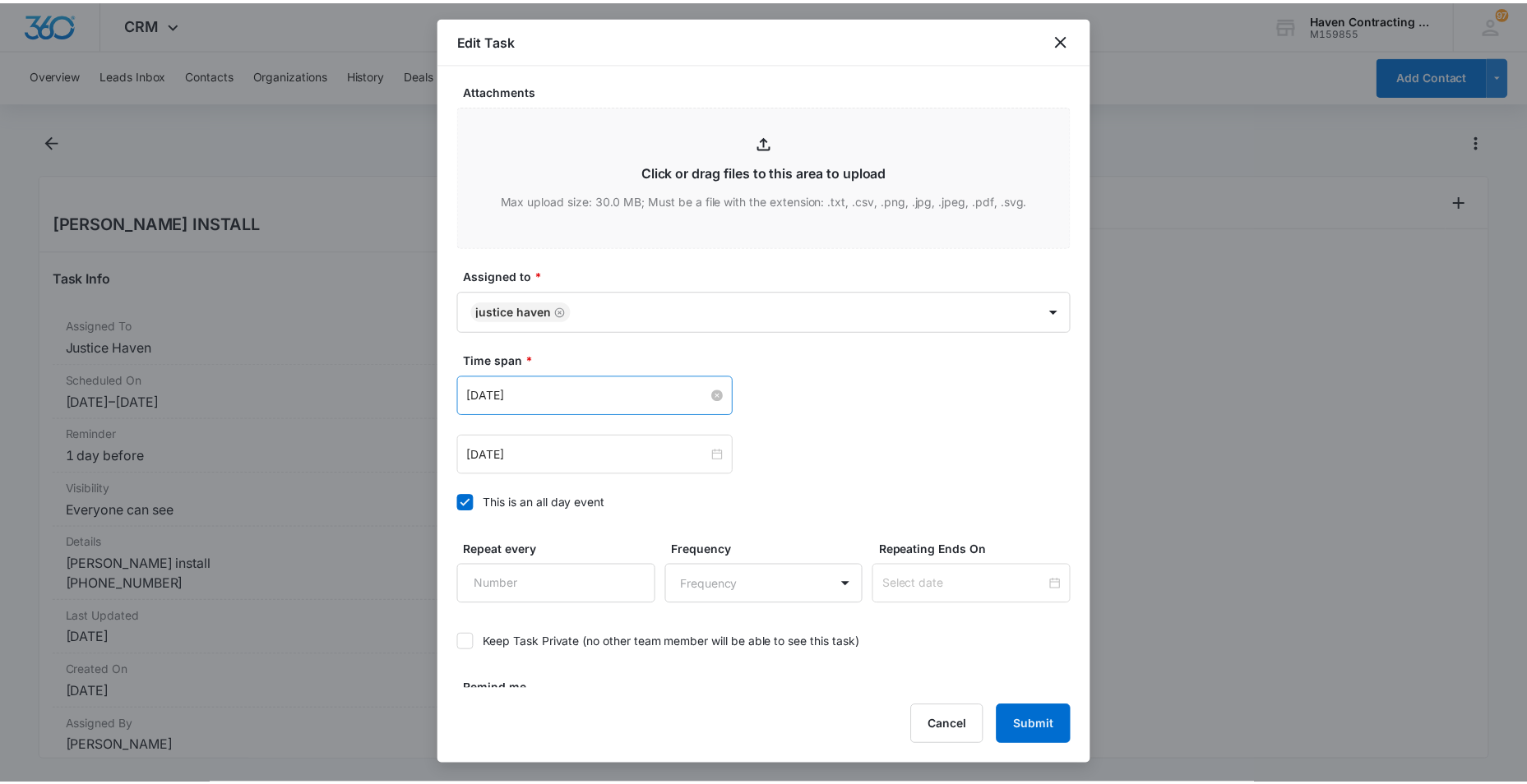
scroll to position [740, 0]
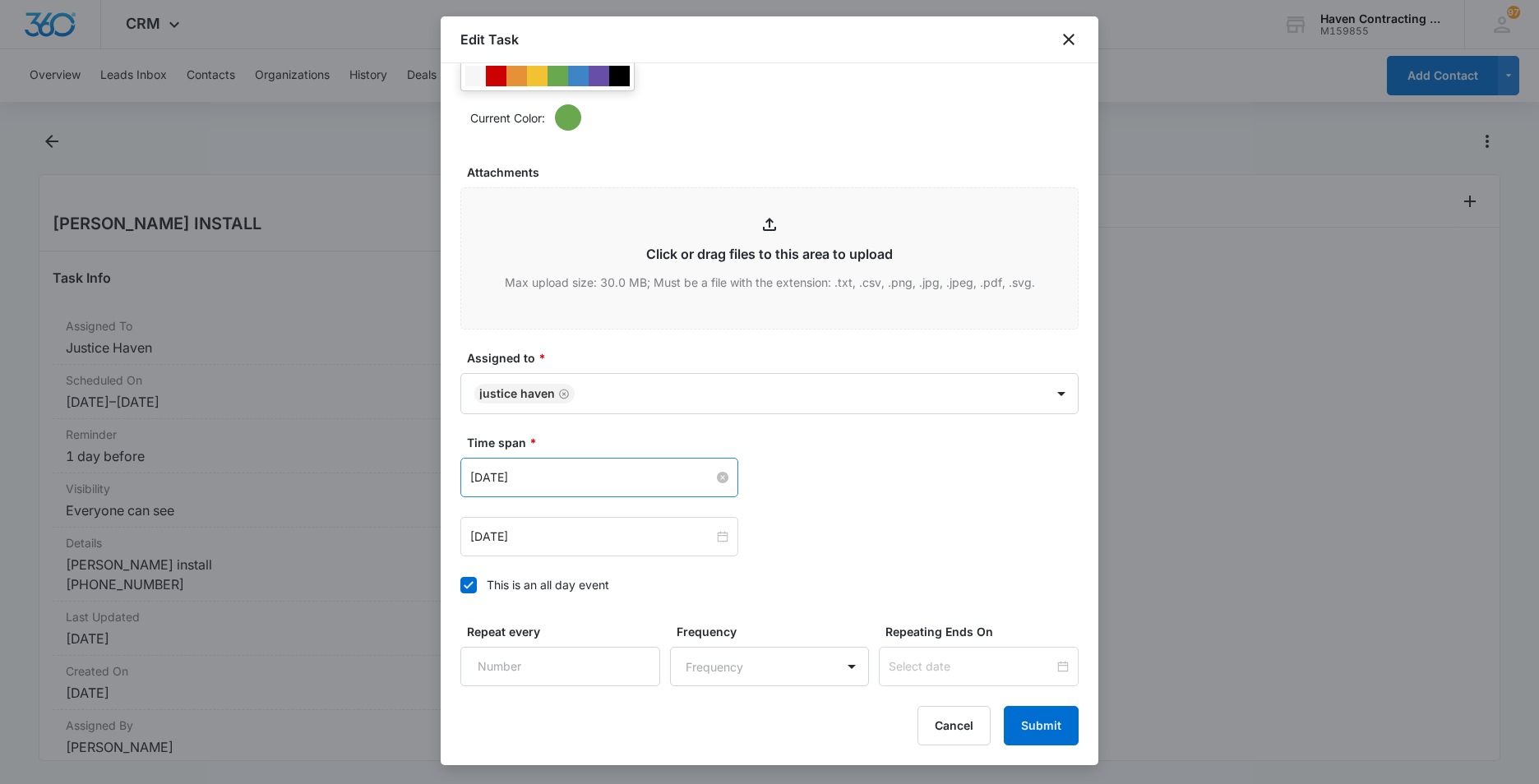
type textarea "[PERSON_NAME] install [PHONE_NUMBER] 50 a AND [GEOGRAPHIC_DATA][PERSON_NAME]"
click at [554, 483] on input "[DATE]" at bounding box center [592, 478] width 243 height 18
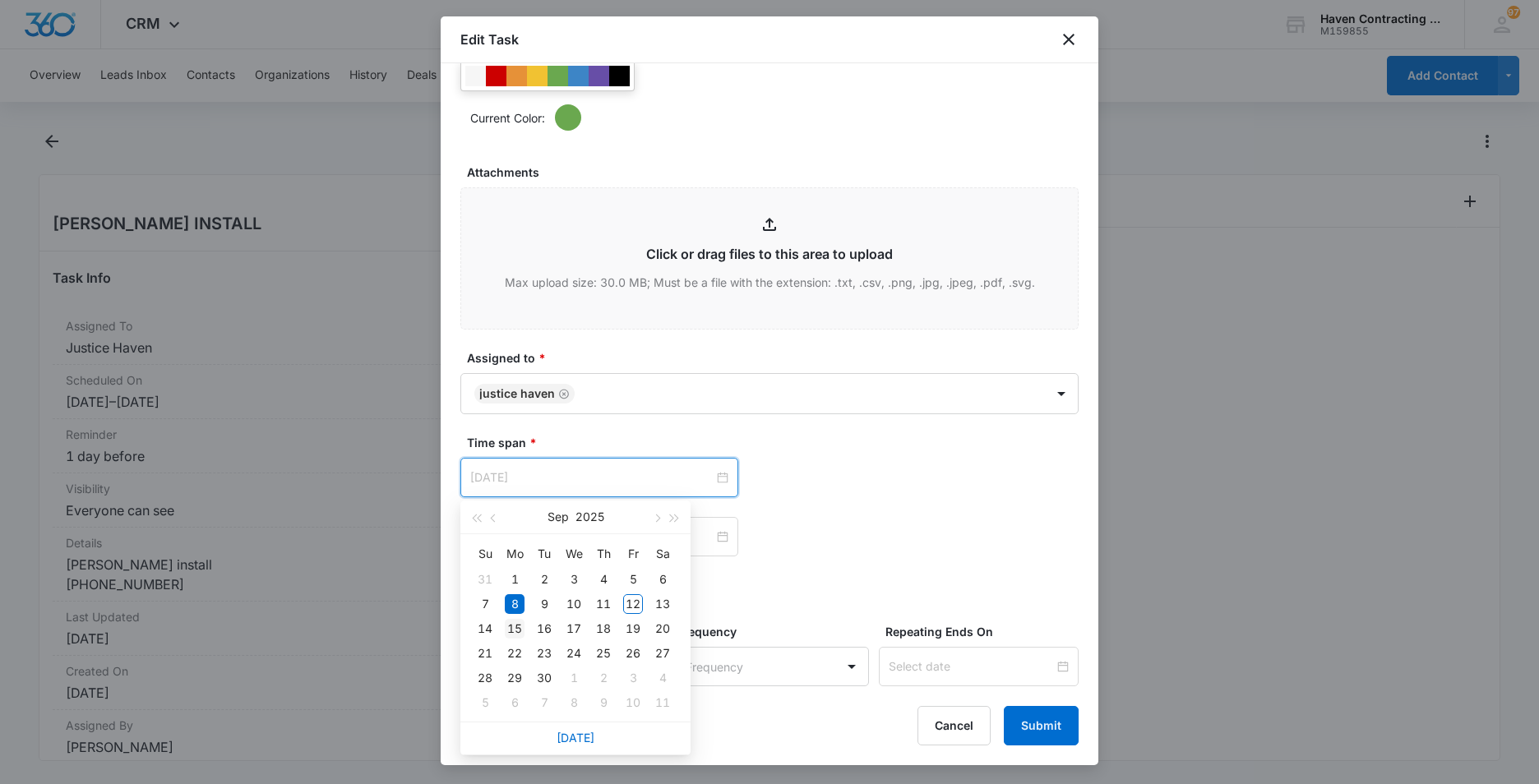
type input "[DATE]"
click at [519, 633] on div "15" at bounding box center [515, 629] width 20 height 20
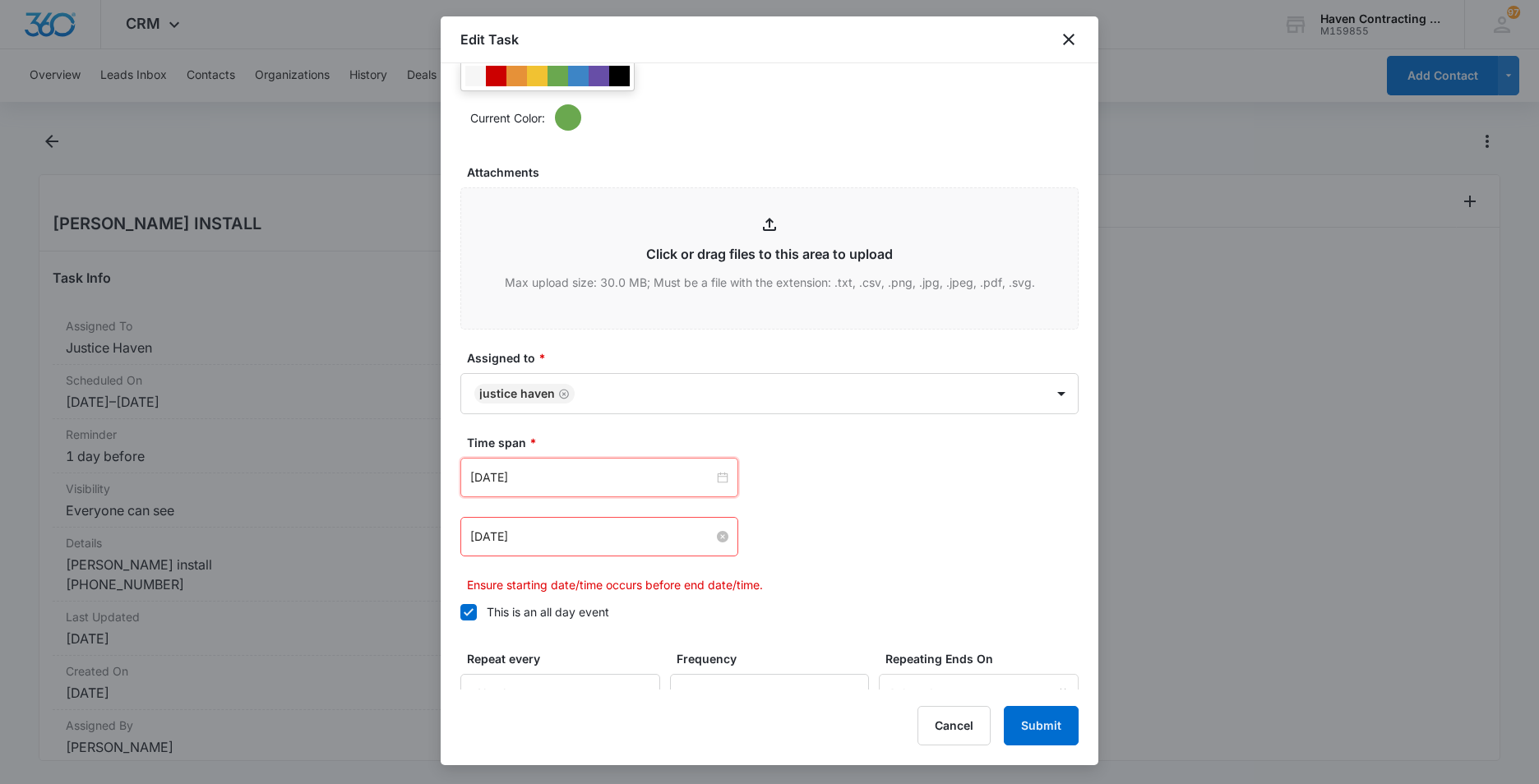
click at [562, 539] on input "[DATE]" at bounding box center [592, 537] width 243 height 18
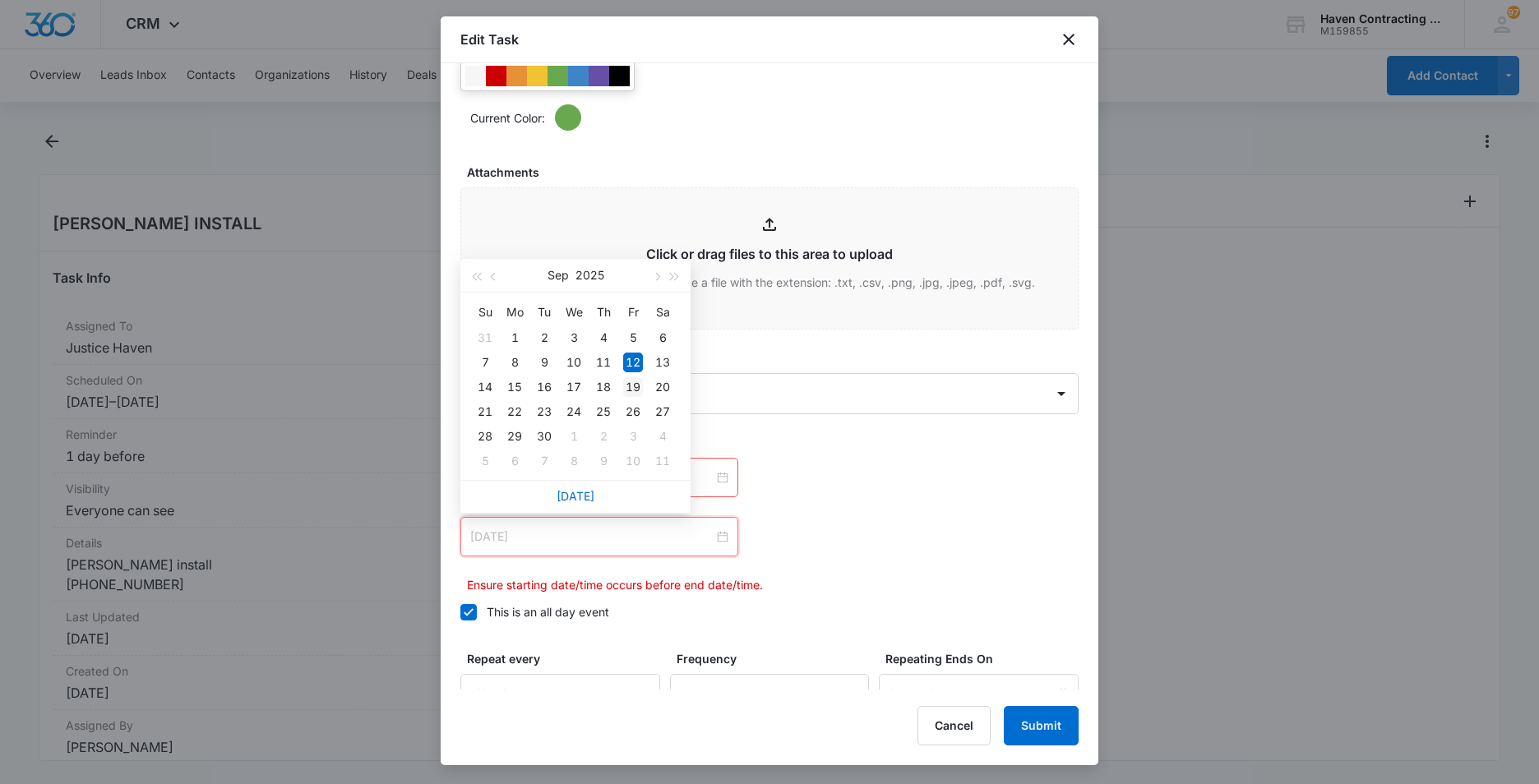
type input "[DATE]"
drag, startPoint x: 637, startPoint y: 387, endPoint x: 689, endPoint y: 378, distance: 52.8
click at [637, 387] on div "19" at bounding box center [633, 387] width 20 height 20
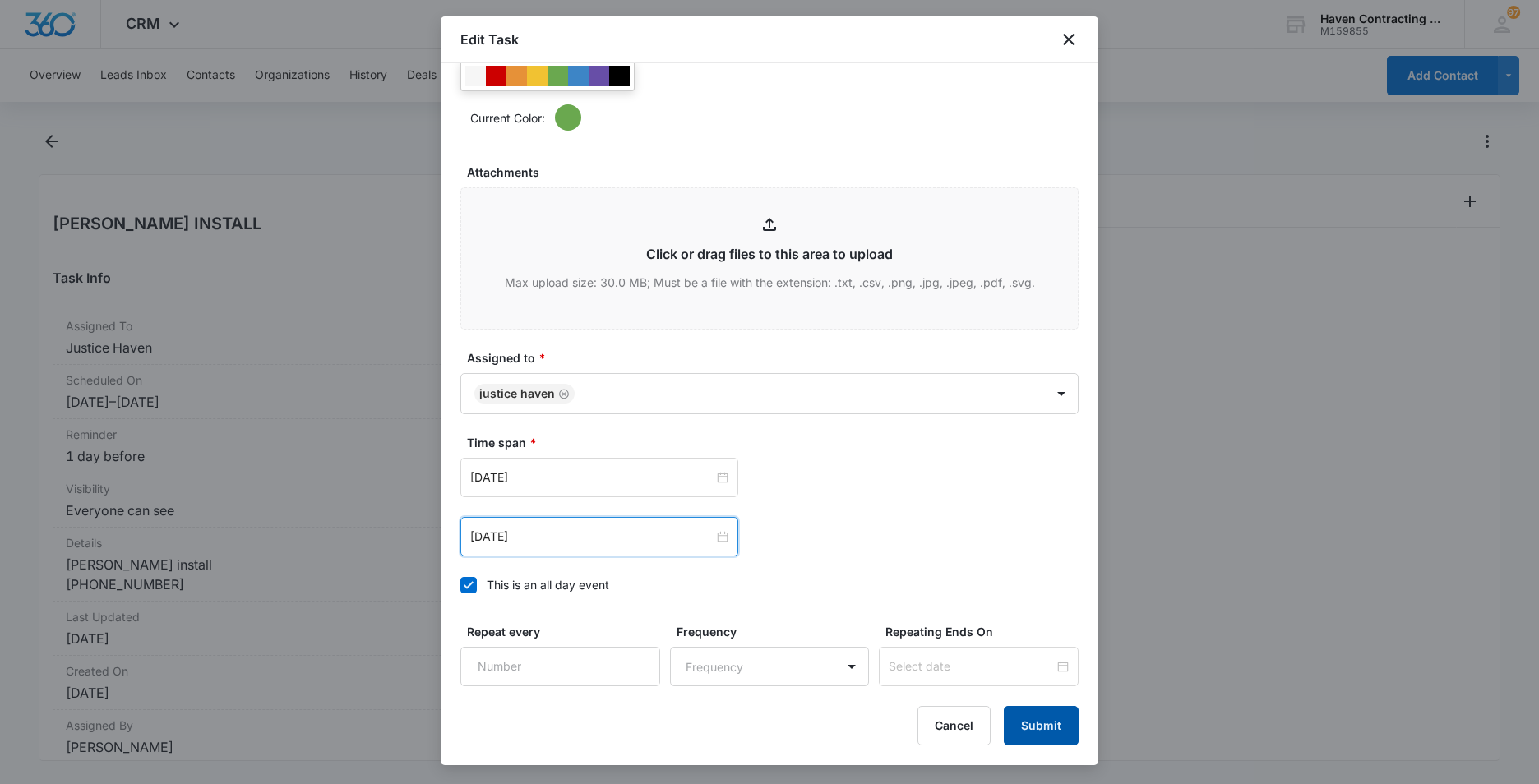
click at [1030, 720] on button "Submit" at bounding box center [1041, 726] width 75 height 39
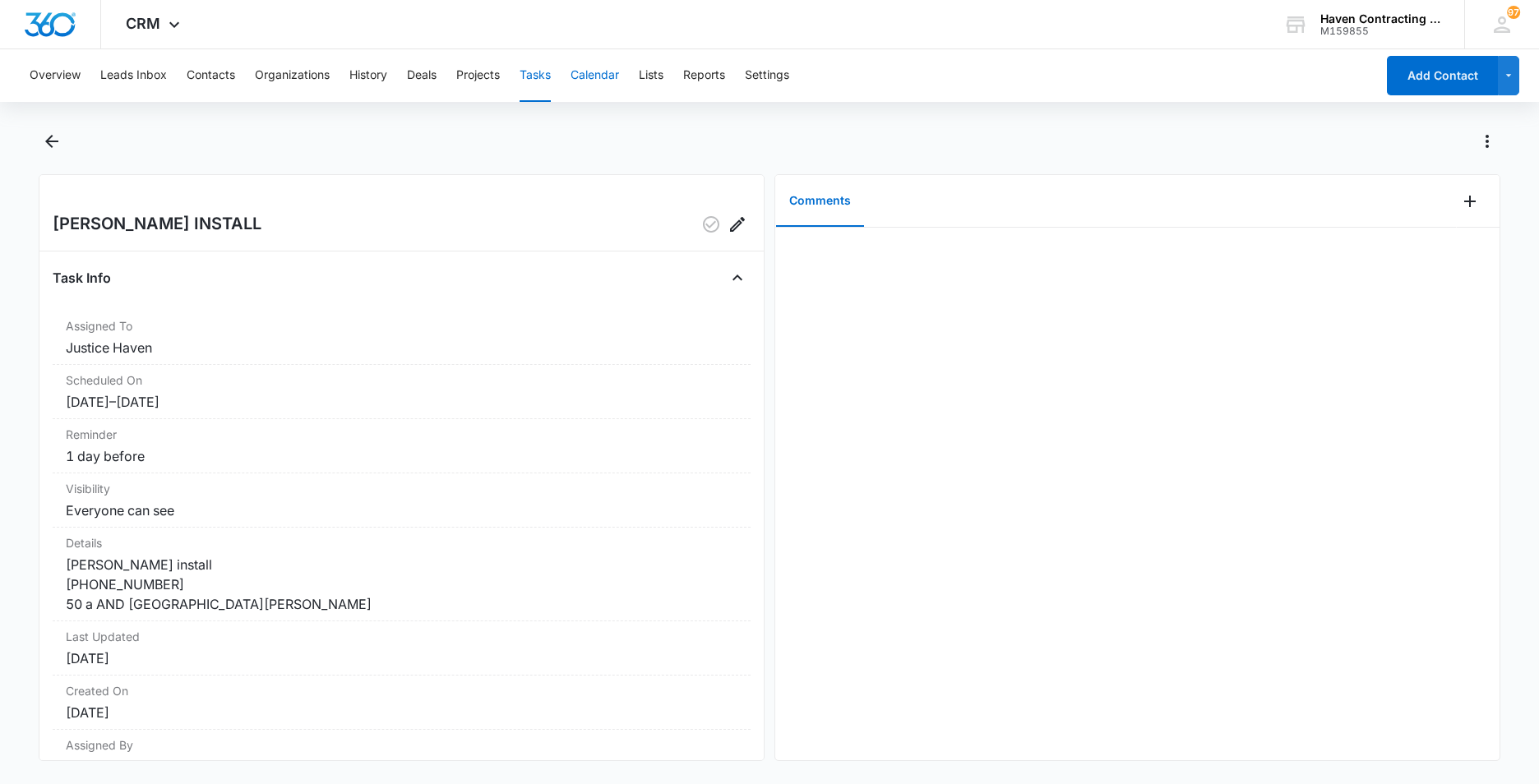
click at [601, 74] on button "Calendar" at bounding box center [595, 75] width 48 height 52
